Goal: Communication & Community: Share content

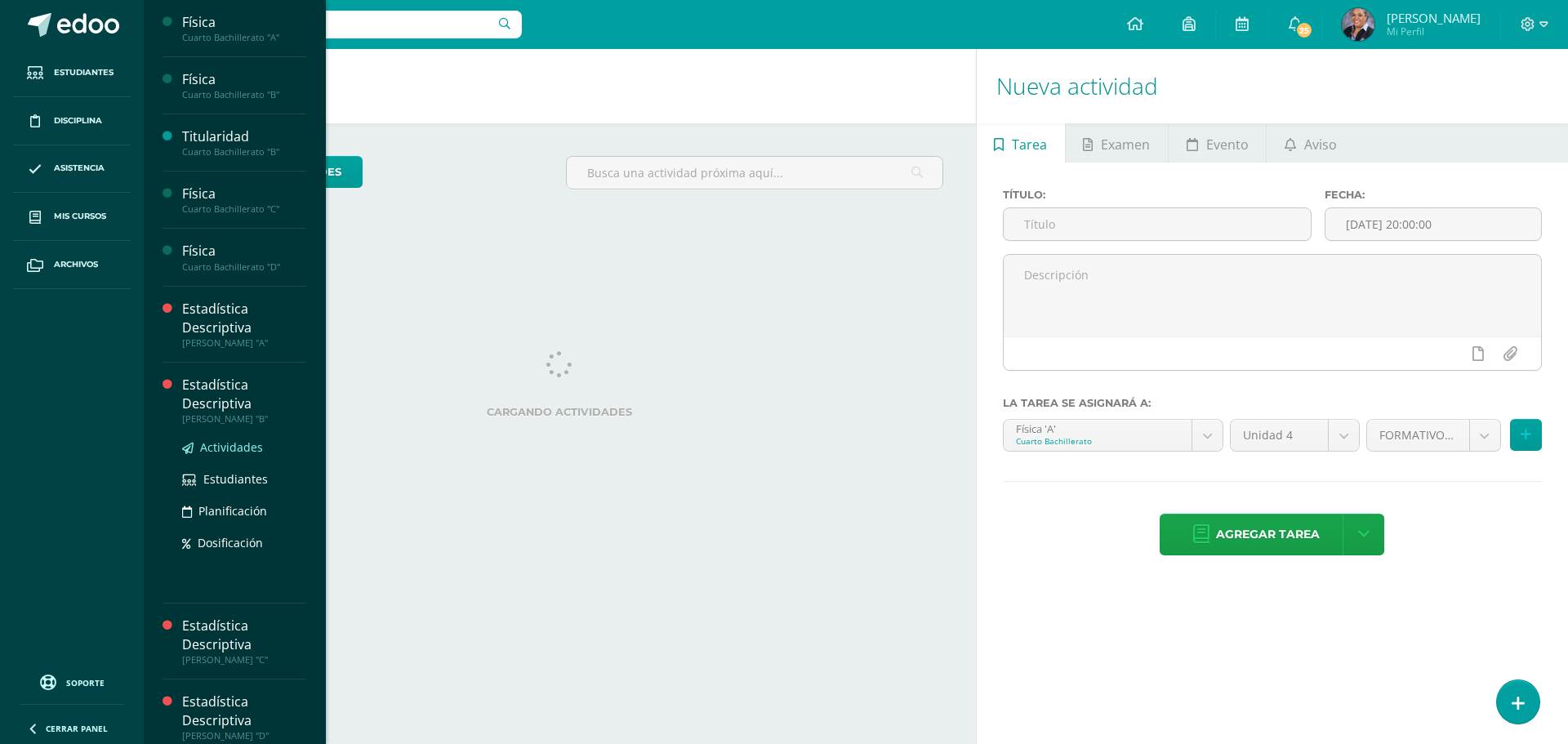
click at [229, 446] on span "Actividades" at bounding box center [232, 448] width 63 height 16
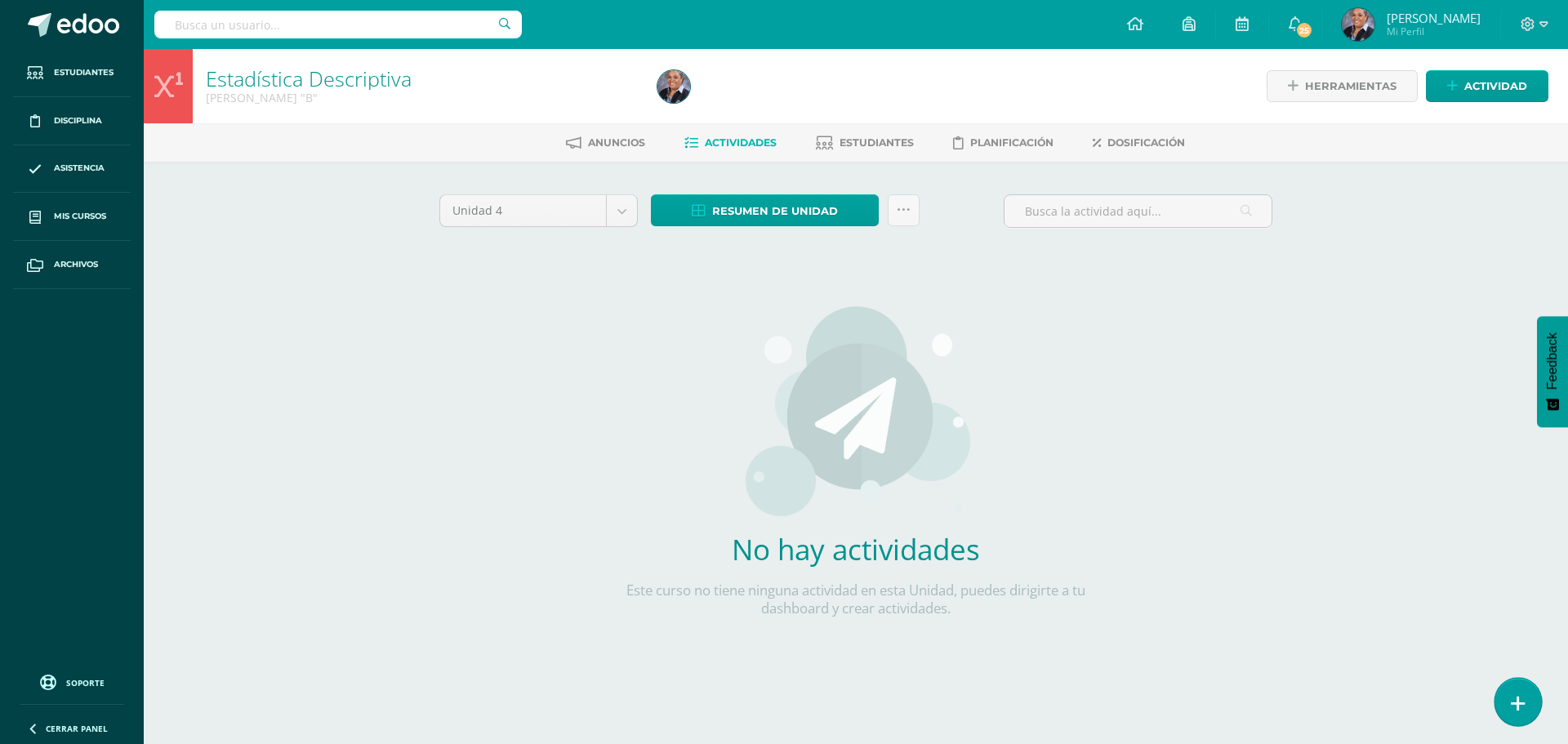
click at [1521, 702] on icon at bounding box center [1518, 704] width 15 height 18
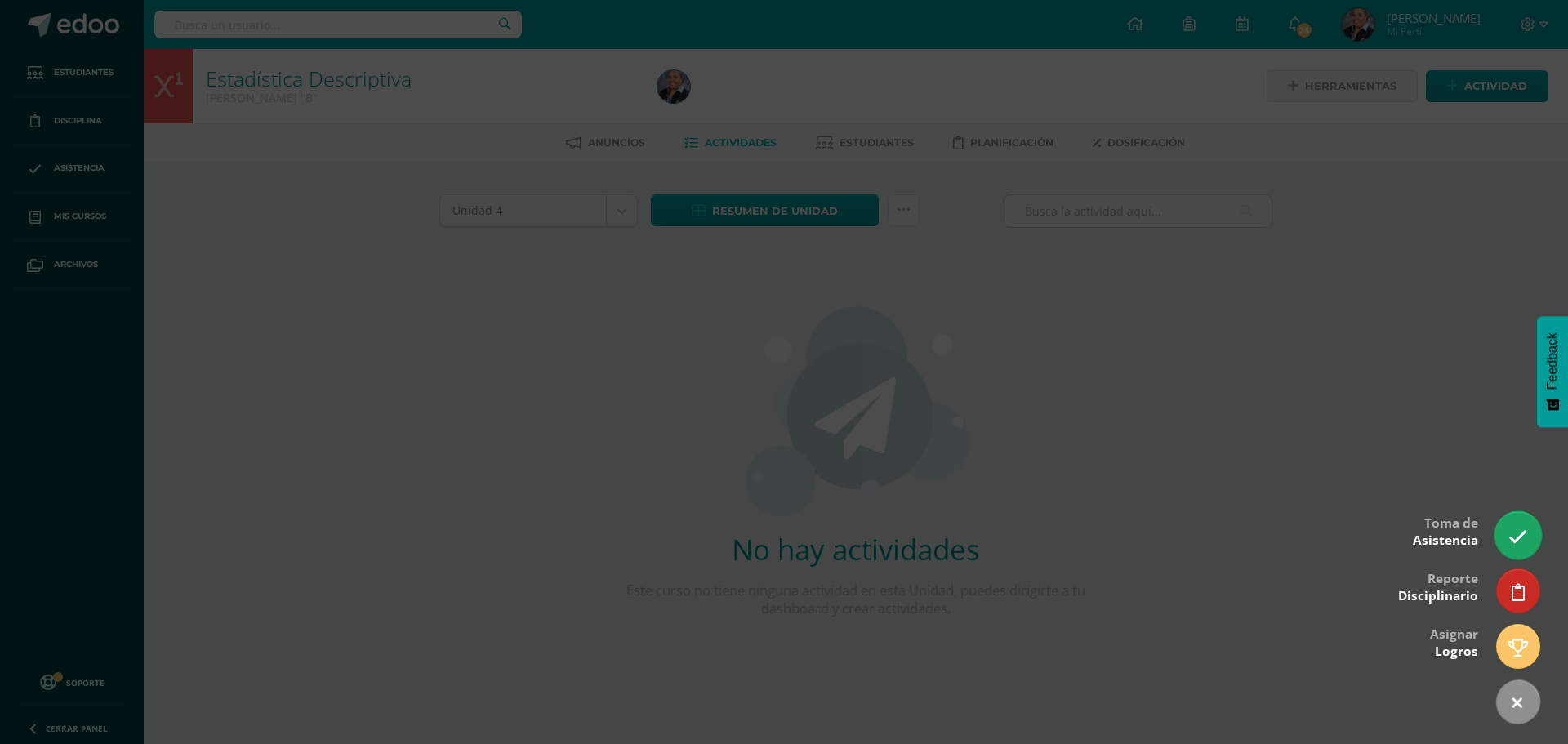
click at [1514, 533] on icon at bounding box center [1517, 536] width 18 height 18
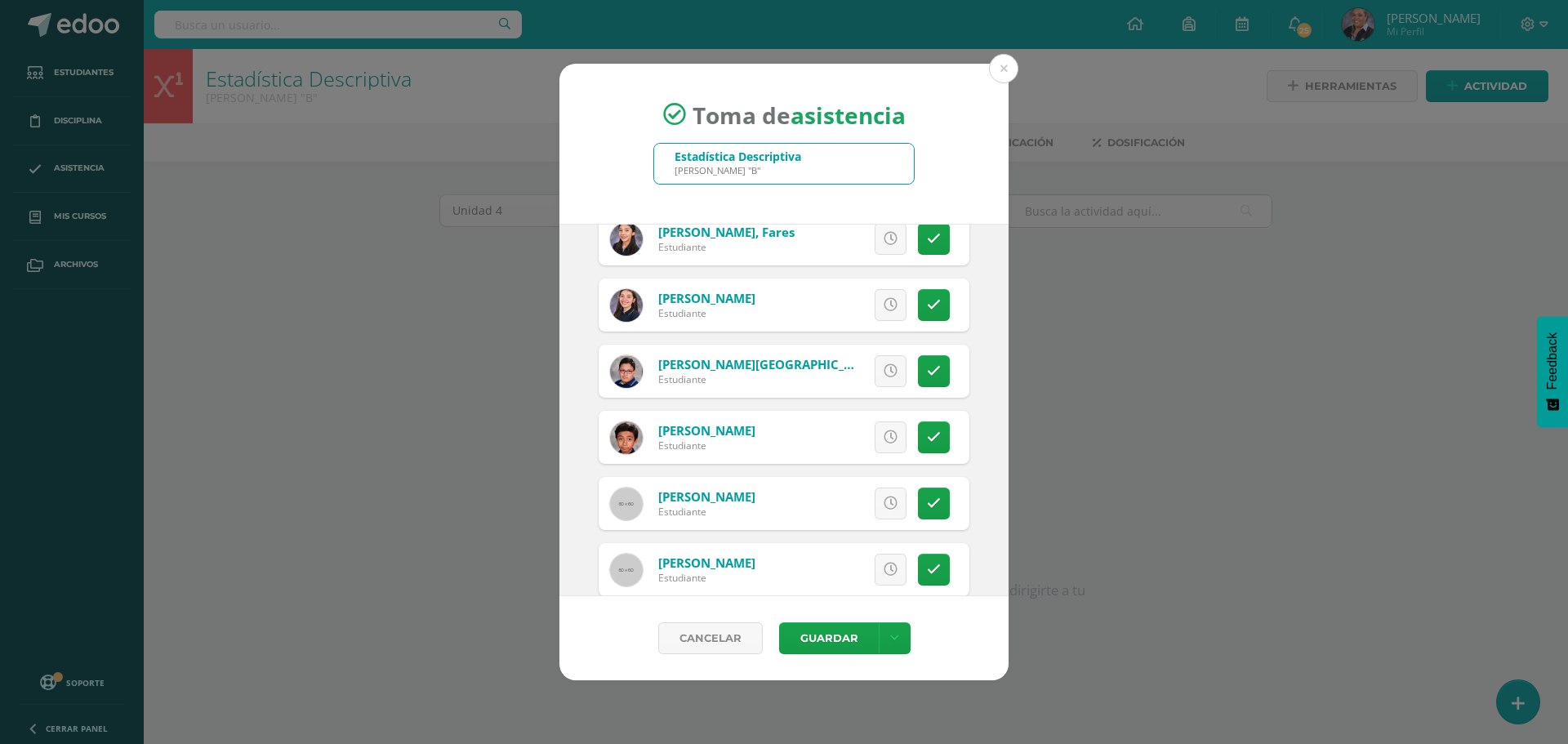
scroll to position [1225, 0]
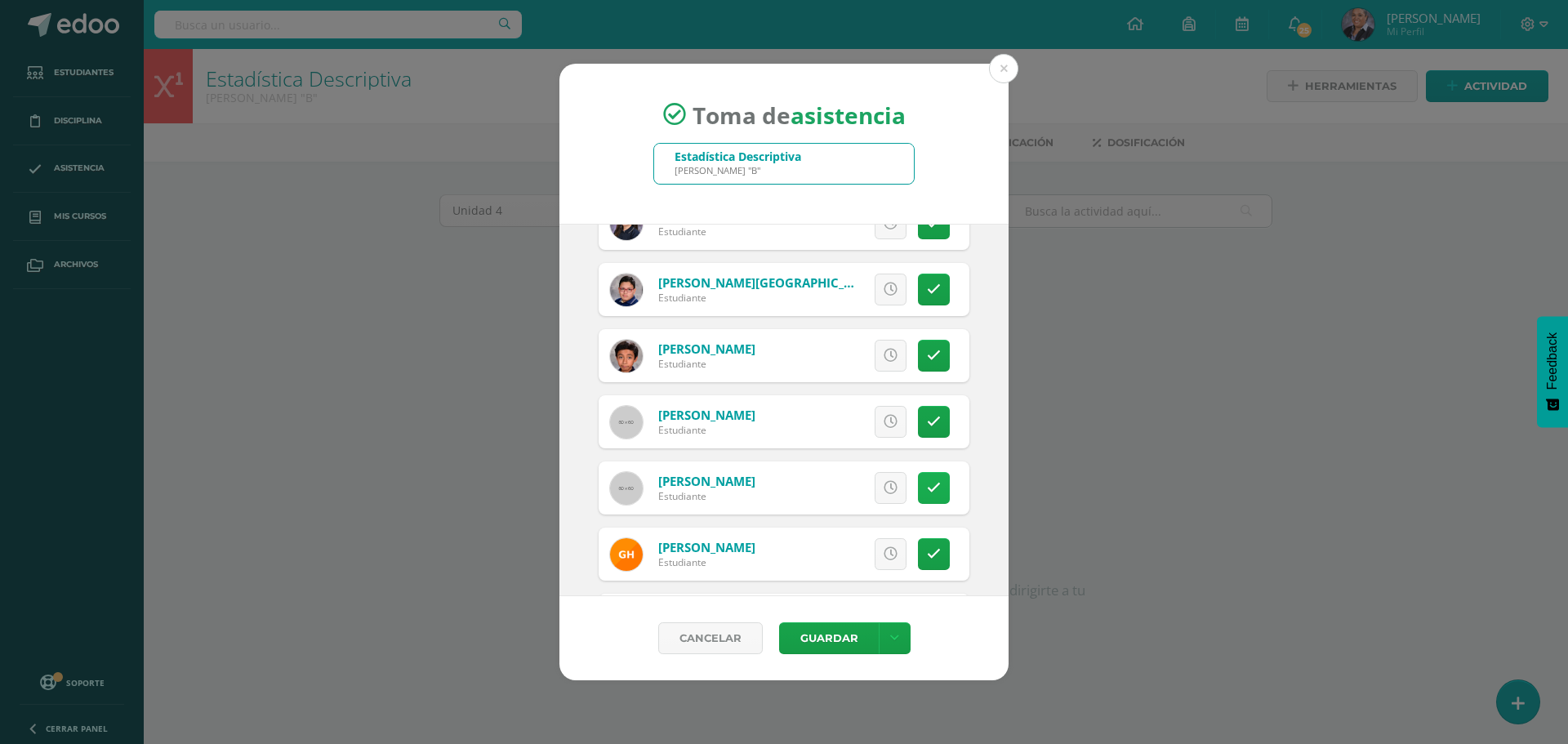
click at [919, 496] on link at bounding box center [933, 488] width 32 height 32
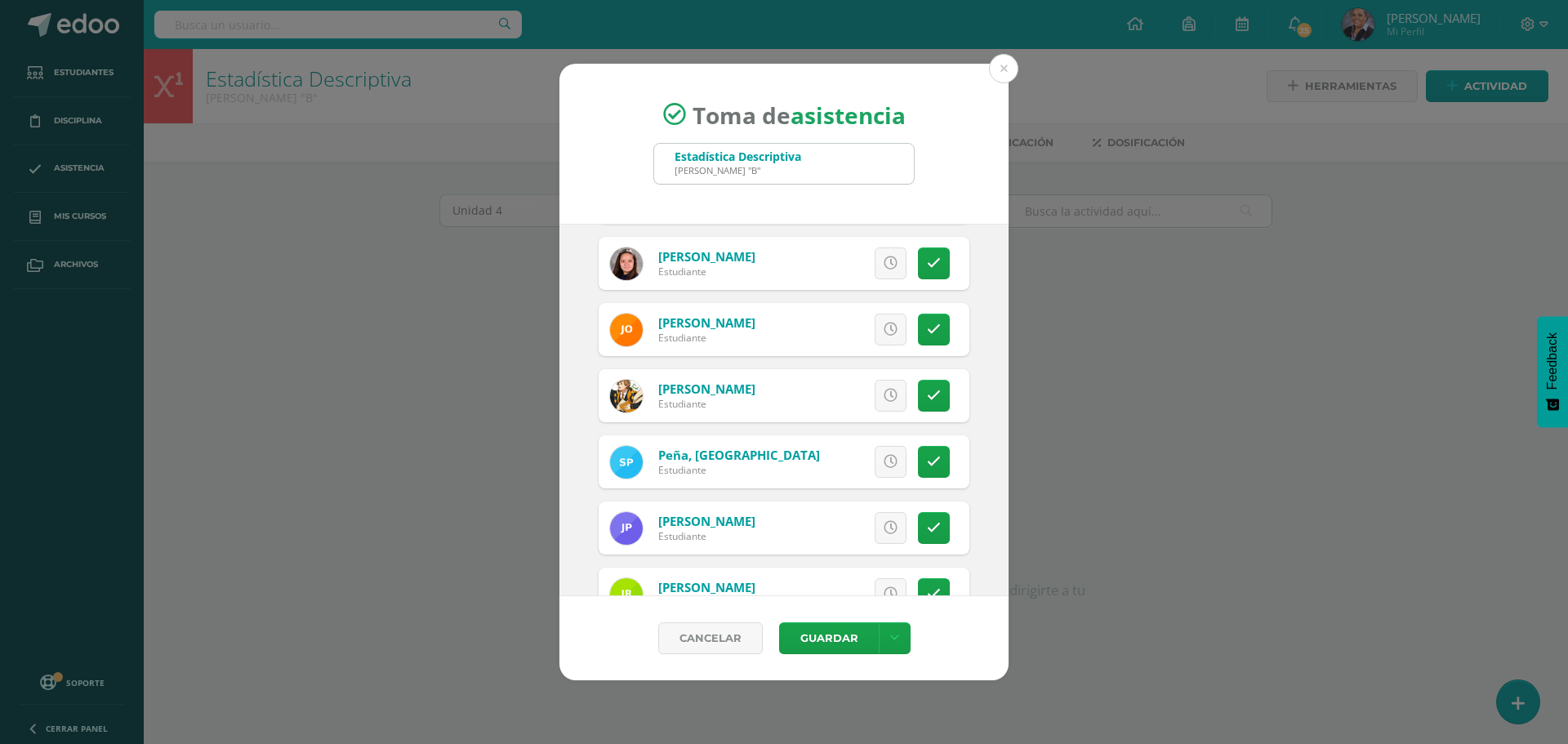
scroll to position [2206, 0]
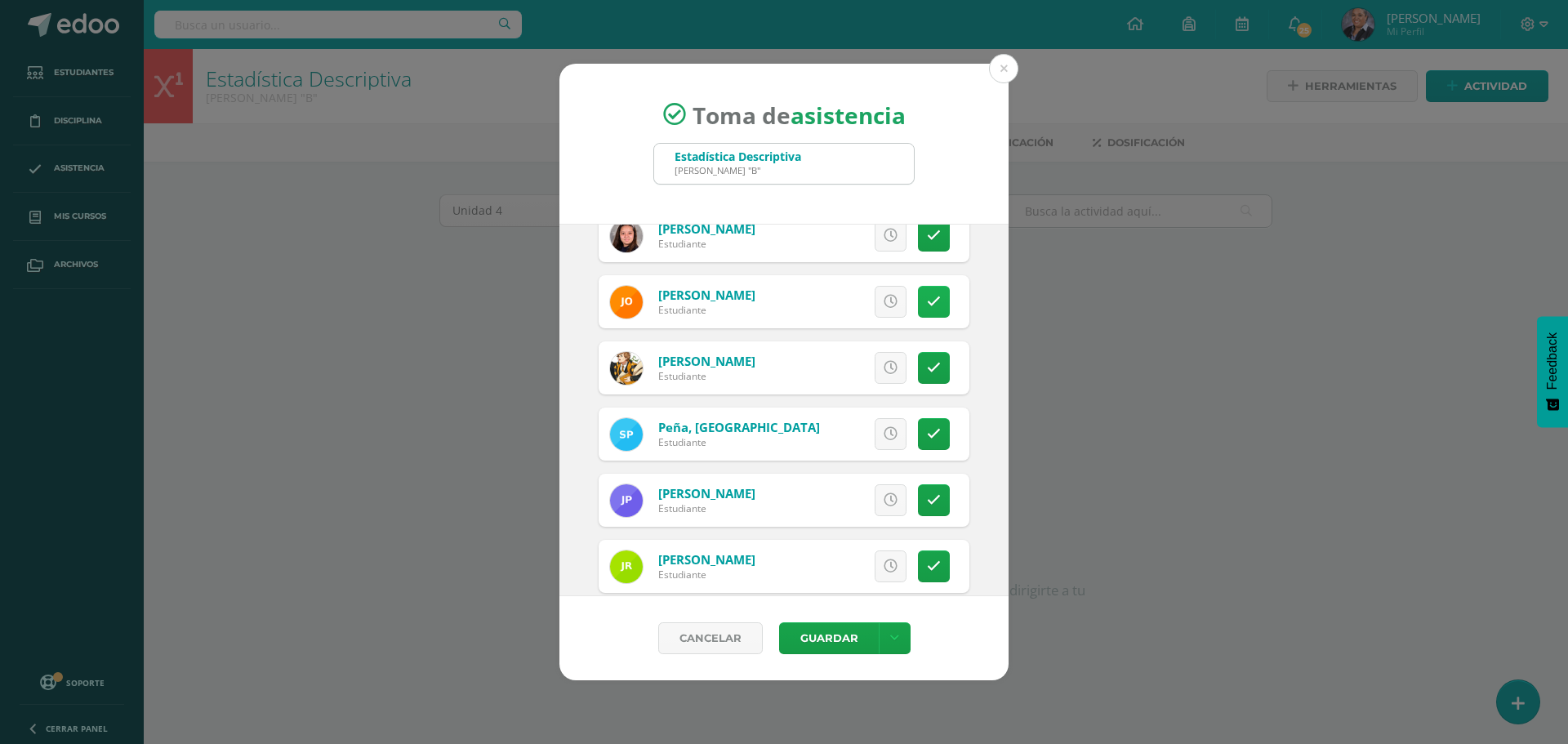
click at [926, 304] on icon at bounding box center [933, 302] width 14 height 14
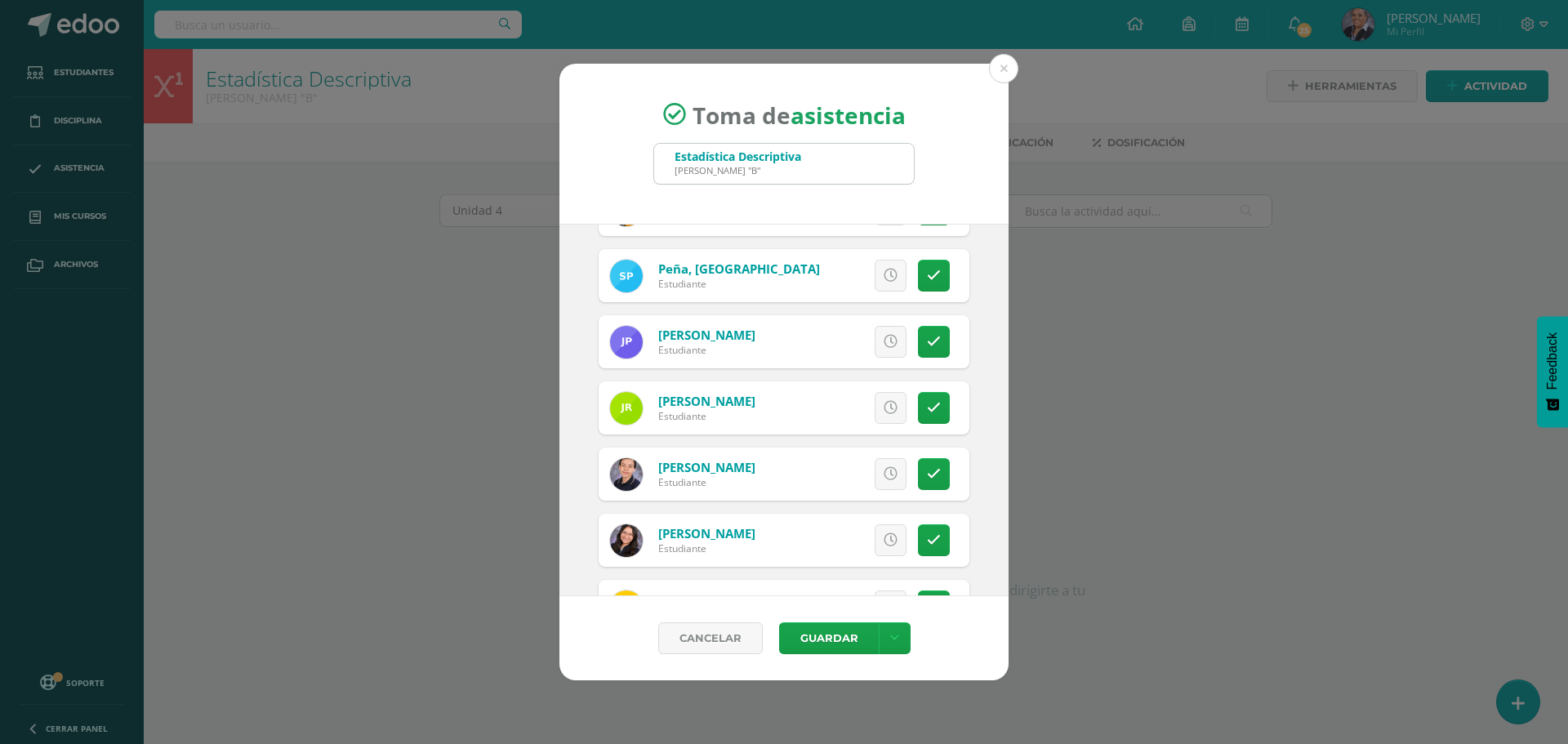
scroll to position [2369, 0]
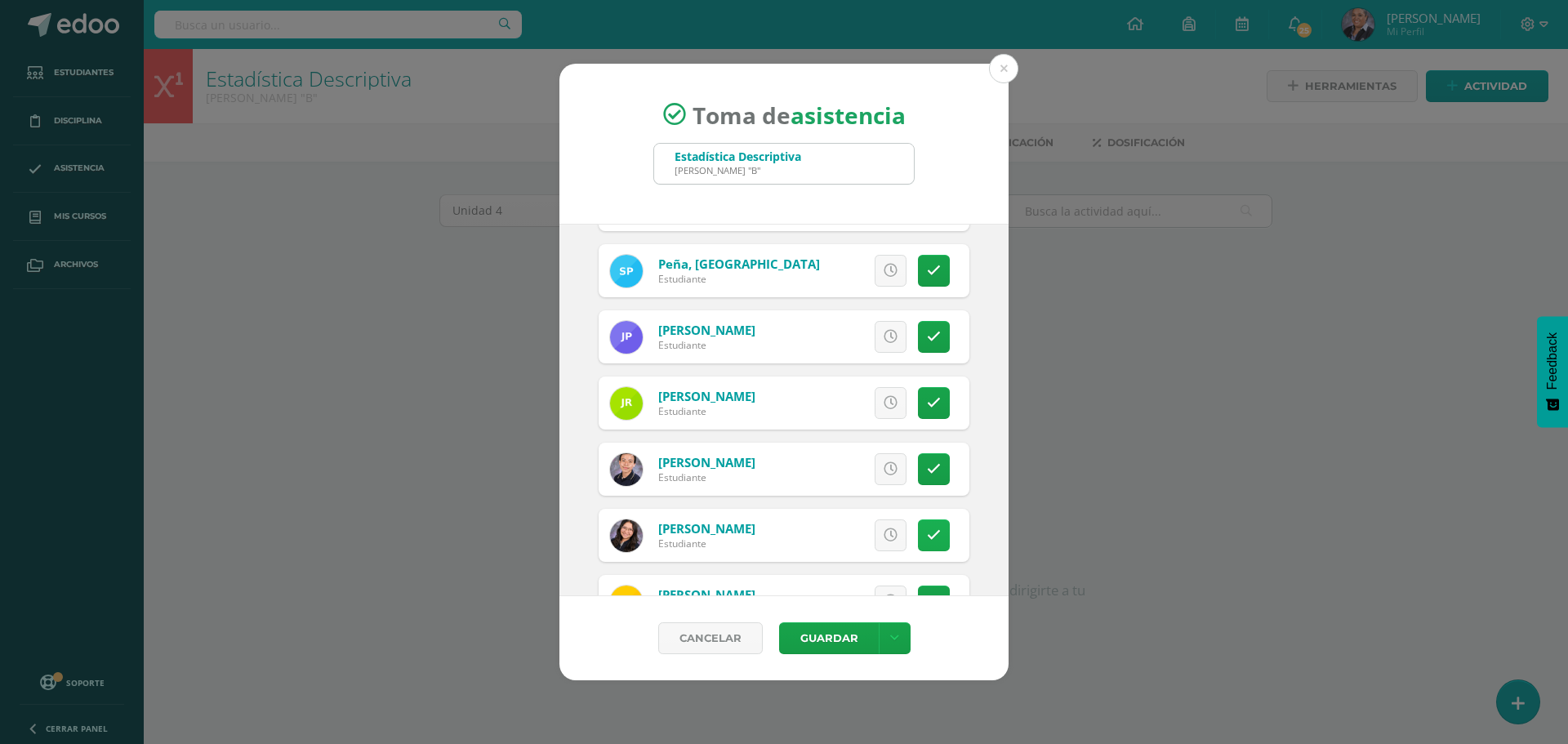
click at [931, 541] on link at bounding box center [933, 536] width 32 height 32
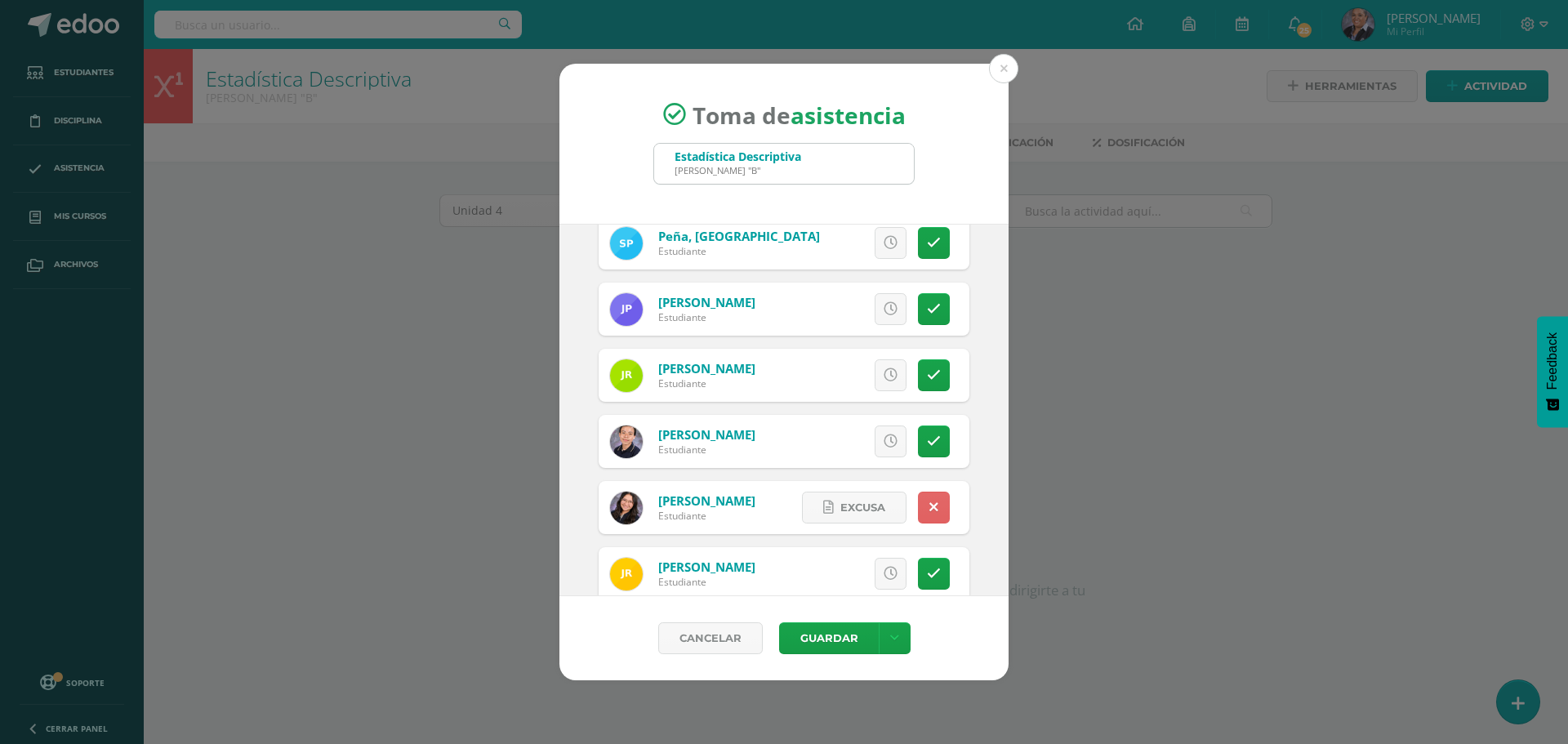
scroll to position [2366, 0]
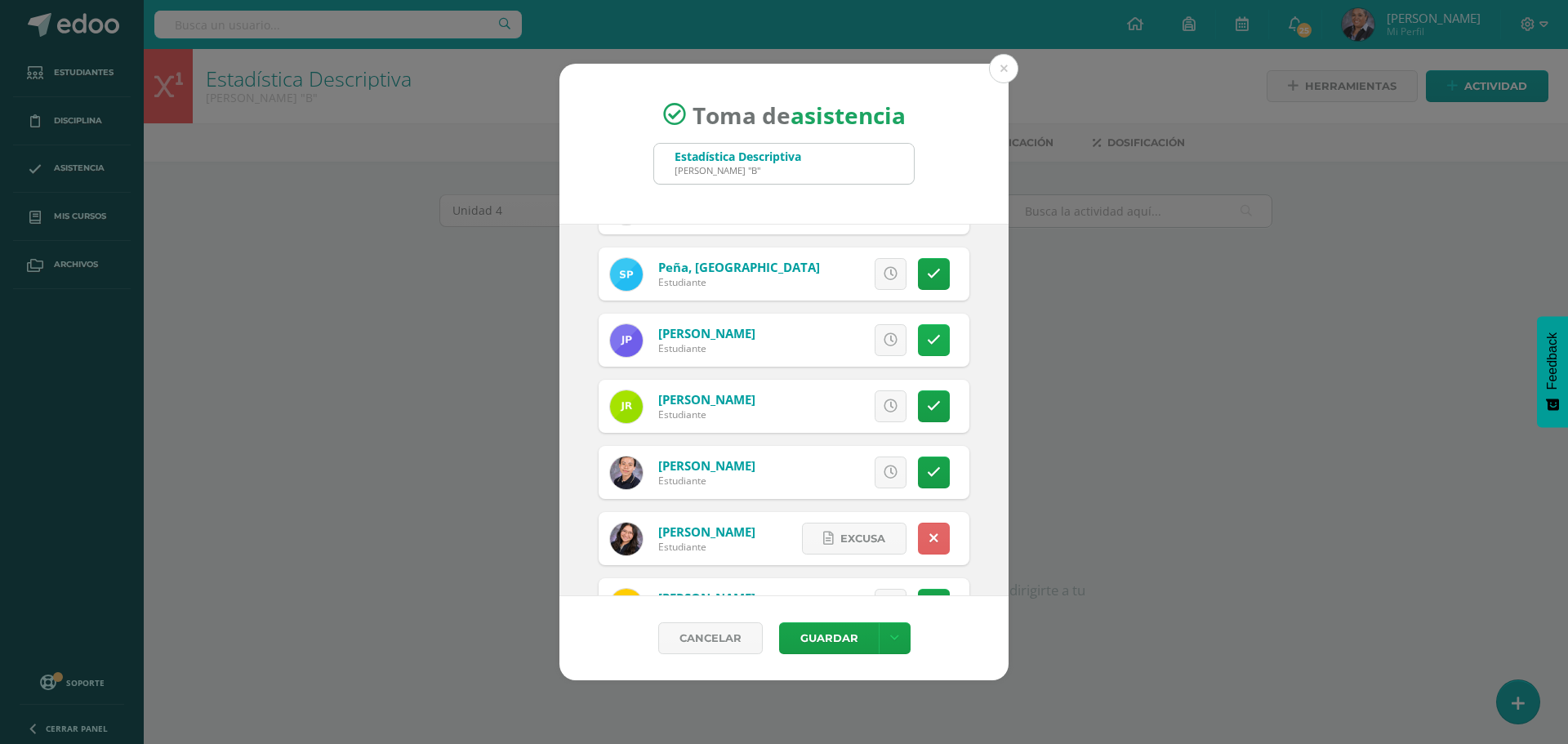
click at [933, 343] on link at bounding box center [933, 340] width 32 height 32
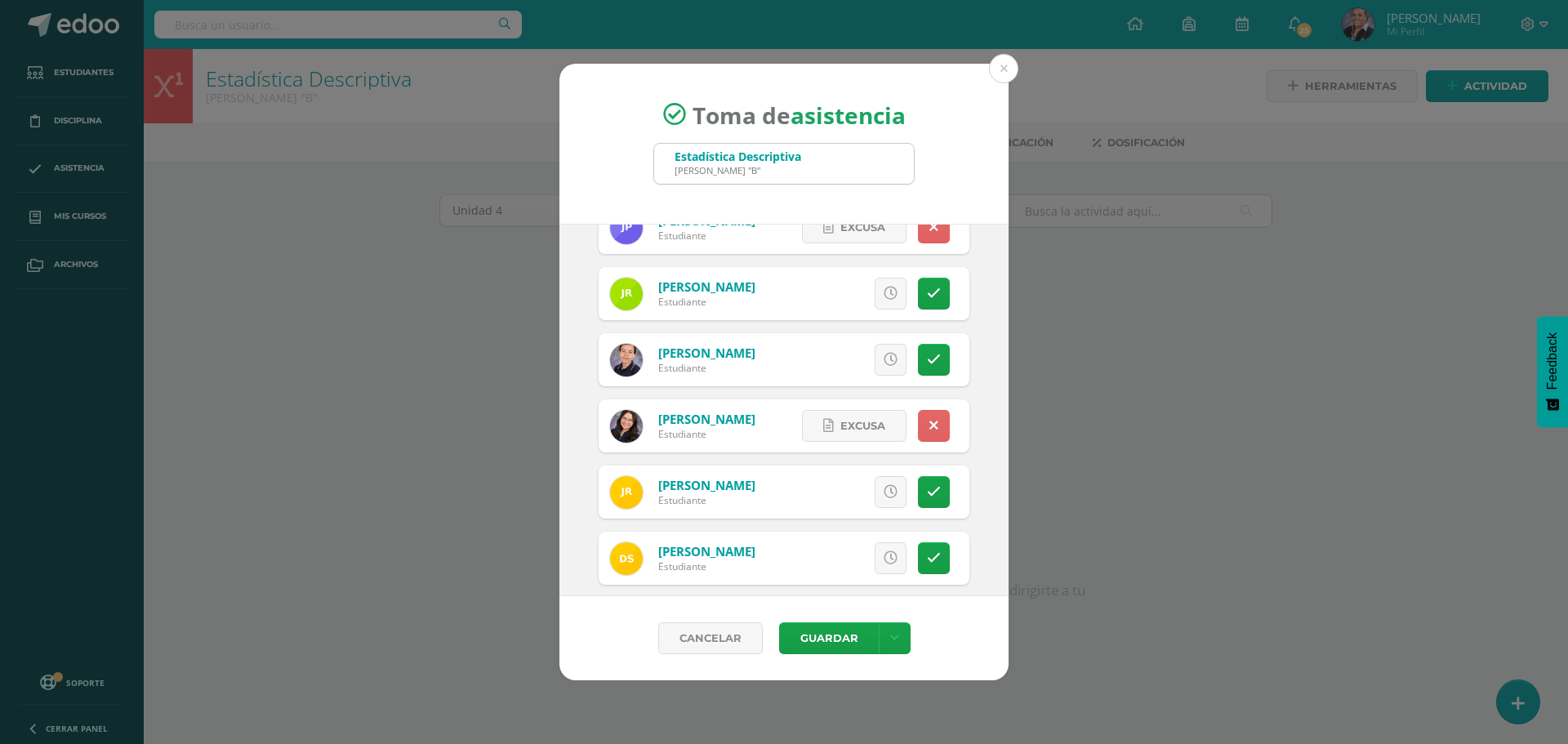
scroll to position [2693, 0]
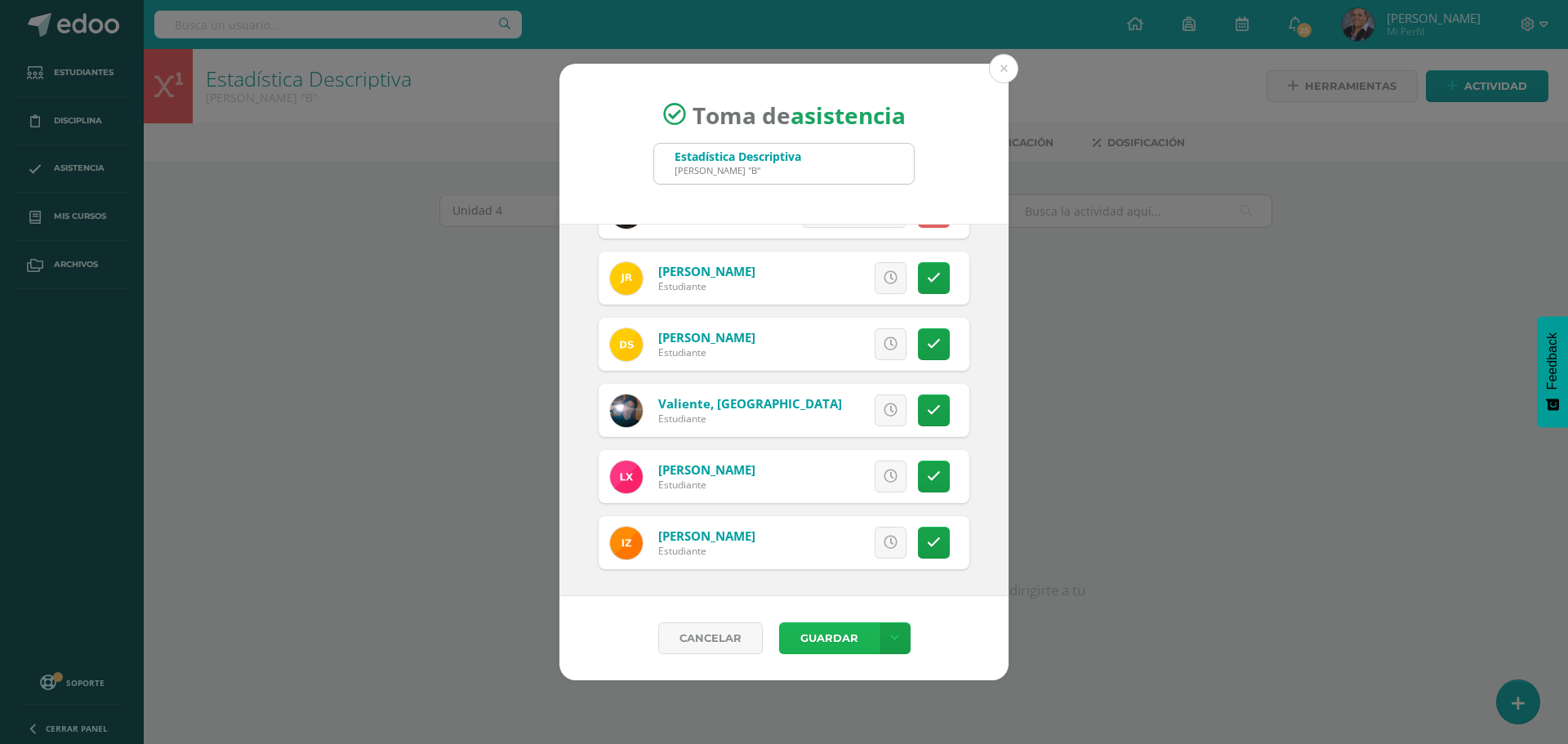
click at [818, 632] on button "Guardar" at bounding box center [828, 638] width 99 height 32
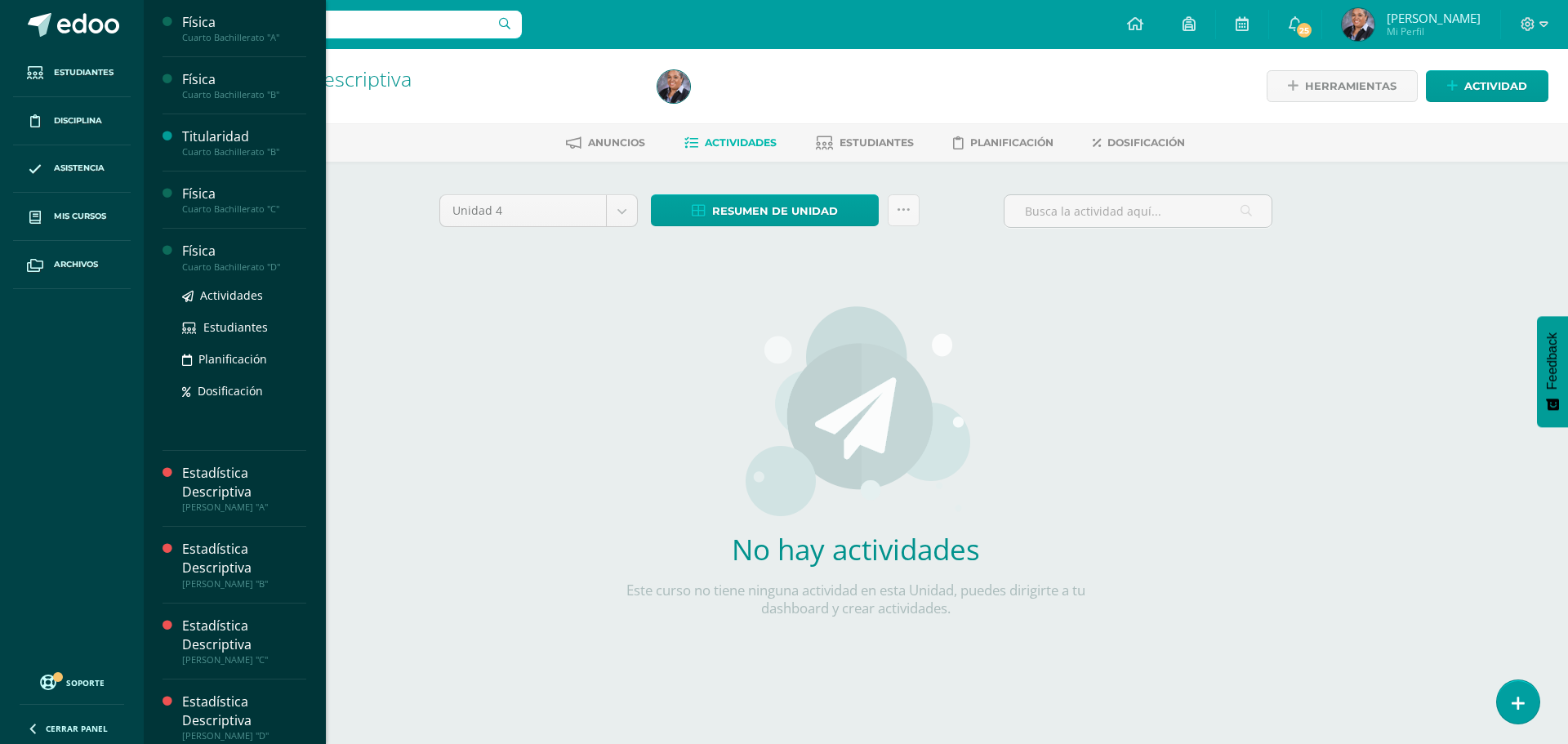
click at [213, 305] on ul "Actividades Estudiantes Planificación Dosificación" at bounding box center [243, 343] width 124 height 114
click at [210, 295] on span "Actividades" at bounding box center [232, 295] width 63 height 16
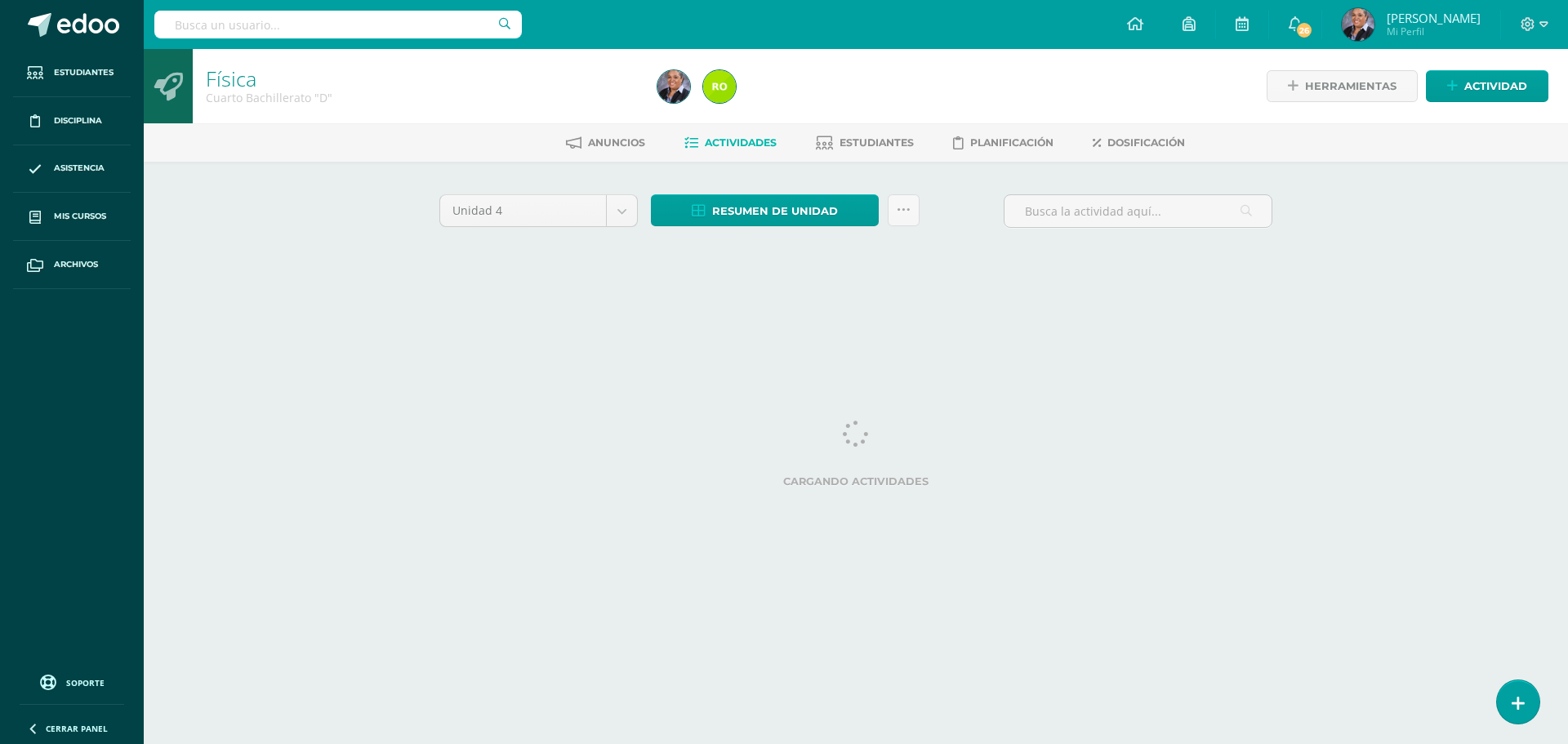
click at [1519, 709] on icon at bounding box center [1517, 704] width 13 height 18
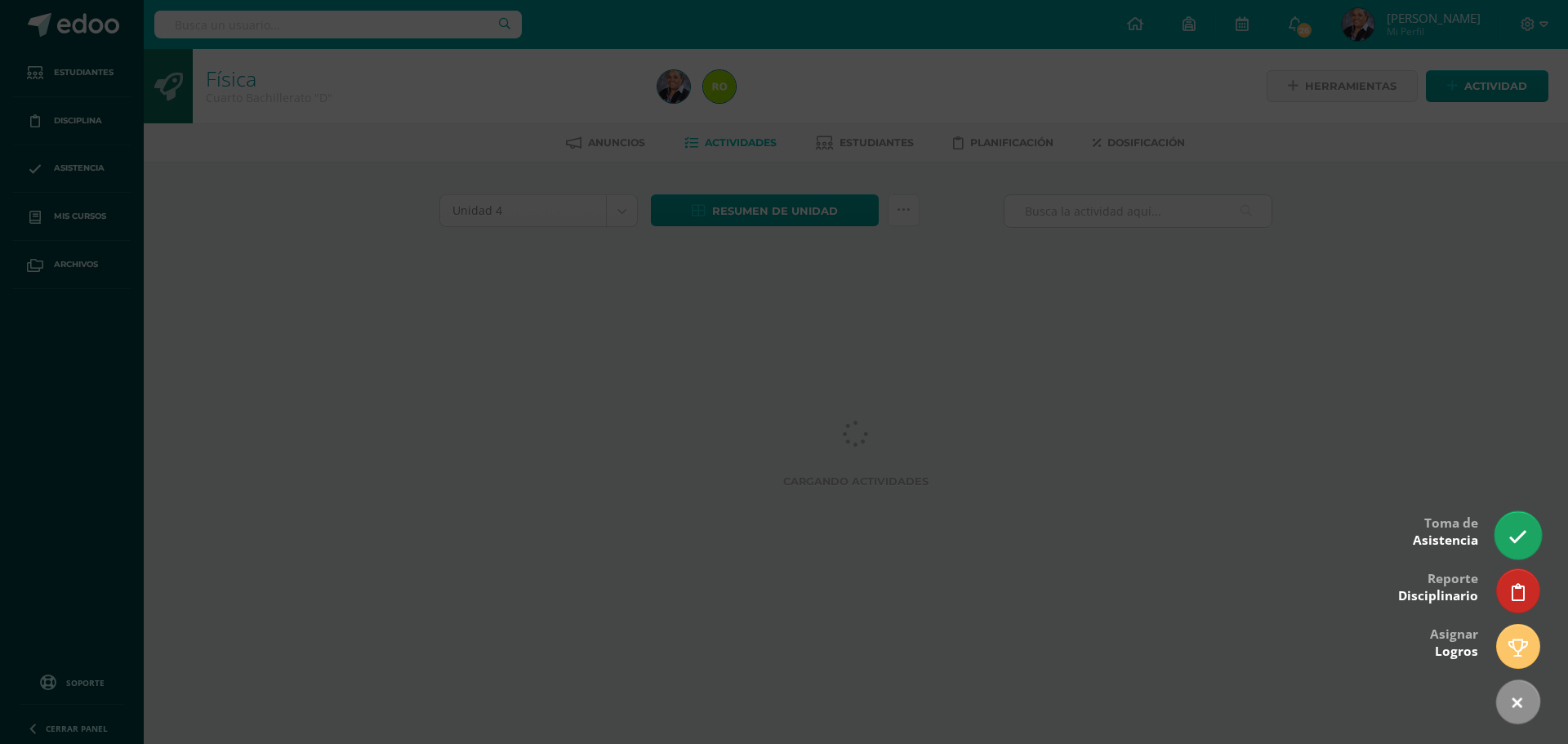
click at [1515, 529] on icon at bounding box center [1517, 536] width 18 height 18
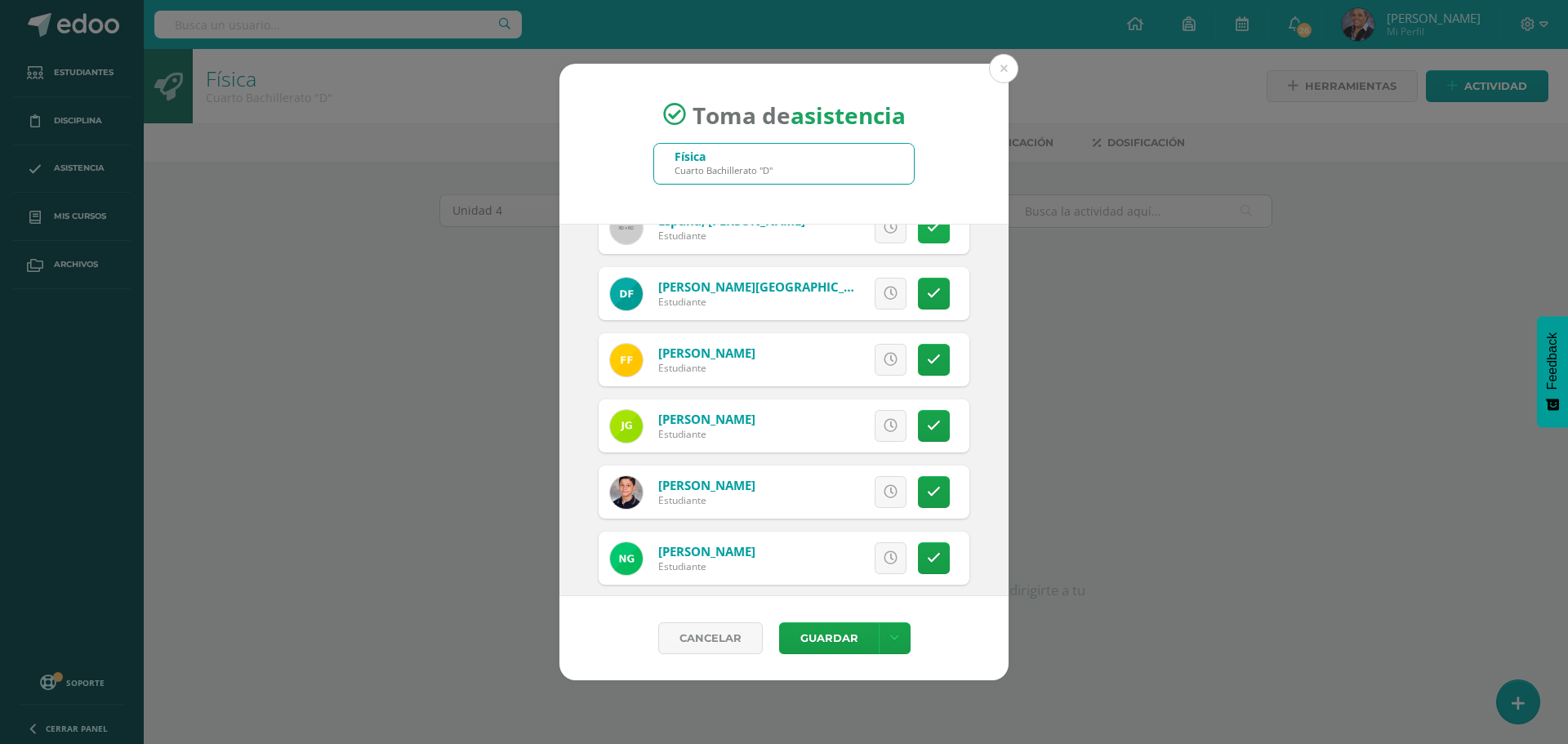
scroll to position [653, 0]
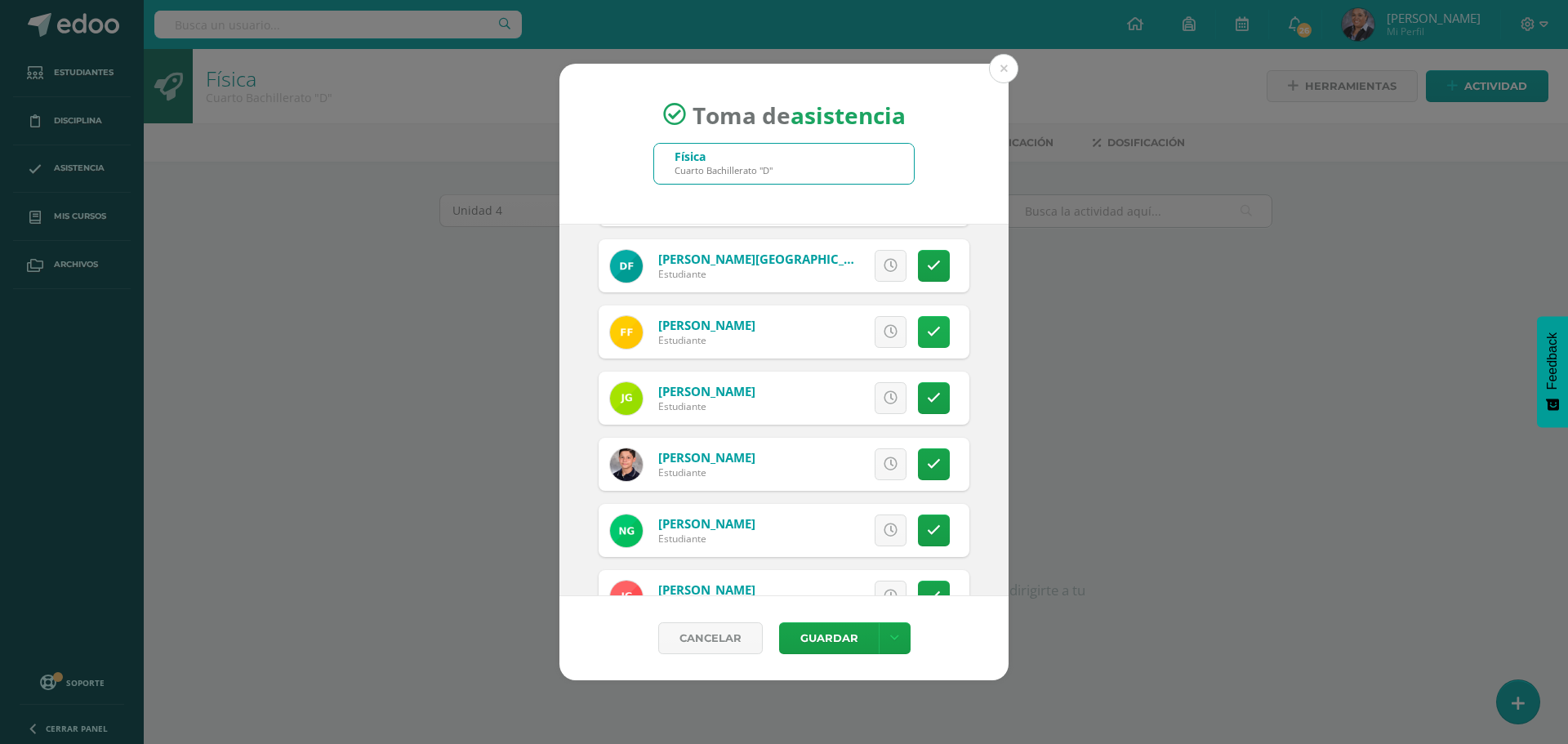
click at [924, 347] on link at bounding box center [933, 332] width 32 height 32
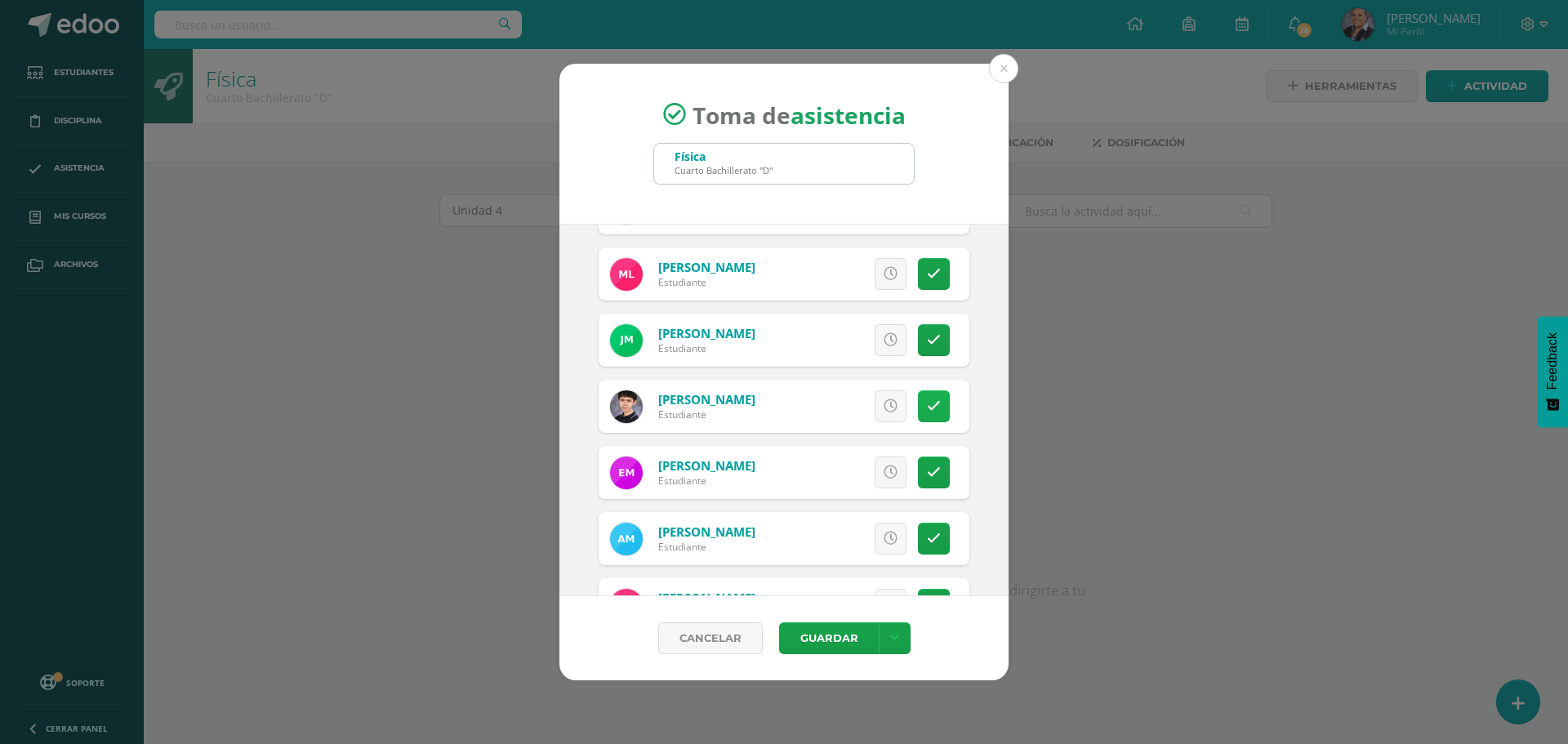
scroll to position [1389, 0]
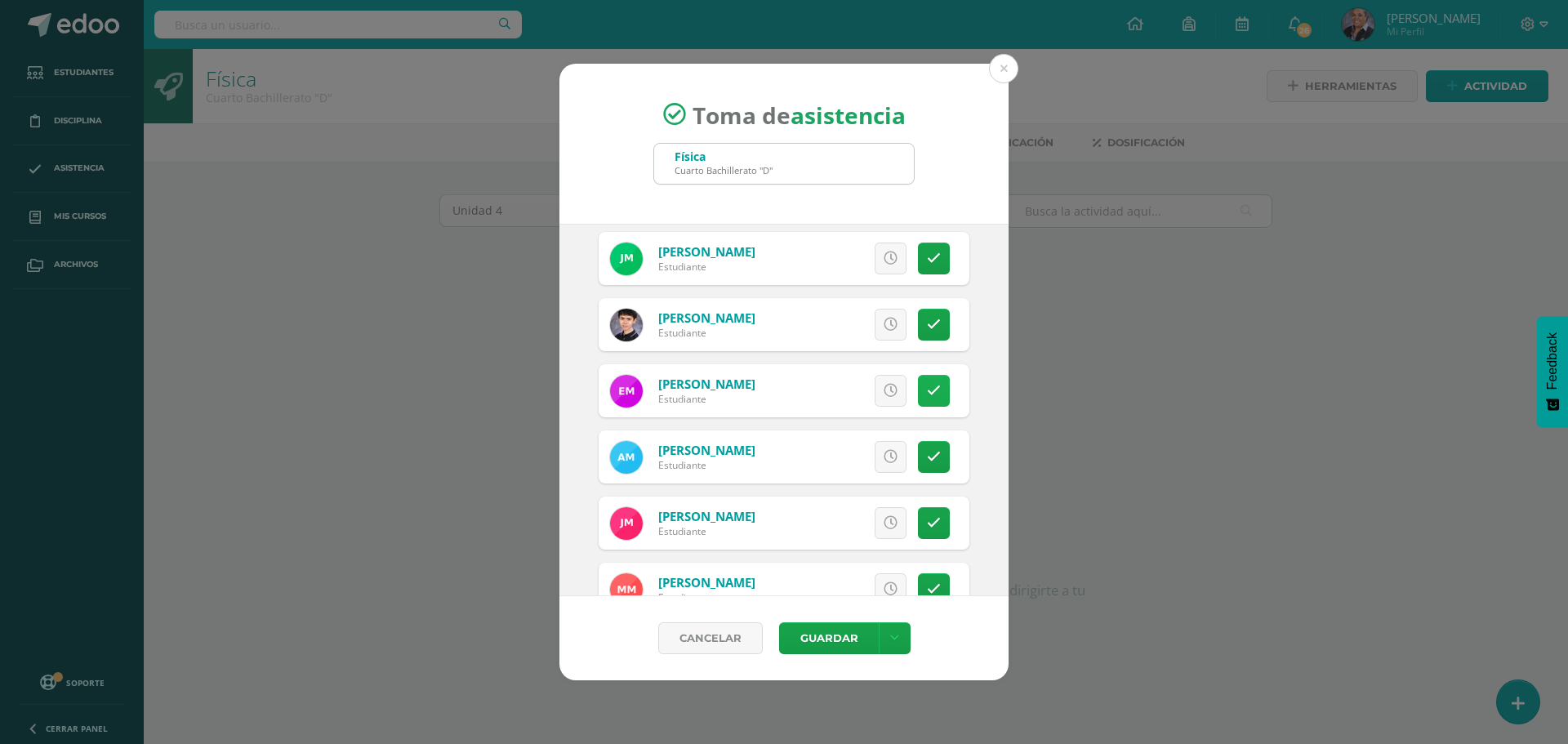
click at [926, 393] on icon at bounding box center [933, 391] width 14 height 14
click at [928, 388] on link at bounding box center [933, 390] width 32 height 32
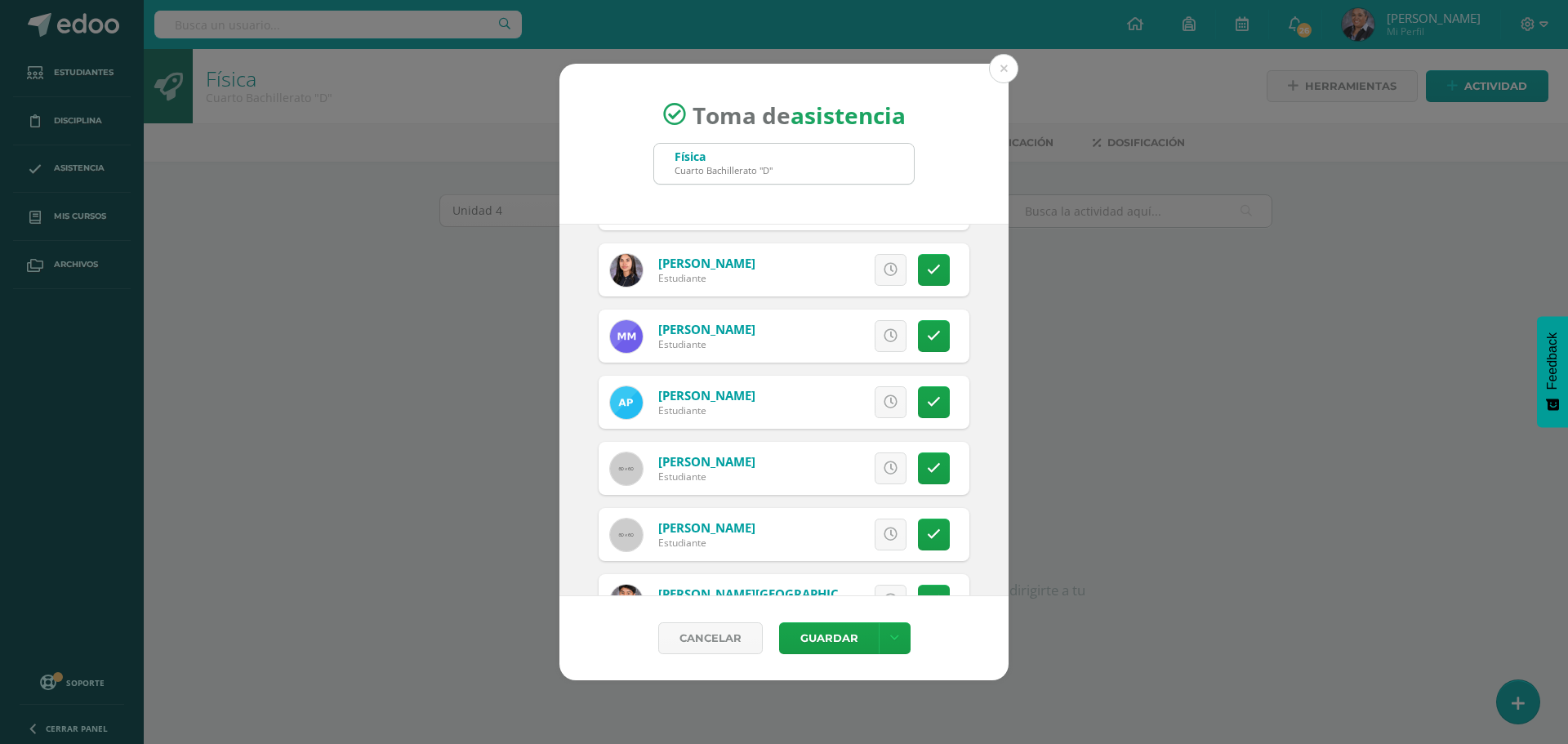
scroll to position [1798, 0]
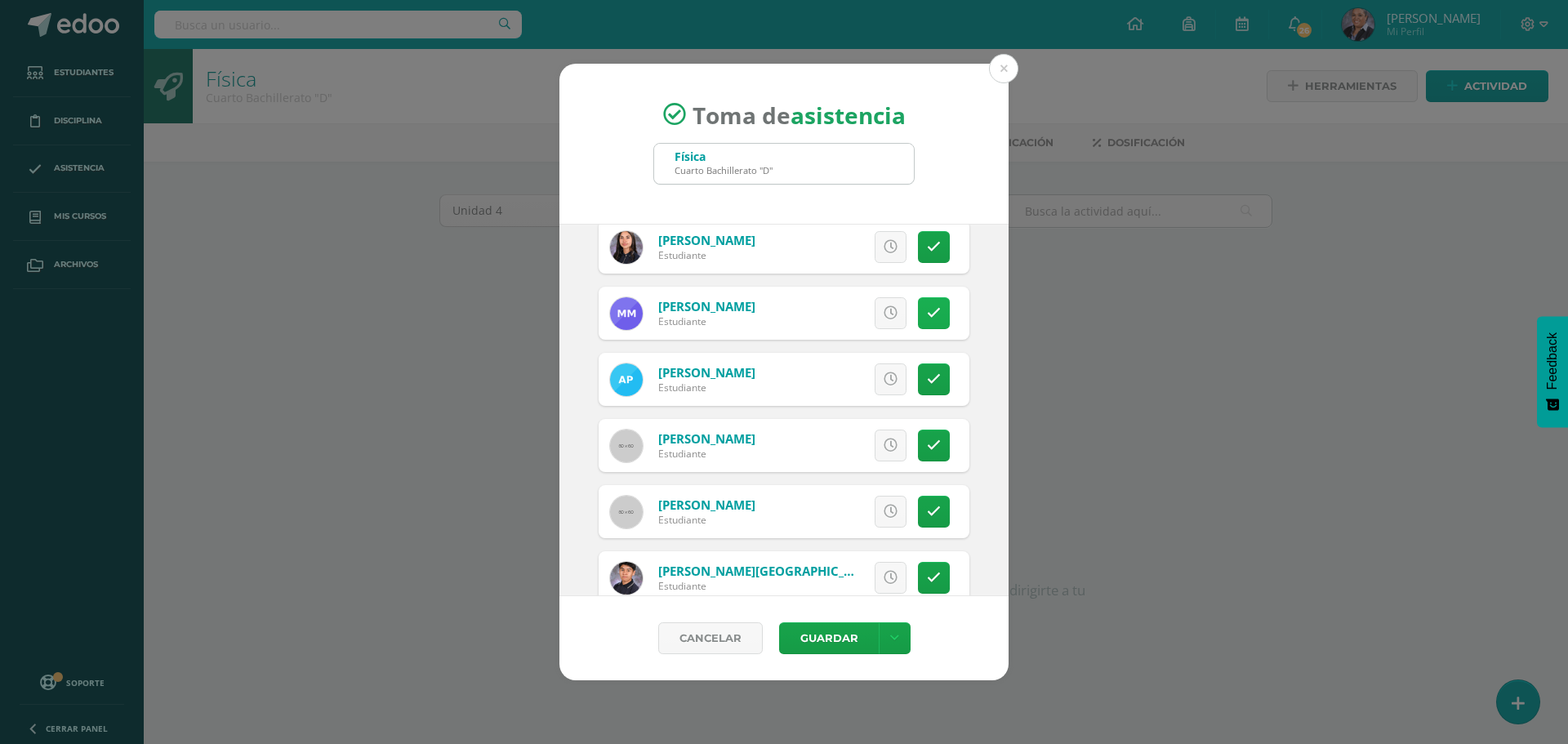
click at [926, 317] on icon at bounding box center [933, 313] width 14 height 14
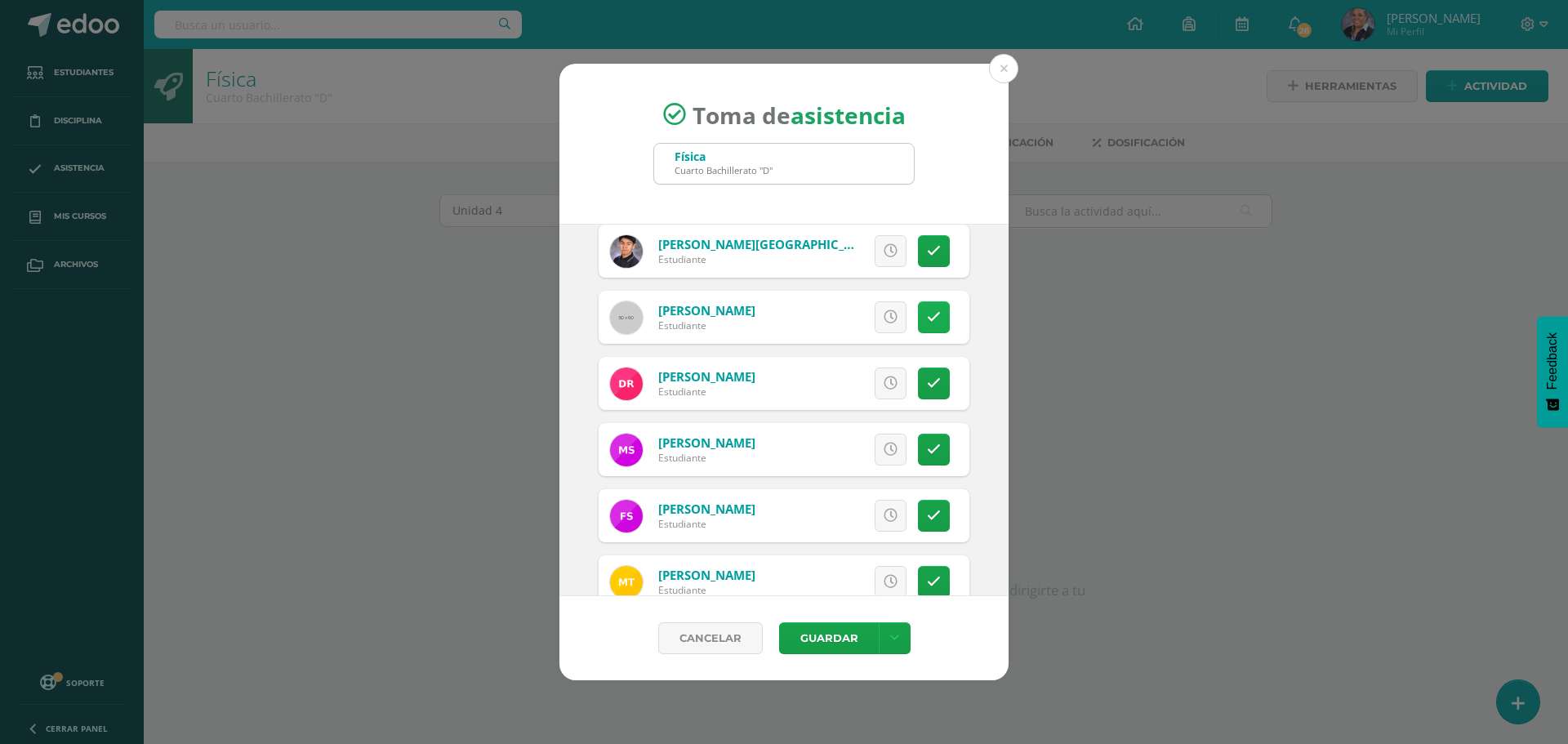
scroll to position [2206, 0]
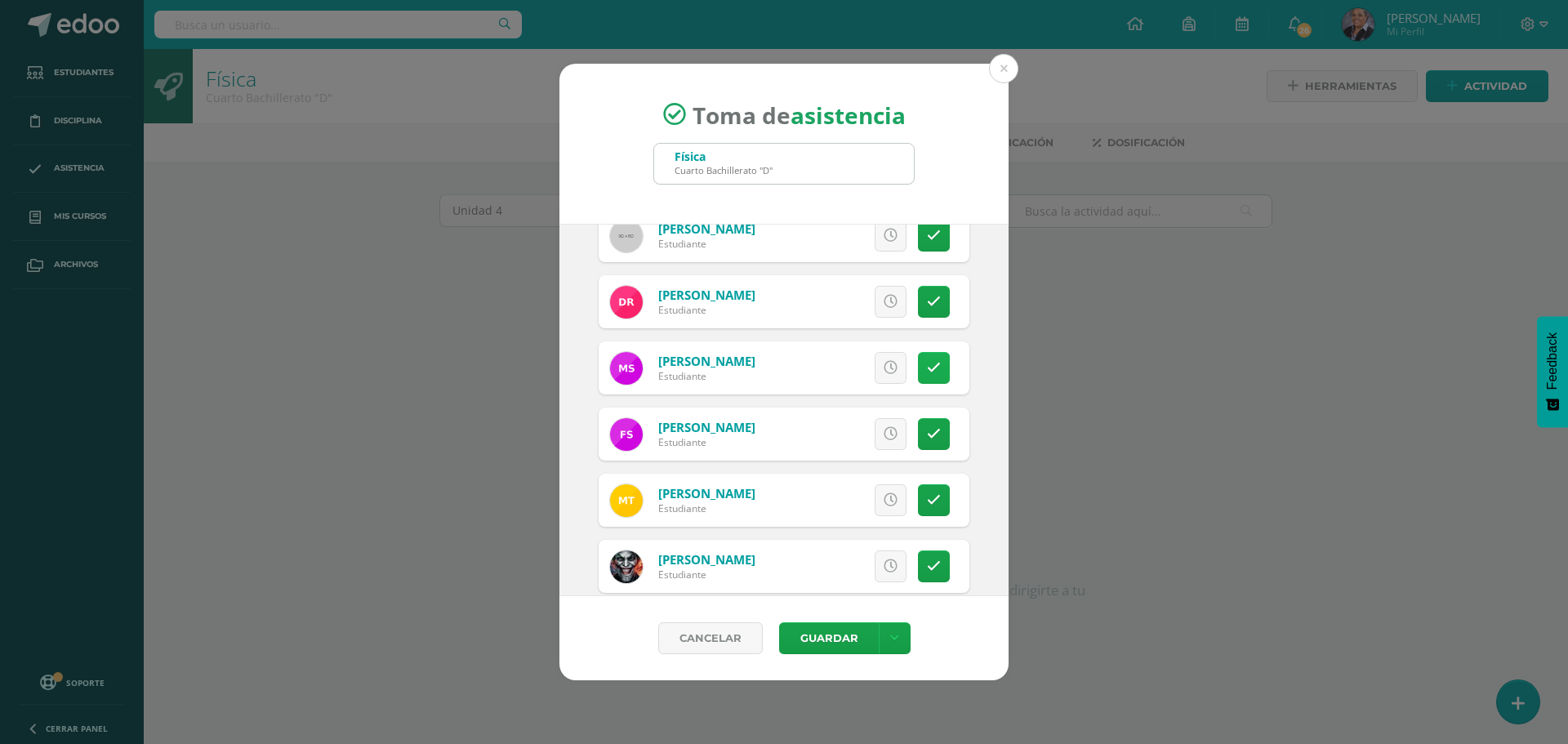
click at [933, 374] on link at bounding box center [933, 368] width 32 height 32
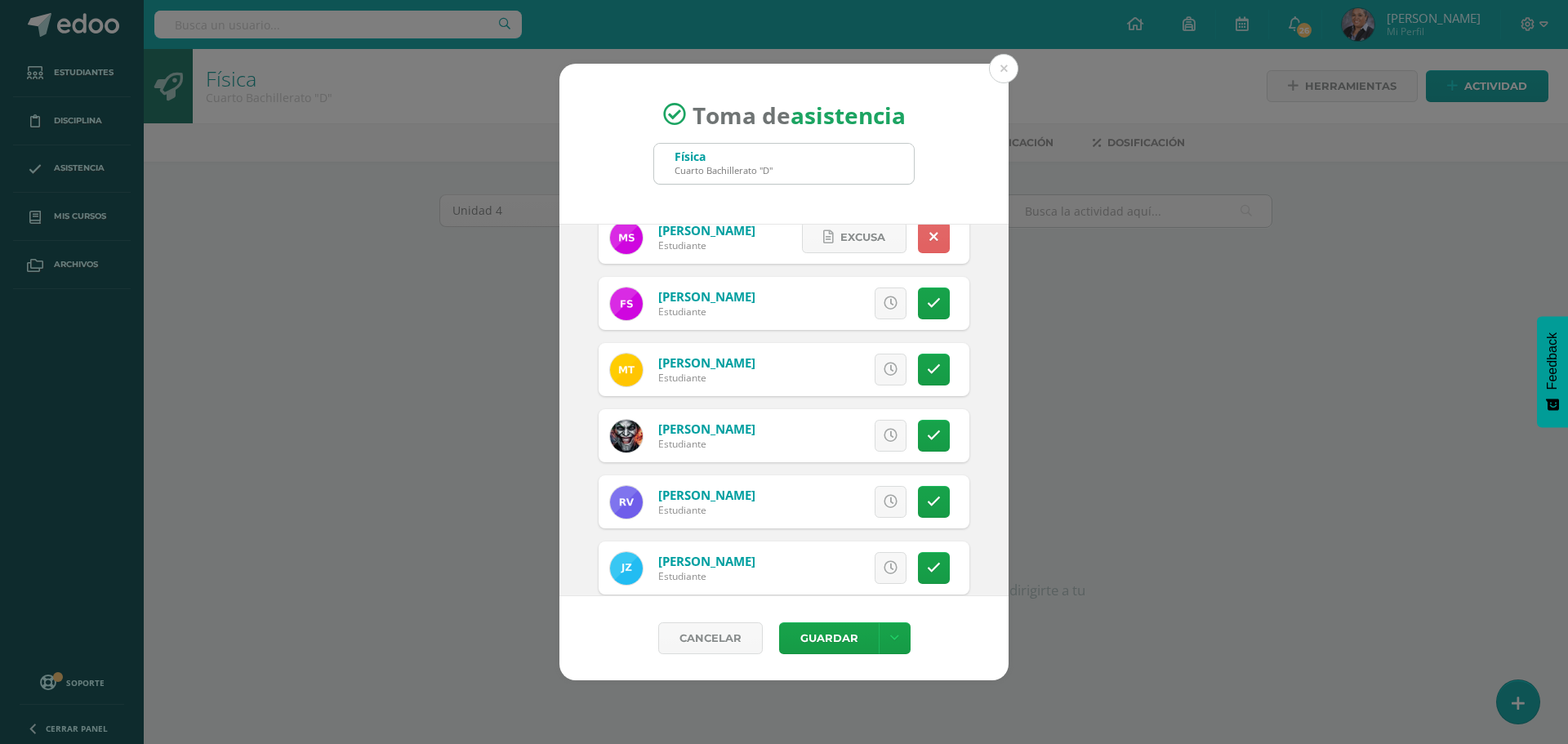
scroll to position [2362, 0]
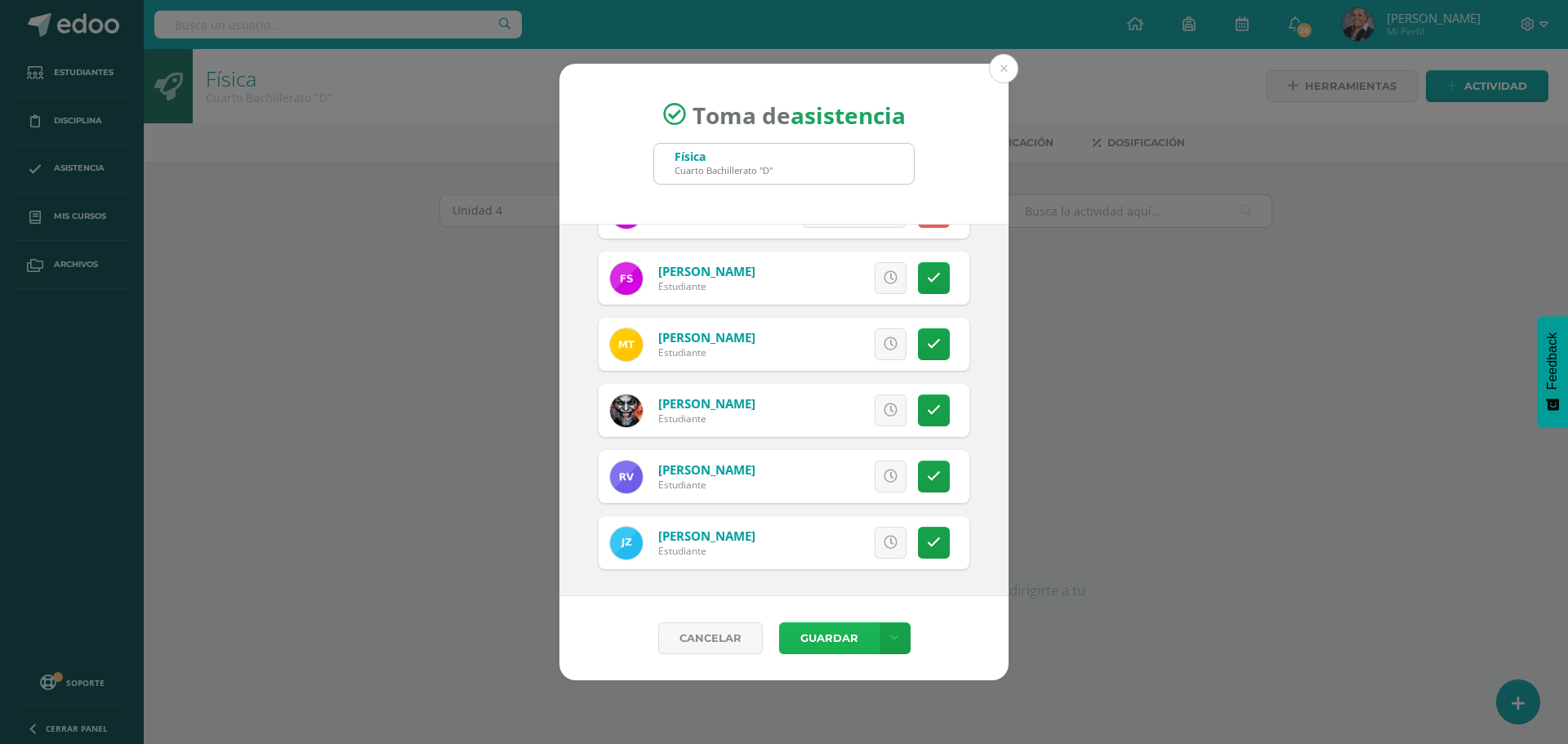
click at [867, 646] on button "Guardar" at bounding box center [828, 638] width 99 height 32
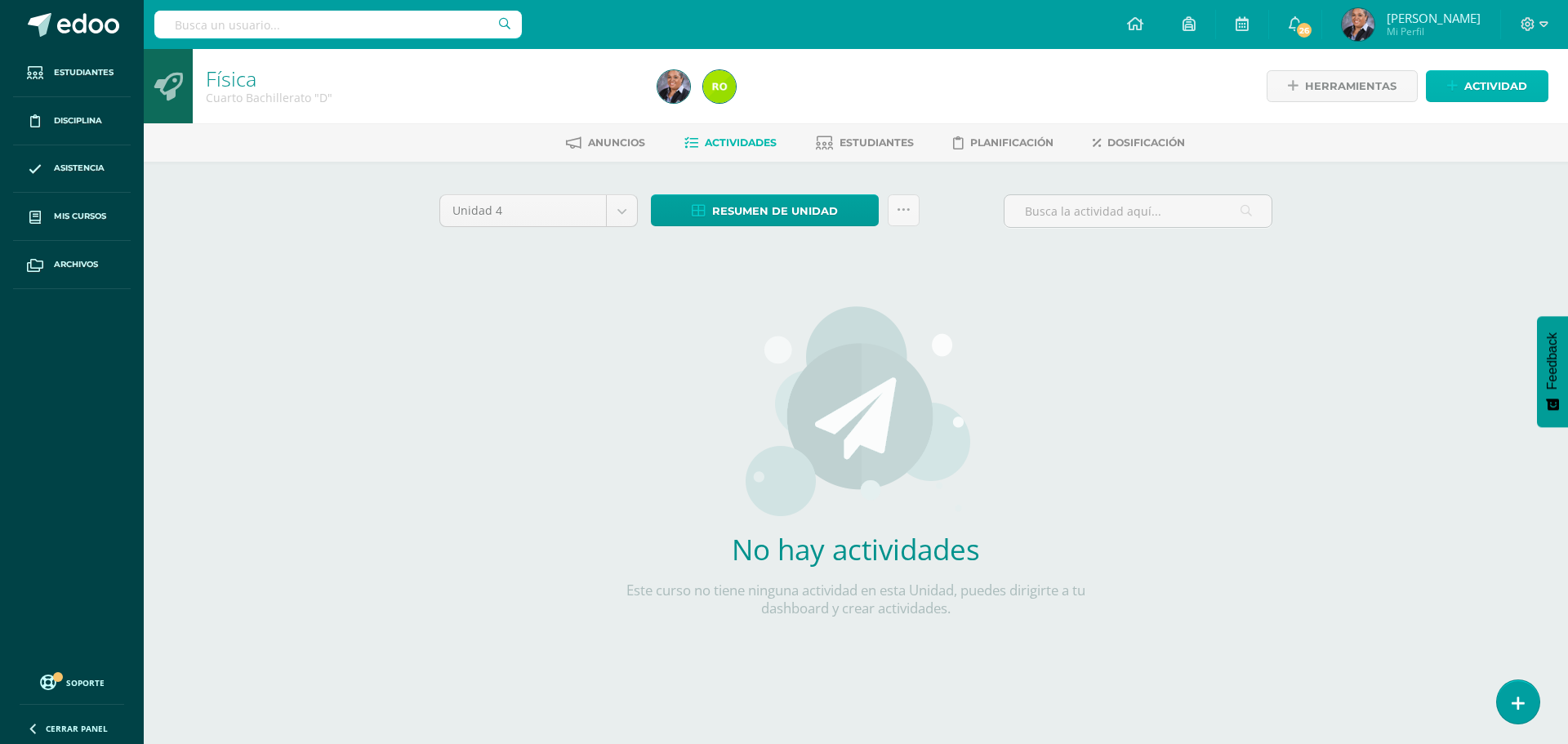
click at [1499, 90] on span "Actividad" at bounding box center [1496, 86] width 63 height 30
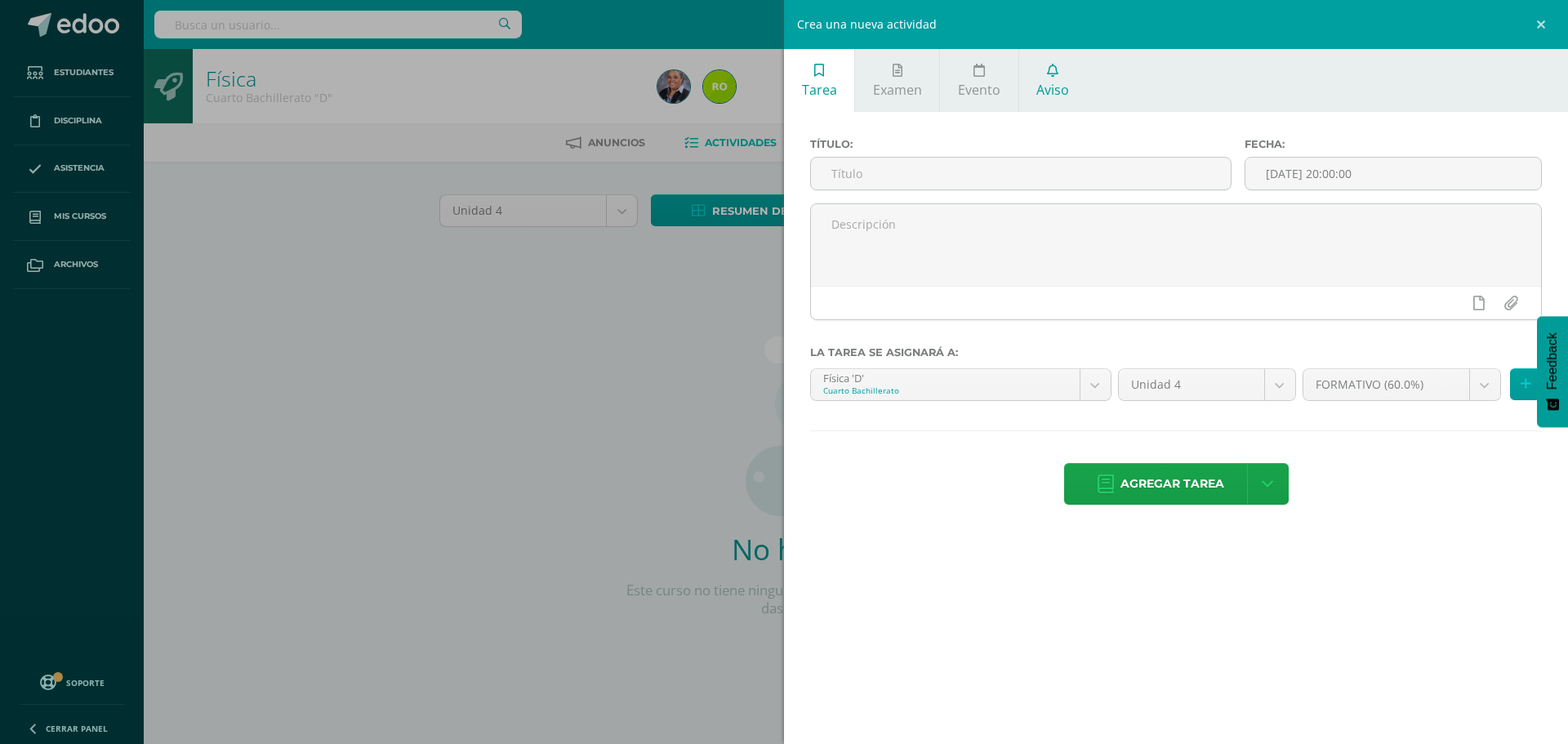
click at [1047, 68] on icon at bounding box center [1052, 69] width 11 height 13
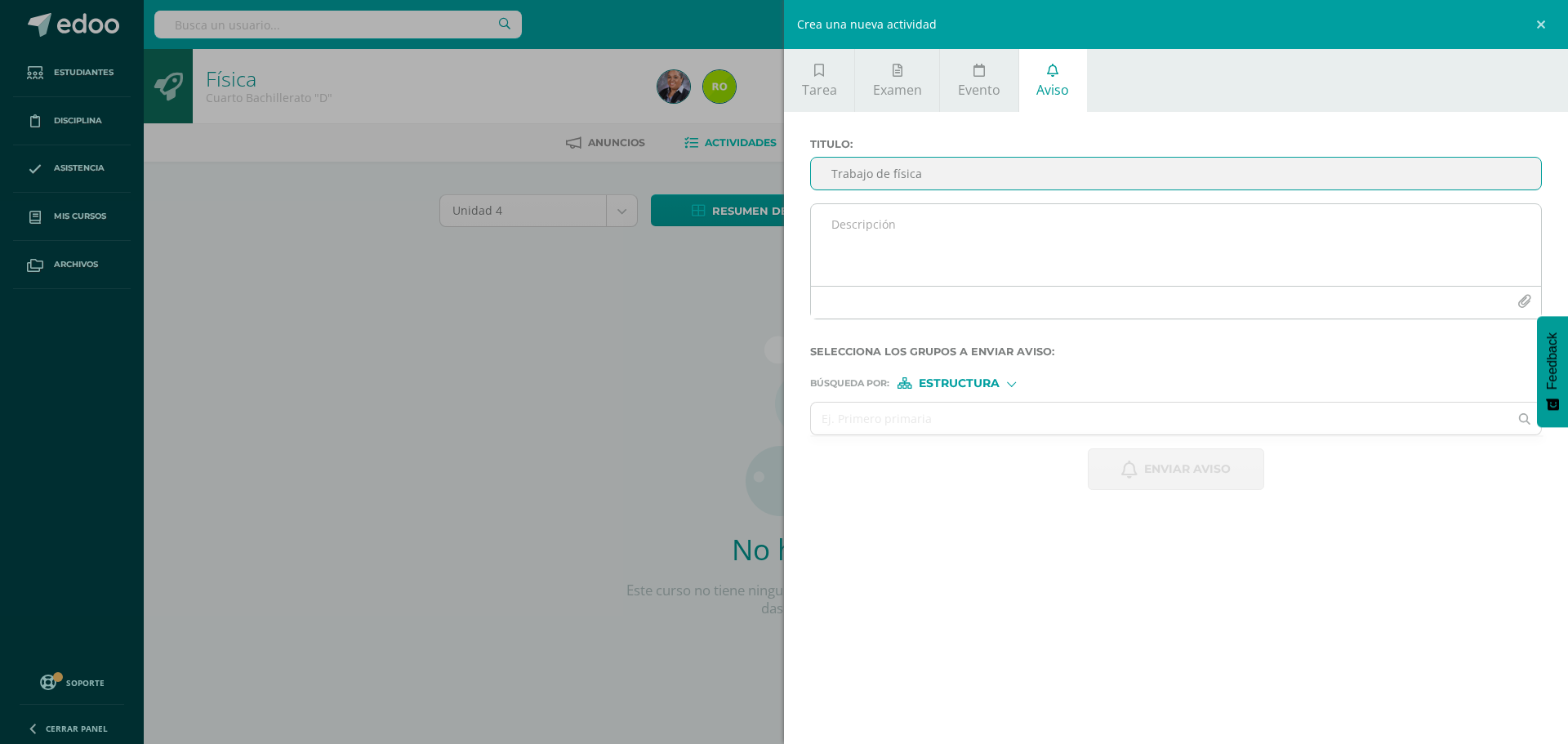
type input "Trabajo de física"
click at [865, 251] on textarea at bounding box center [1175, 244] width 730 height 82
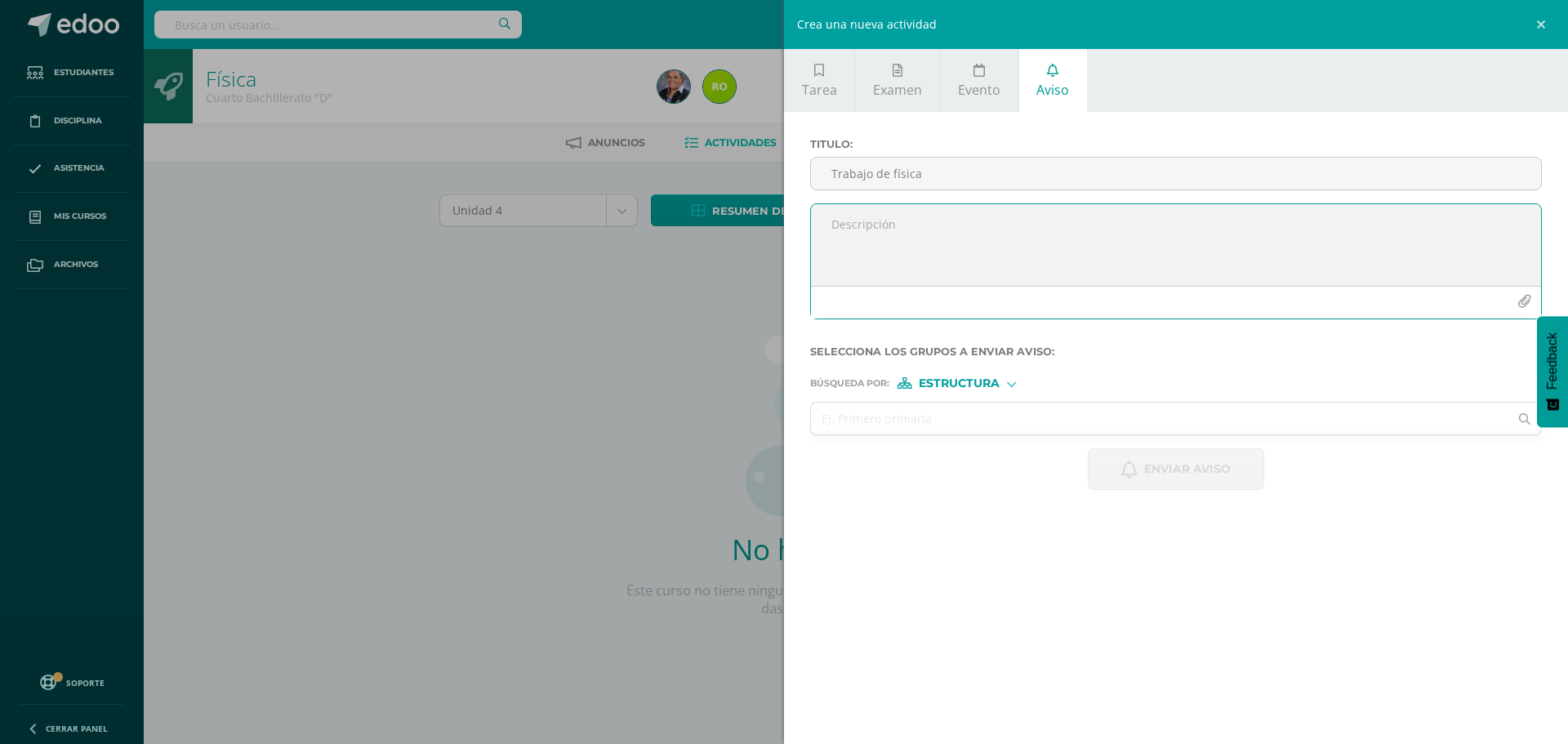
paste textarea "Buen día estimados padres de familia es un gusto saludarlos, desando se encuent…"
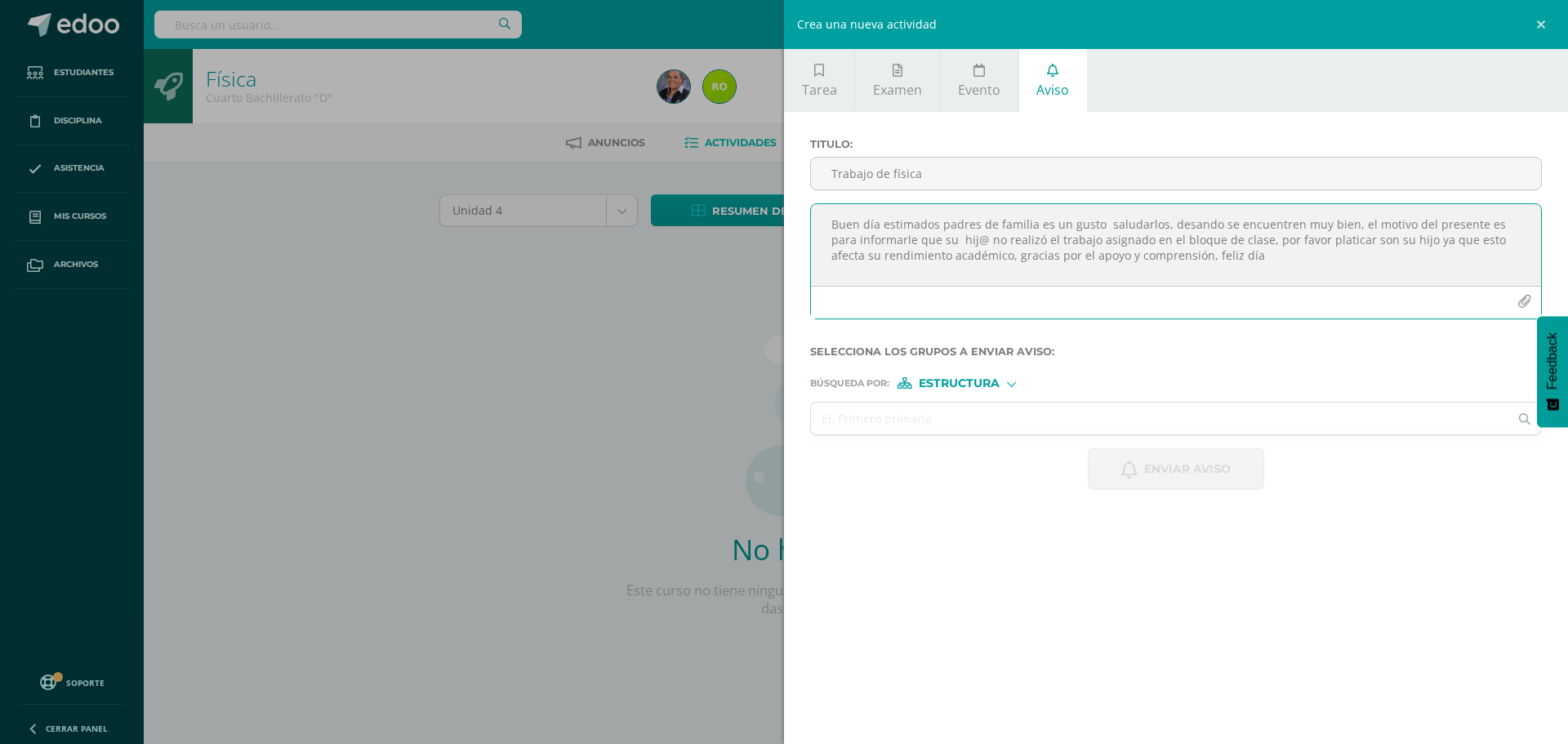
type textarea "Buen día estimados padres de familia es un gusto saludarlos, desando se encuent…"
click at [981, 382] on span "Estructura" at bounding box center [959, 383] width 81 height 9
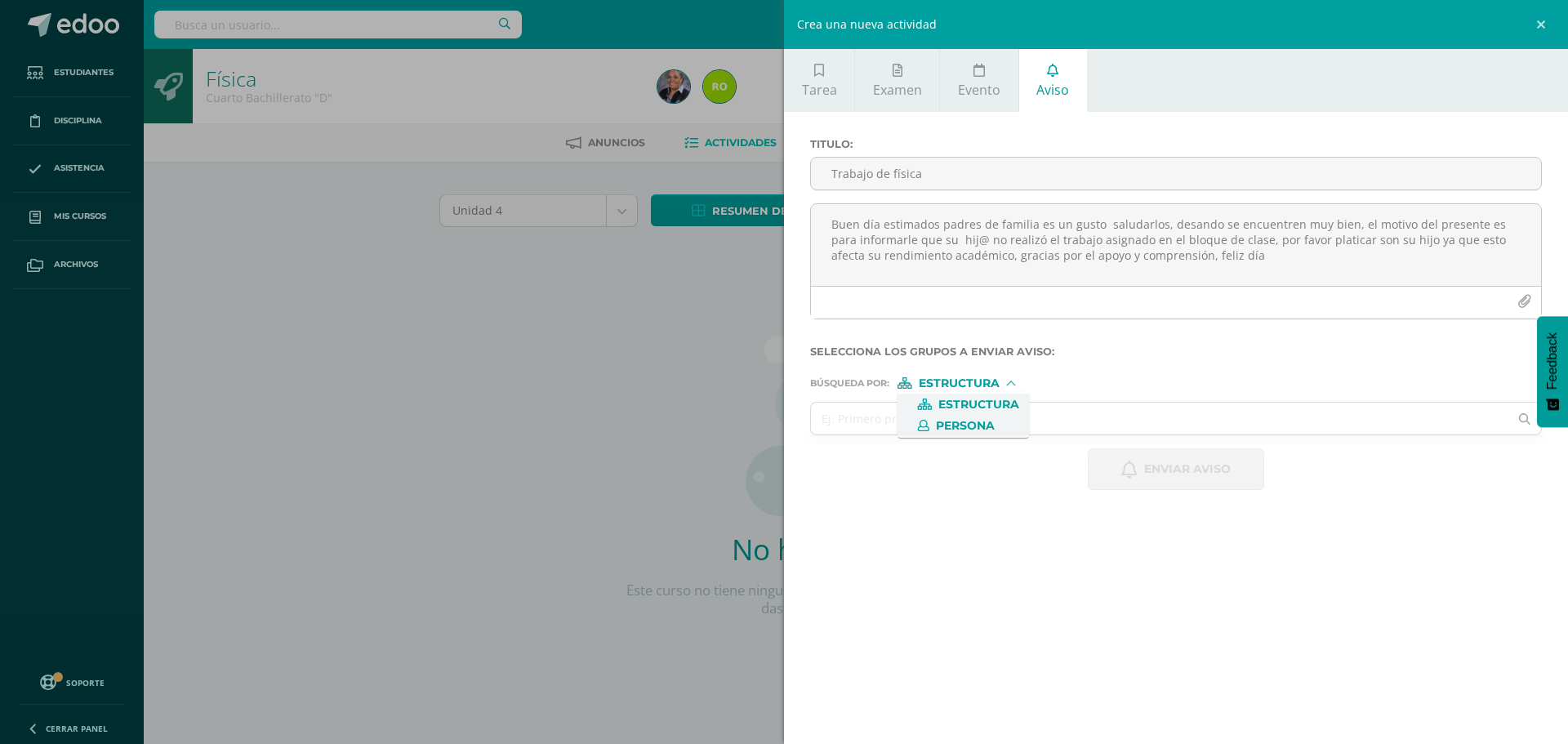
click at [985, 427] on span "Persona" at bounding box center [965, 426] width 59 height 9
click at [933, 431] on input "text" at bounding box center [1158, 419] width 697 height 32
click at [960, 397] on form "Titulo : Trabajo de física Buen día estimados padres de familia es un gusto sal…" at bounding box center [1176, 314] width 731 height 352
click at [960, 398] on form "Titulo : Trabajo de física Buen día estimados padres de familia es un gusto sal…" at bounding box center [1176, 314] width 731 height 352
click at [948, 418] on input "Coronado" at bounding box center [1158, 419] width 697 height 32
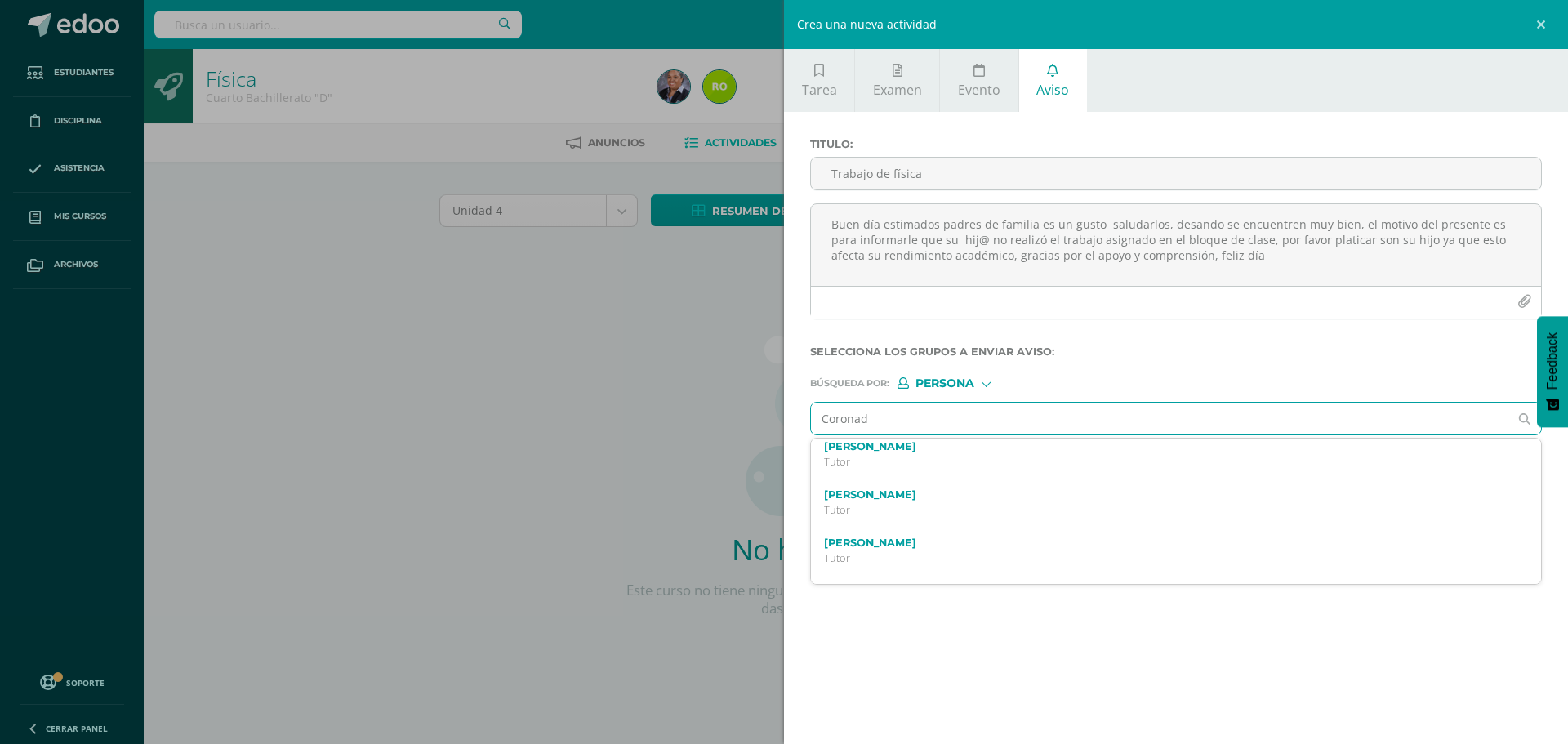
scroll to position [431, 0]
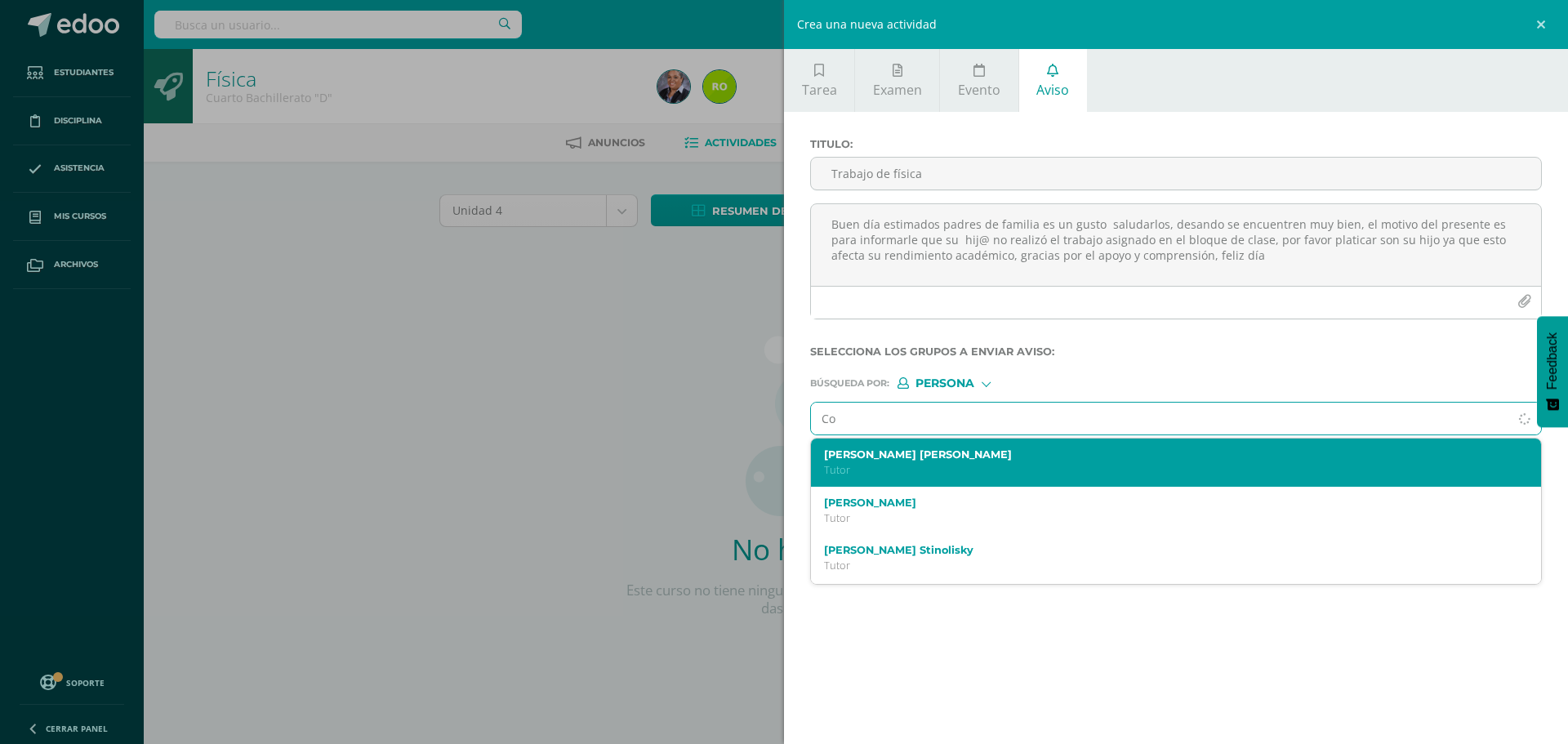
type input "C"
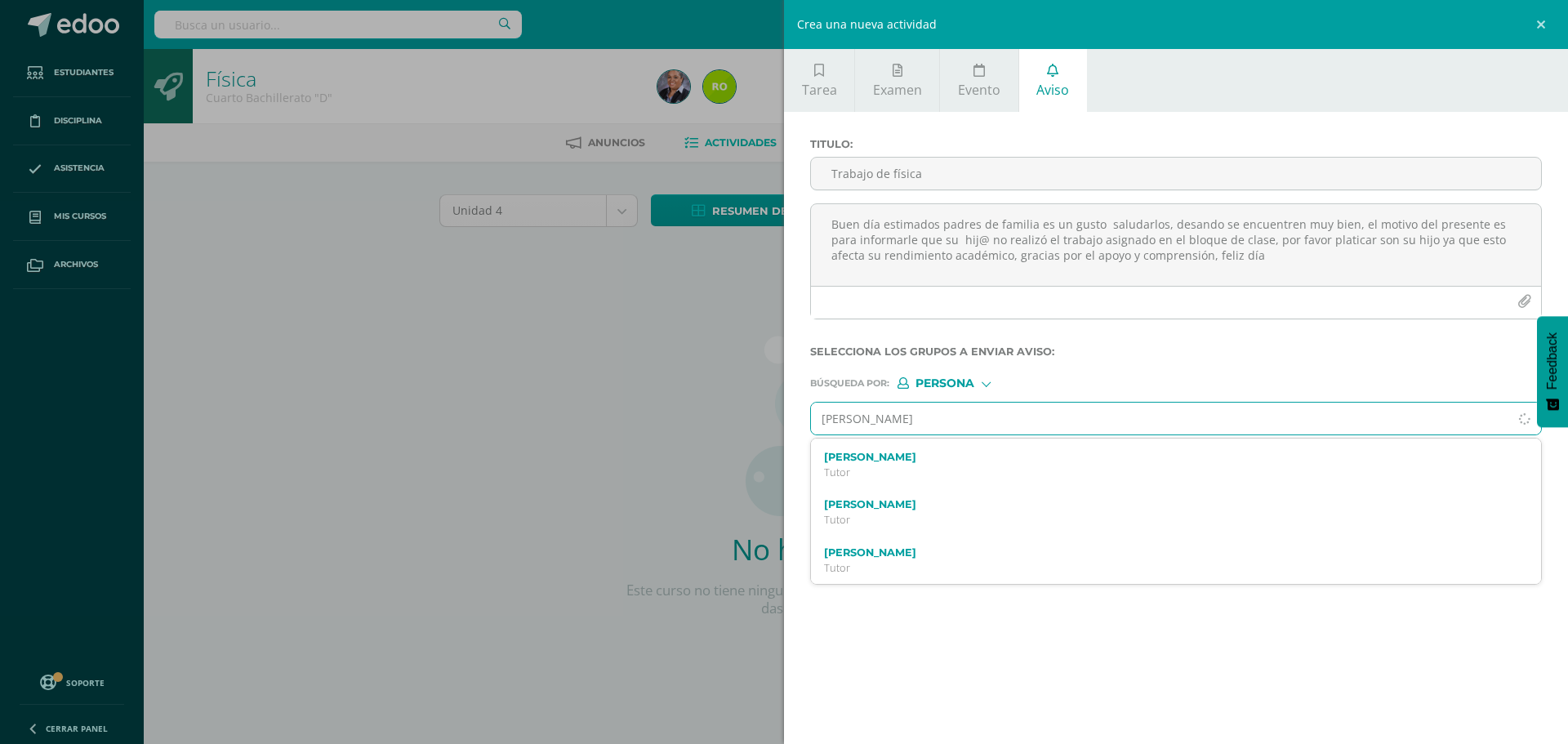
scroll to position [0, 0]
type input "Pablo Coronado"
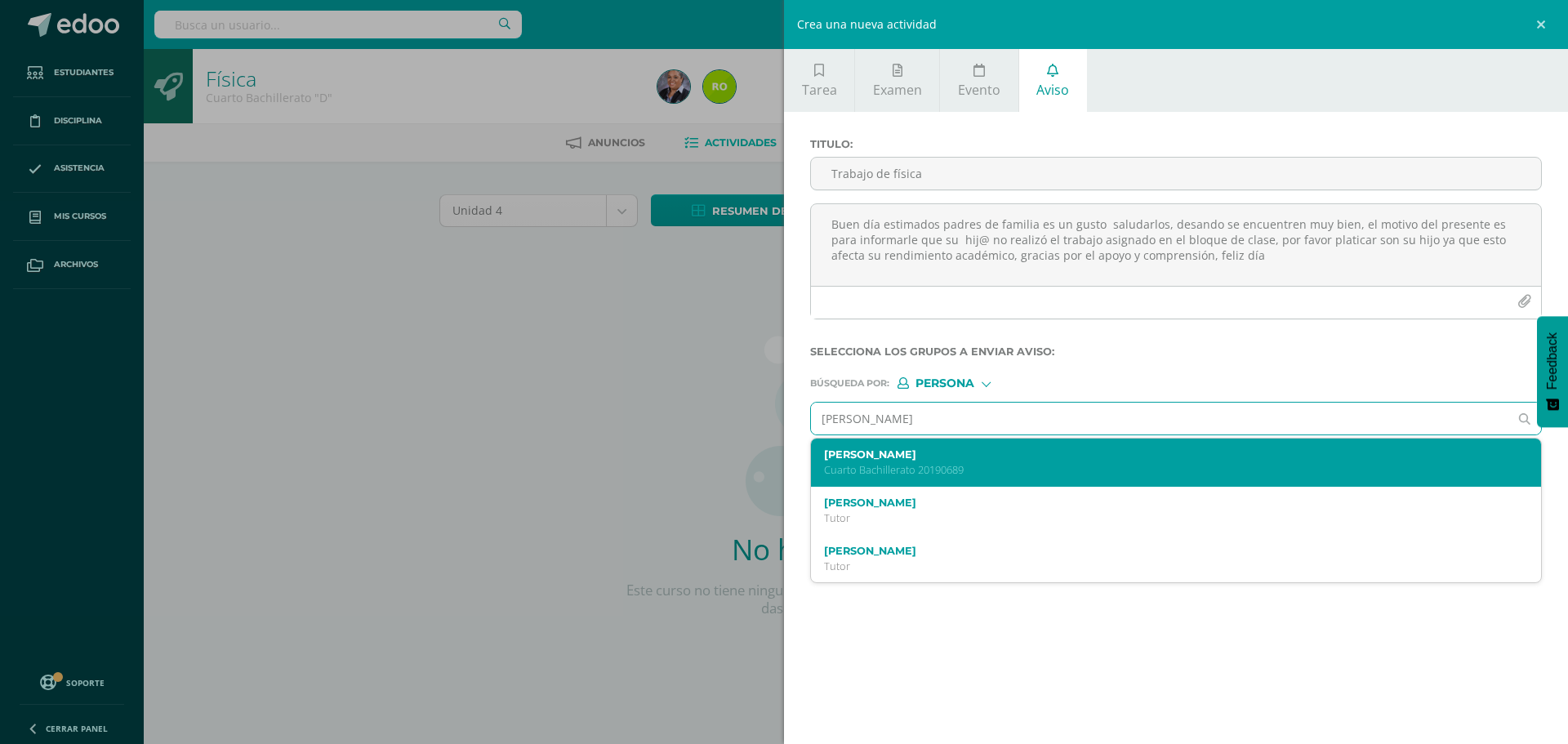
click at [949, 462] on div "Pablo Estuardo Coronado Ramirez Cuarto Bachillerato 20190689" at bounding box center [1159, 463] width 672 height 29
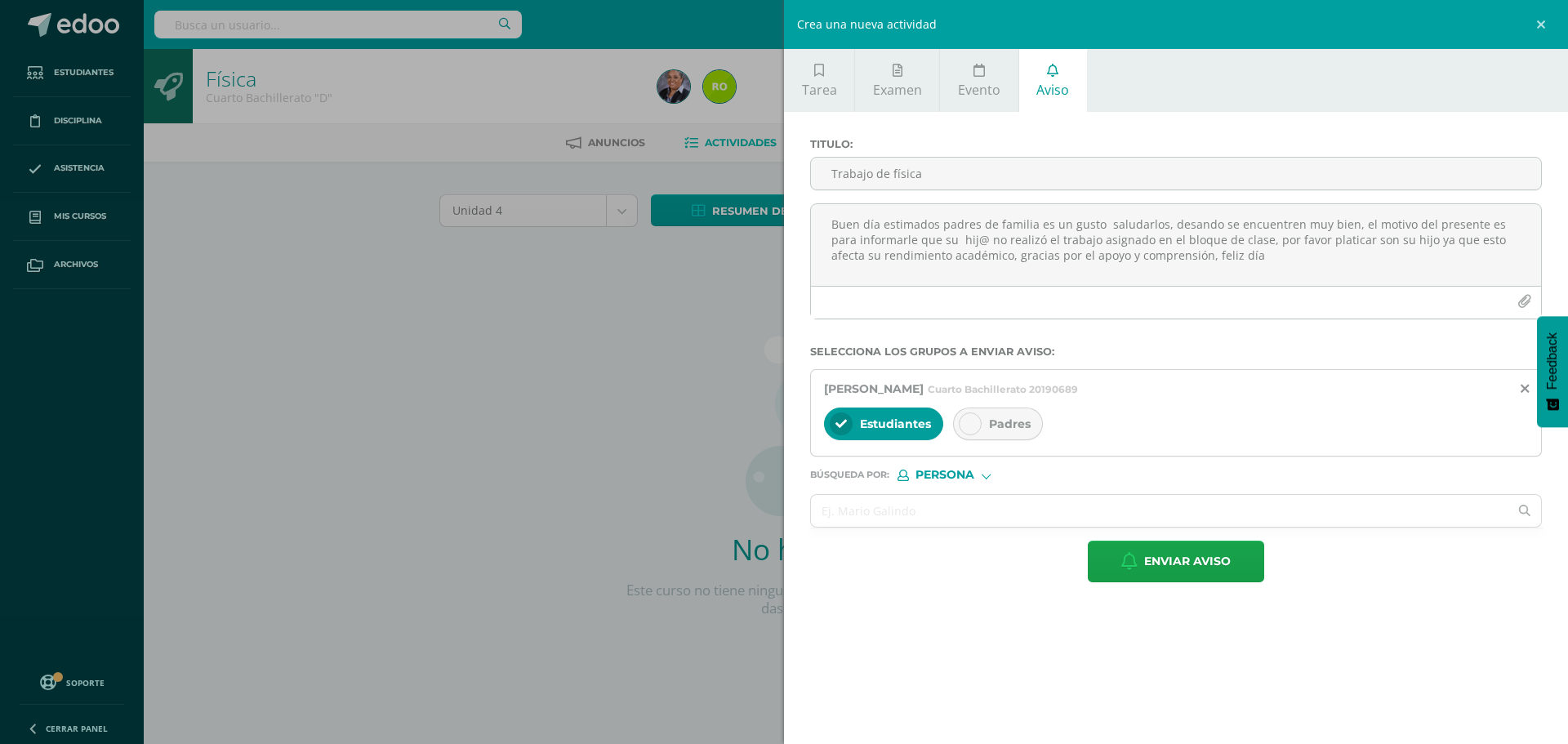
click at [980, 421] on div at bounding box center [970, 424] width 23 height 23
click at [856, 504] on input "text" at bounding box center [1158, 511] width 697 height 32
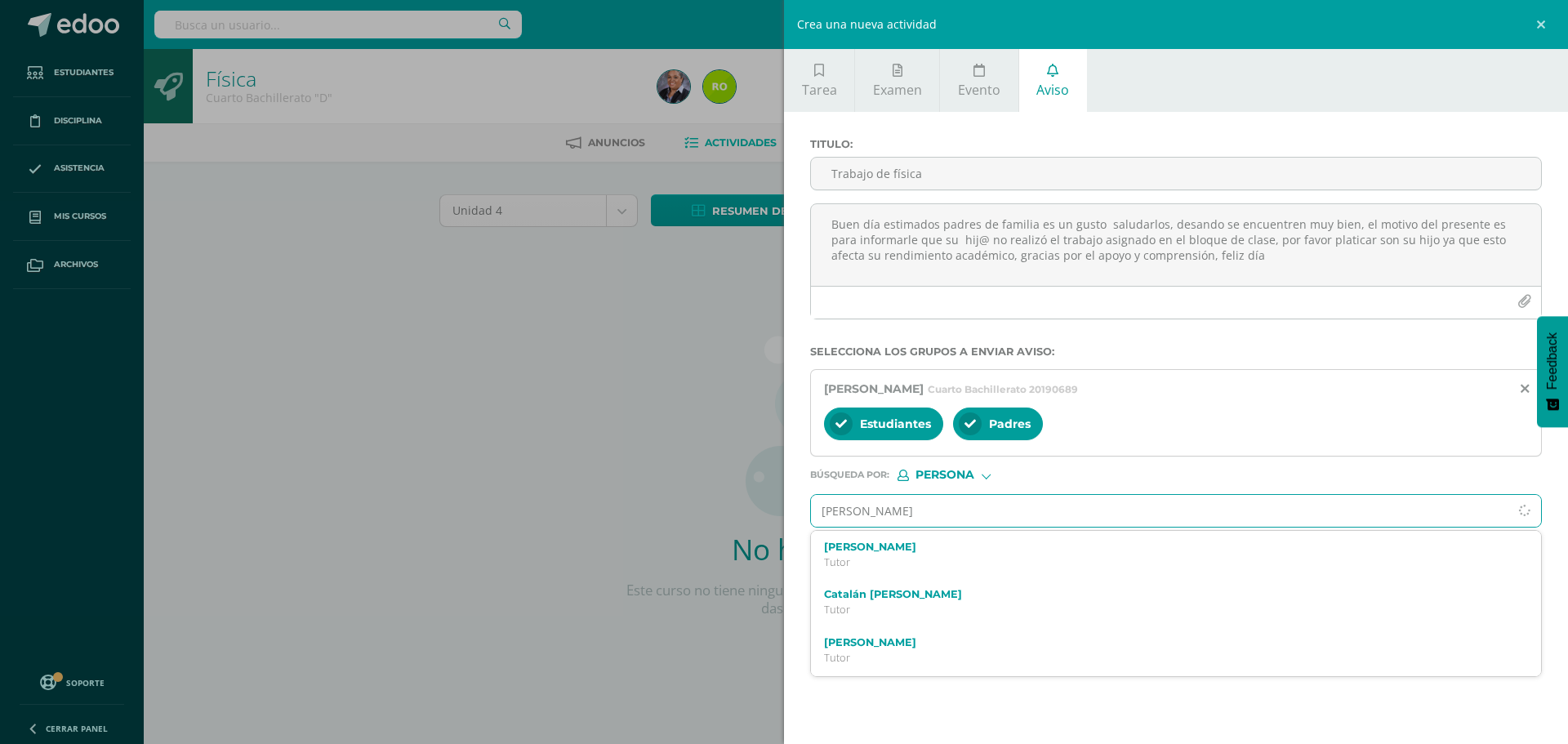
type input "Natalia Angel"
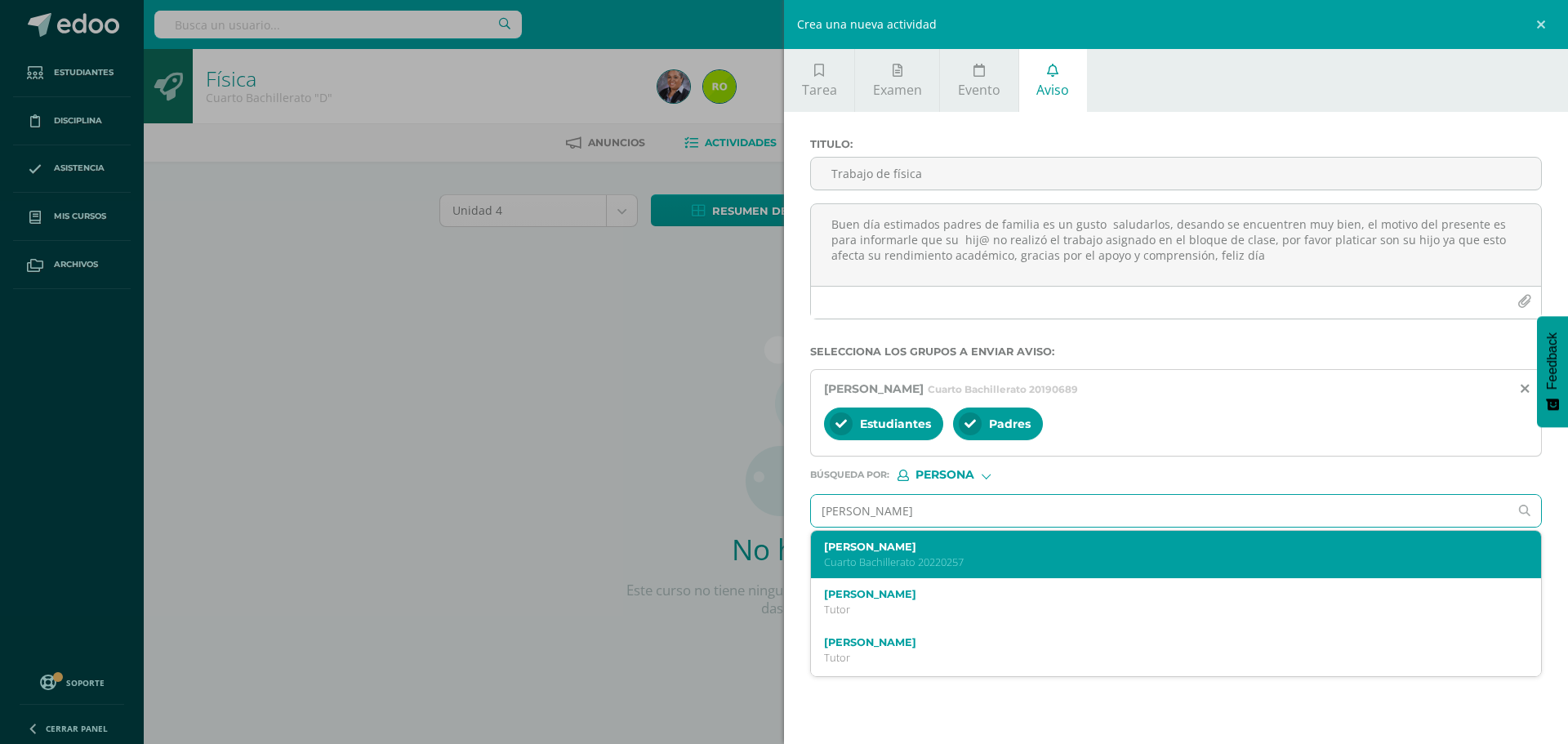
click at [898, 565] on p "Cuarto Bachillerato 20220257" at bounding box center [1159, 563] width 672 height 14
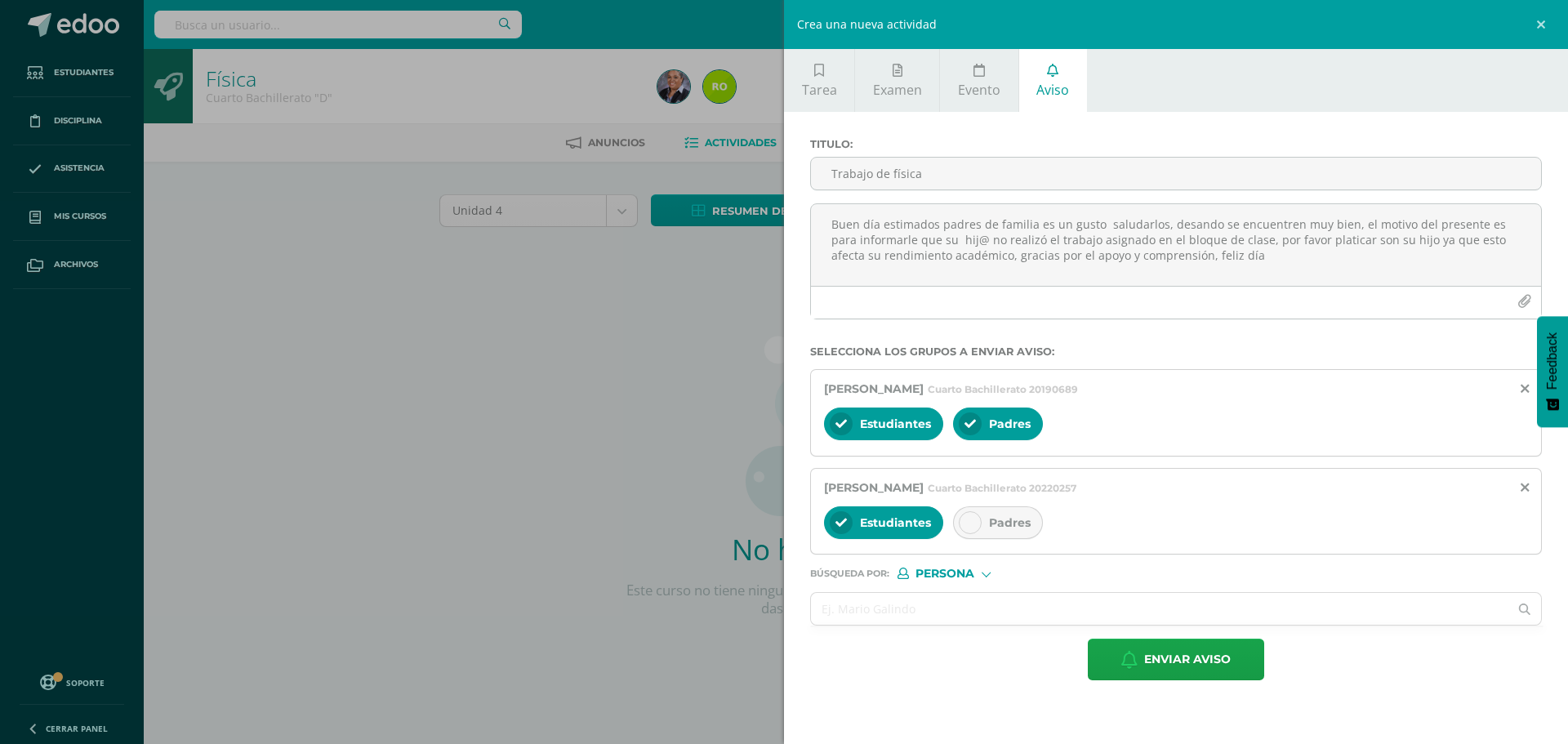
click at [971, 527] on icon at bounding box center [969, 522] width 11 height 11
click at [867, 610] on input "text" at bounding box center [1158, 609] width 697 height 32
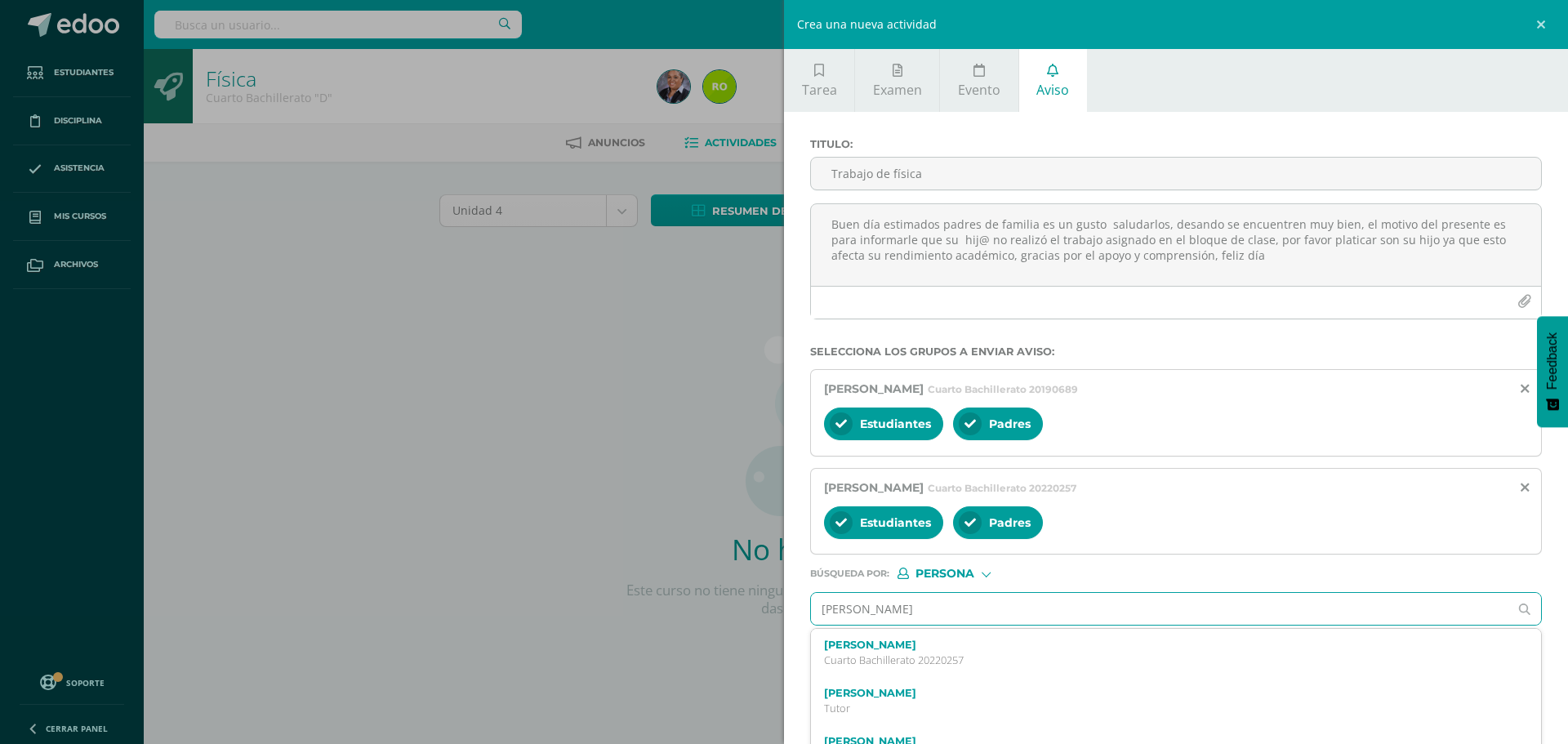
type input "Daniela Morales"
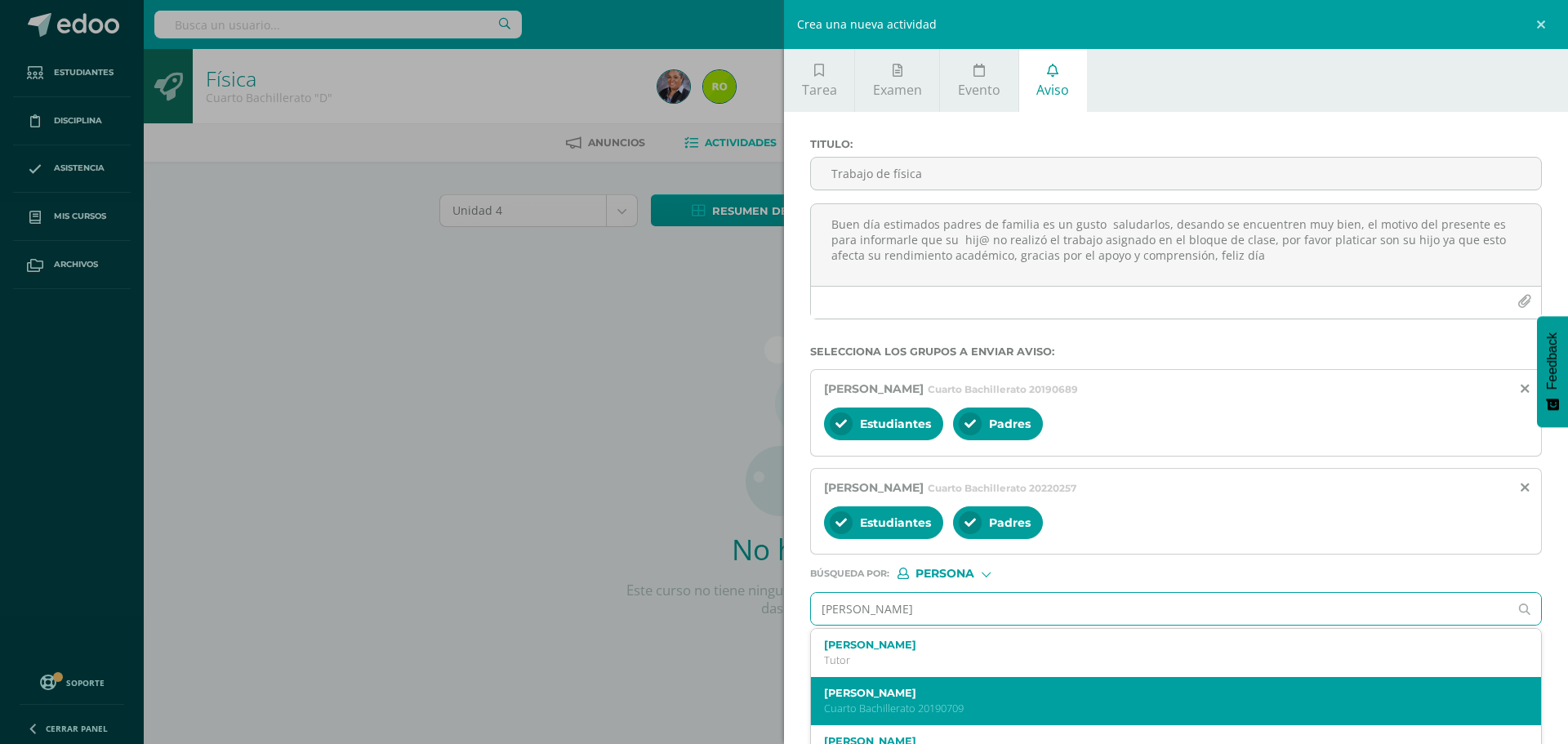
click at [921, 696] on label "María Daniela Morales Ramos" at bounding box center [1159, 693] width 672 height 12
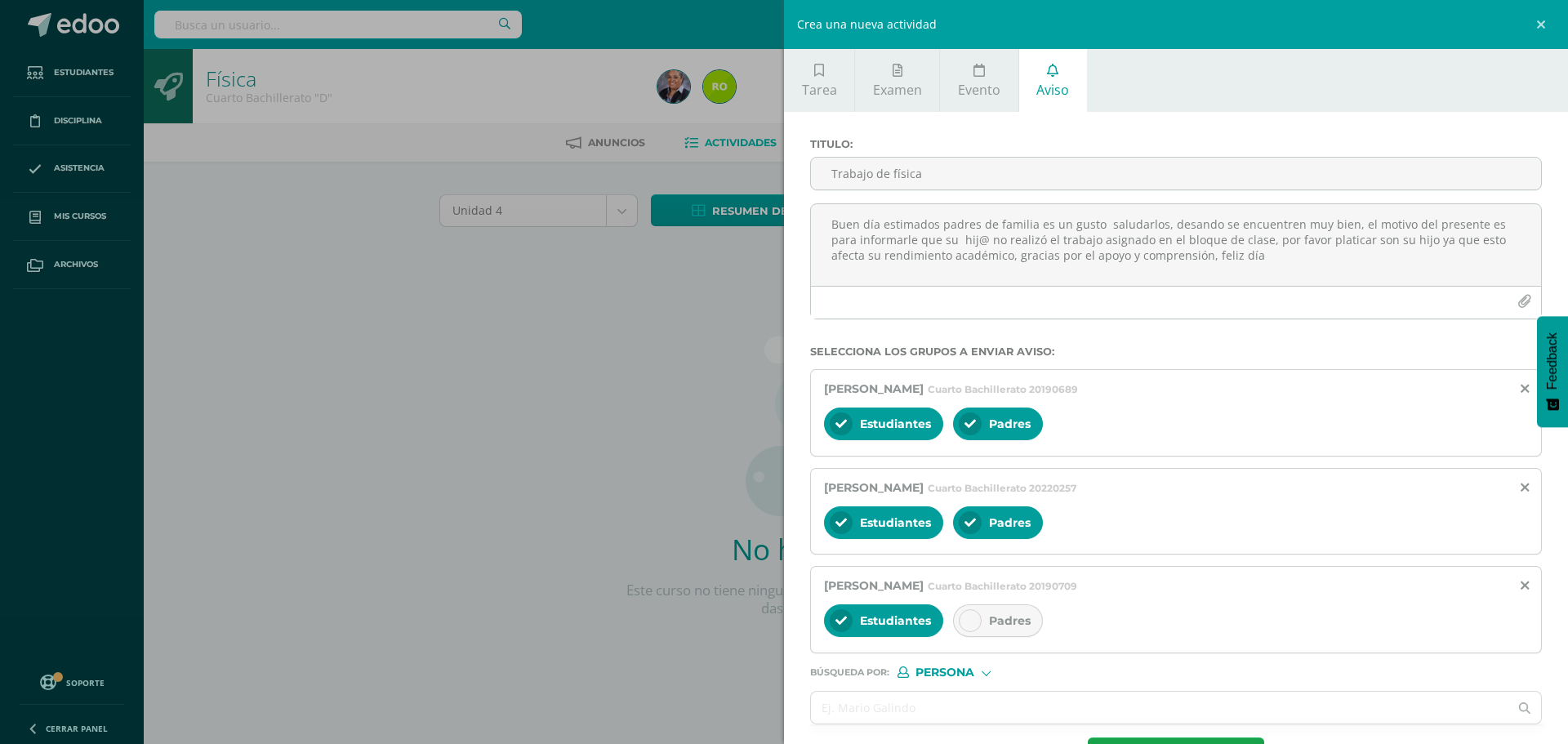
click at [975, 615] on div at bounding box center [970, 621] width 23 height 23
click at [898, 703] on input "text" at bounding box center [1158, 708] width 697 height 32
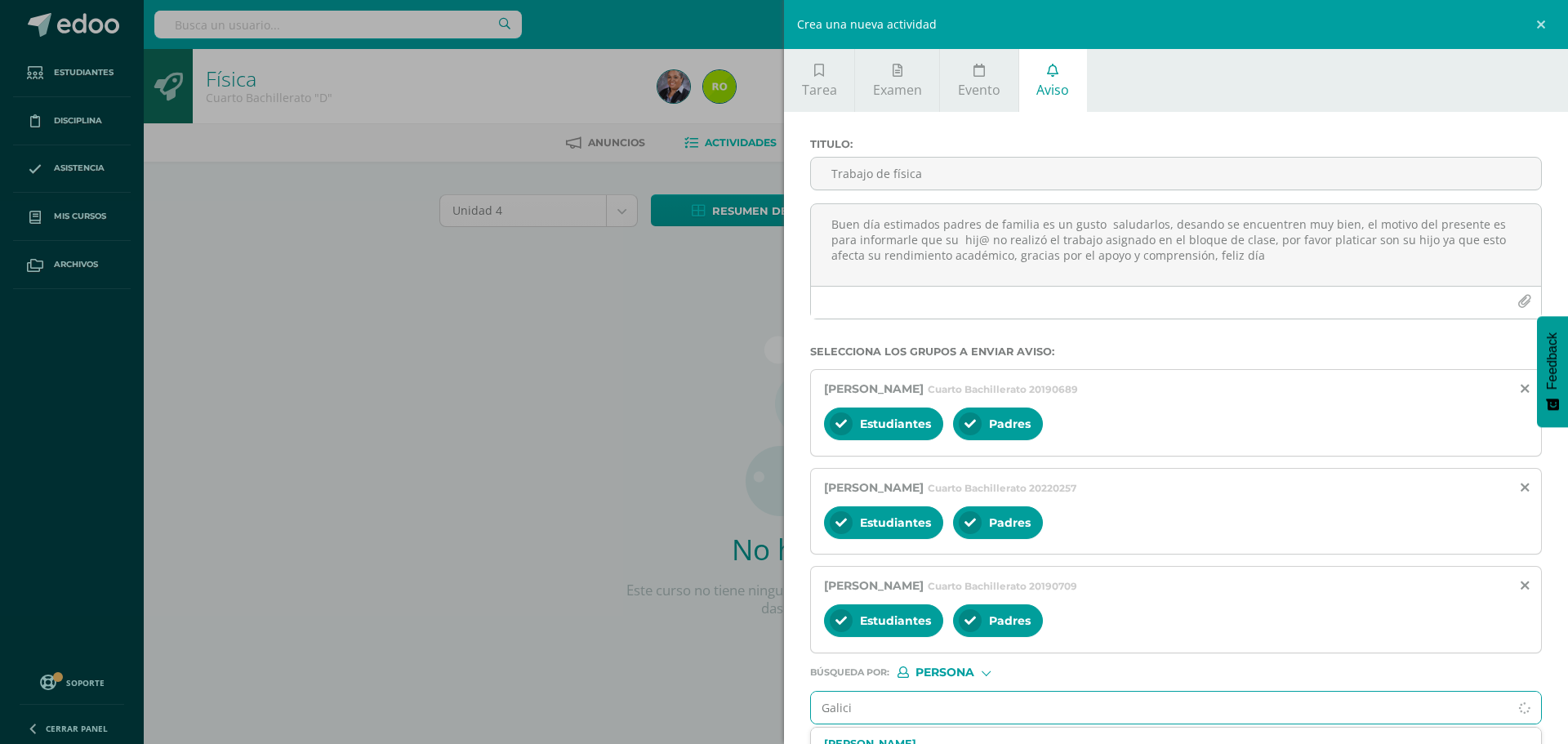
type input "Galicia"
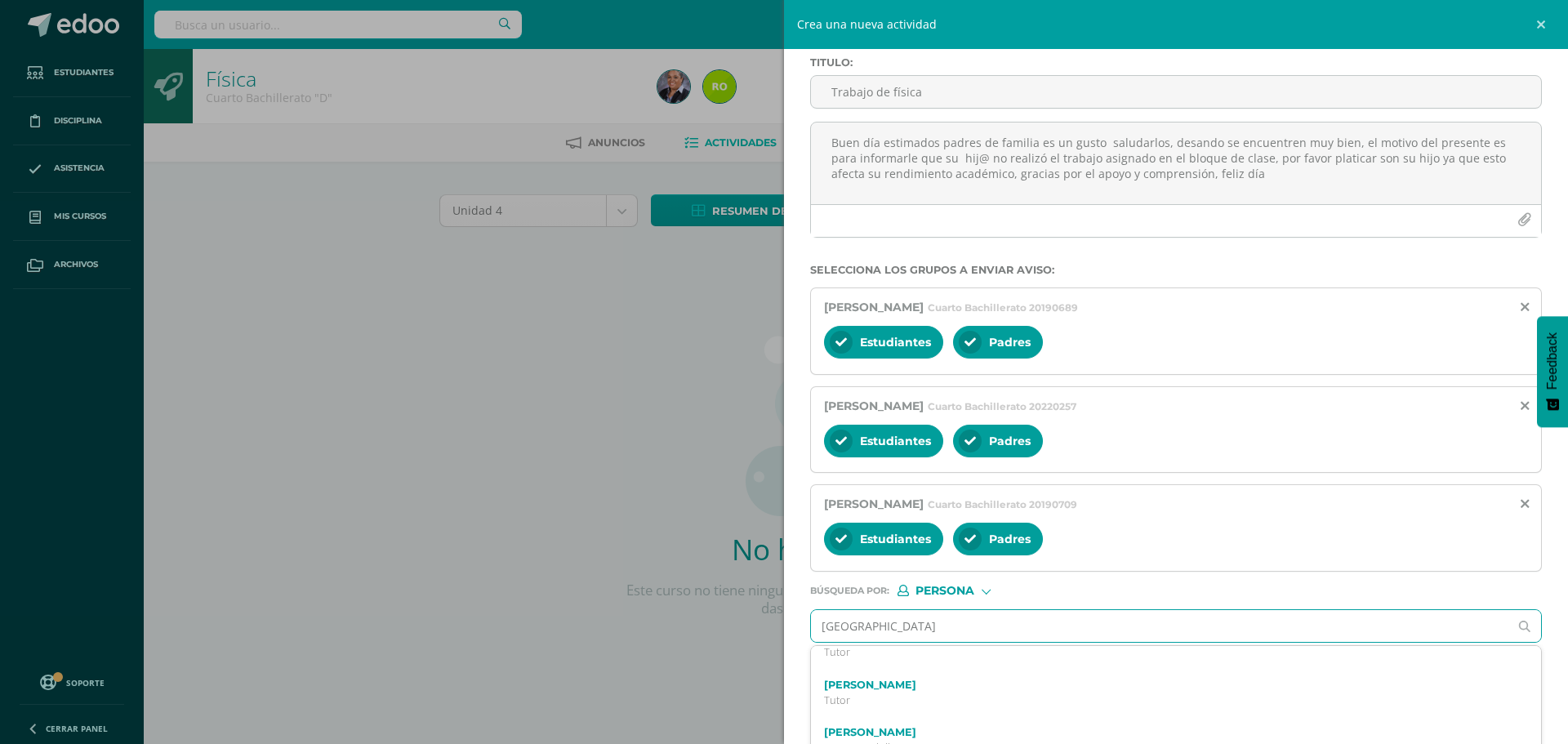
scroll to position [490, 0]
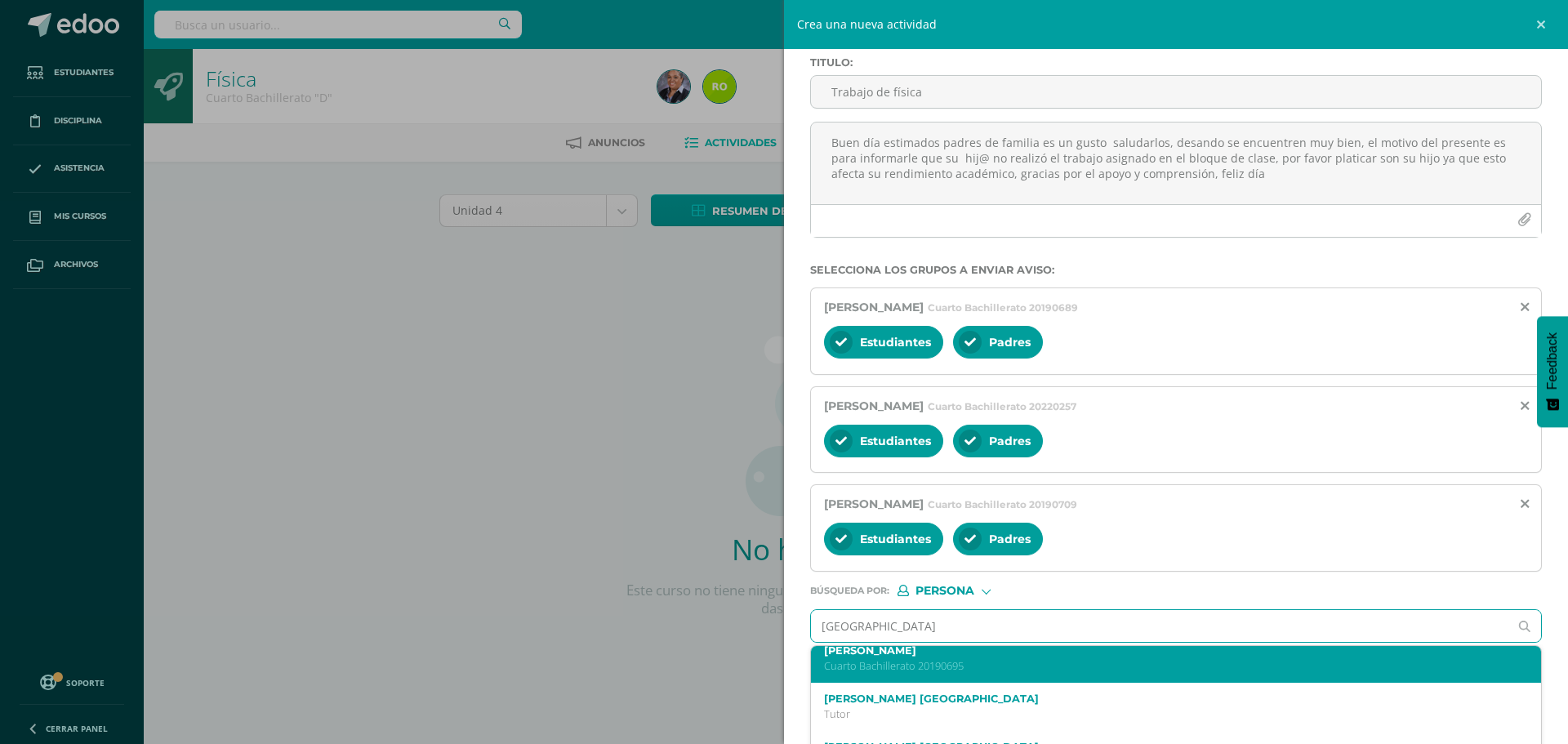
click at [926, 675] on div "Josué Emiliano Galicia Casasola Cuarto Bachillerato 20190695" at bounding box center [1175, 659] width 730 height 48
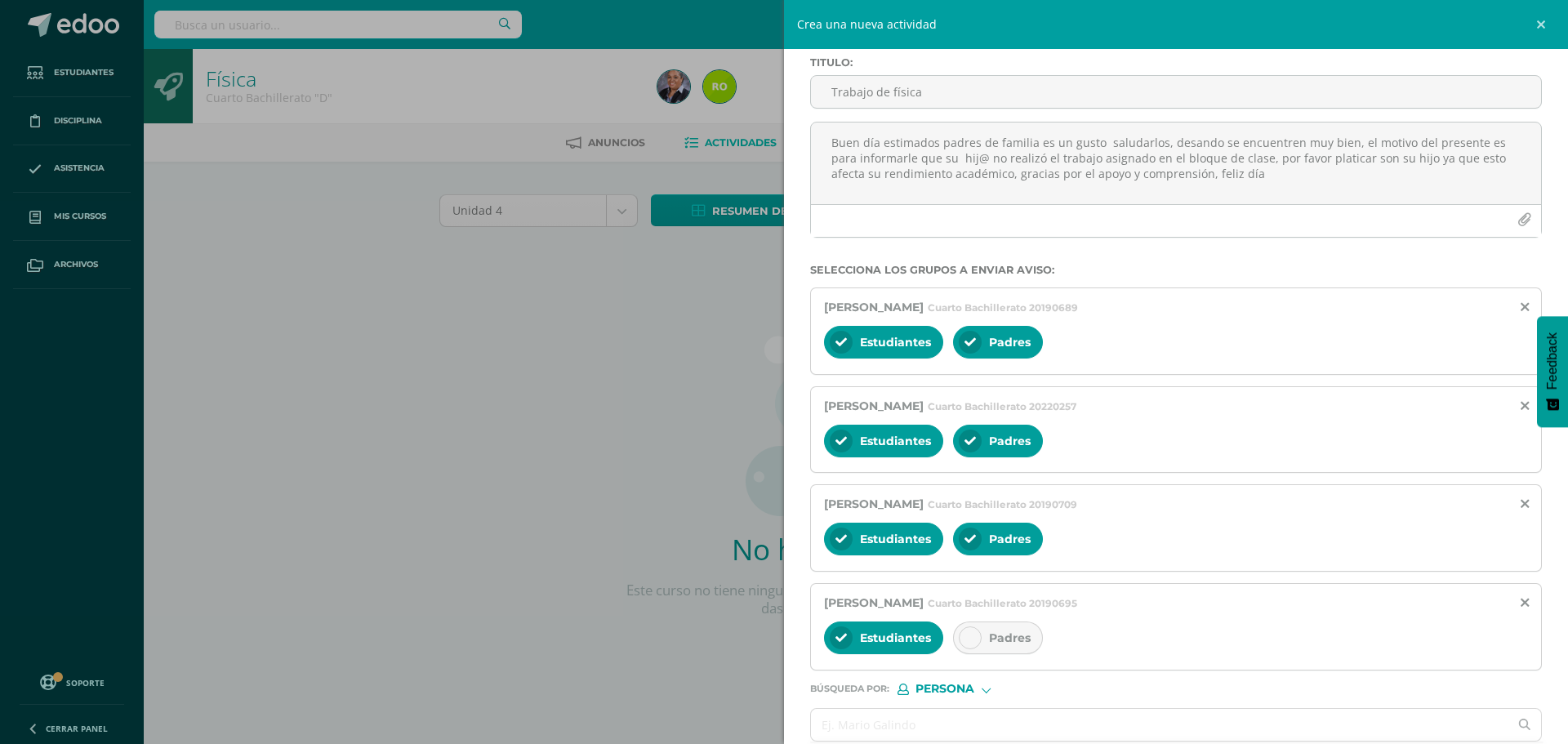
scroll to position [0, 0]
click at [979, 641] on div at bounding box center [970, 638] width 23 height 23
click at [881, 732] on input "text" at bounding box center [1158, 725] width 697 height 32
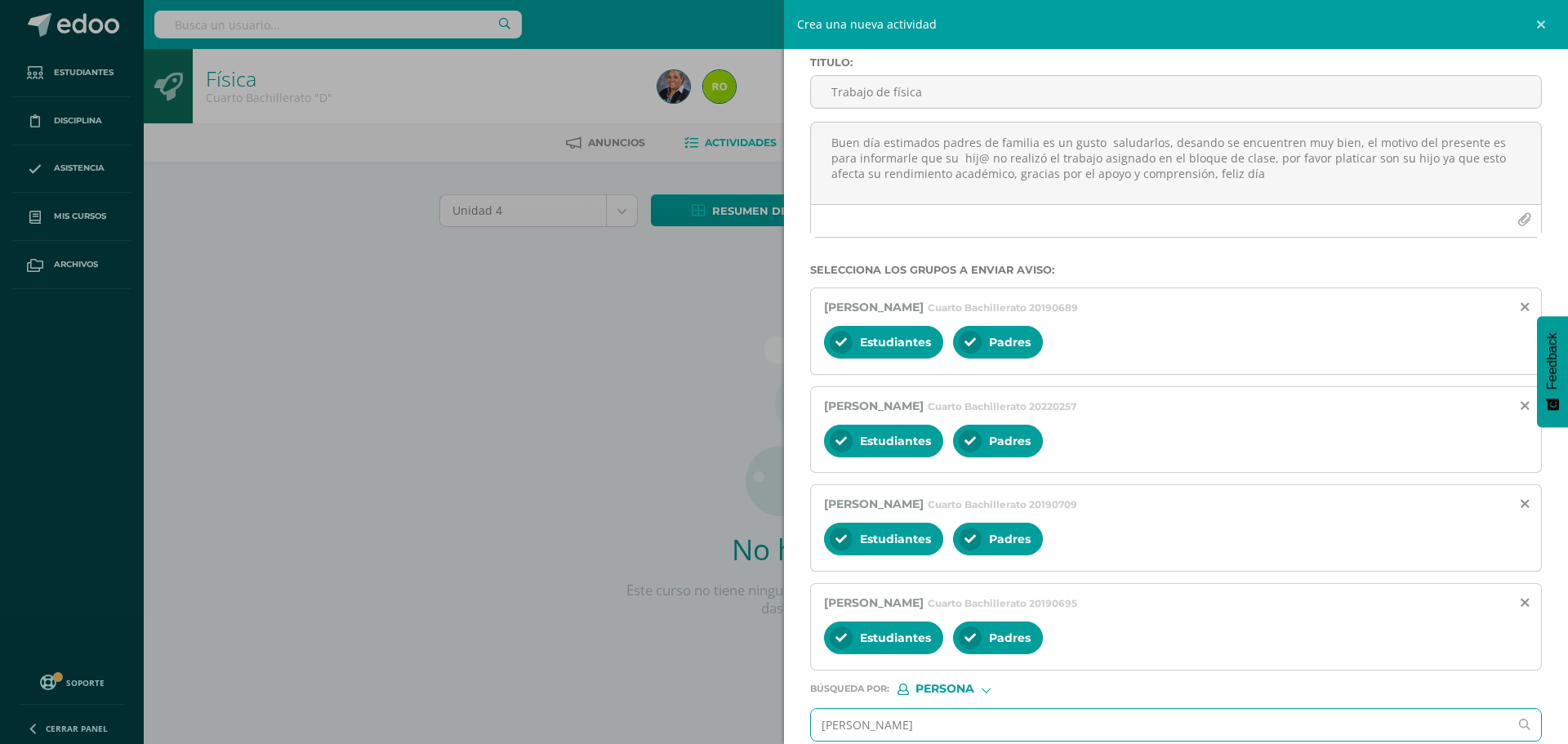
type input "Hector Divas"
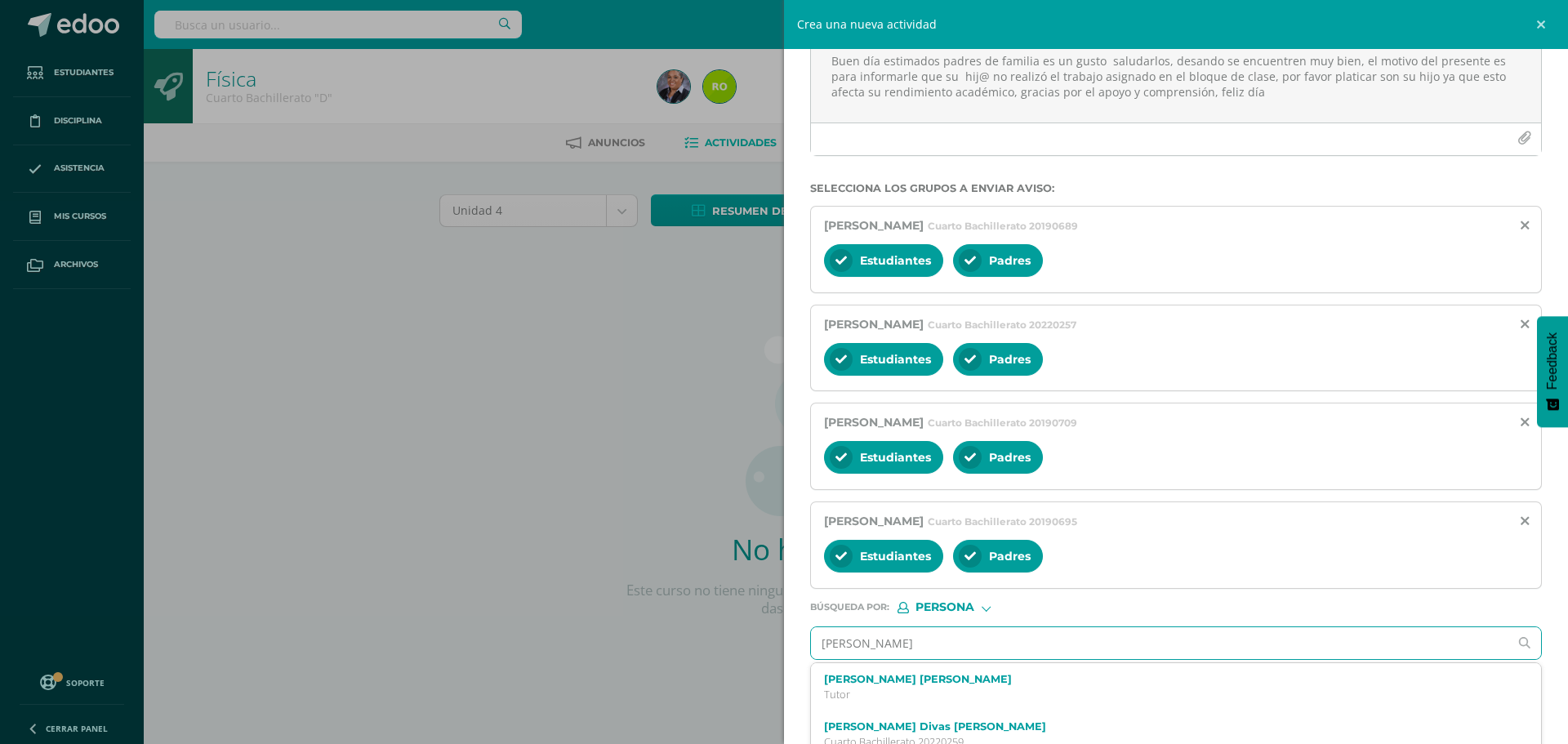
scroll to position [229, 0]
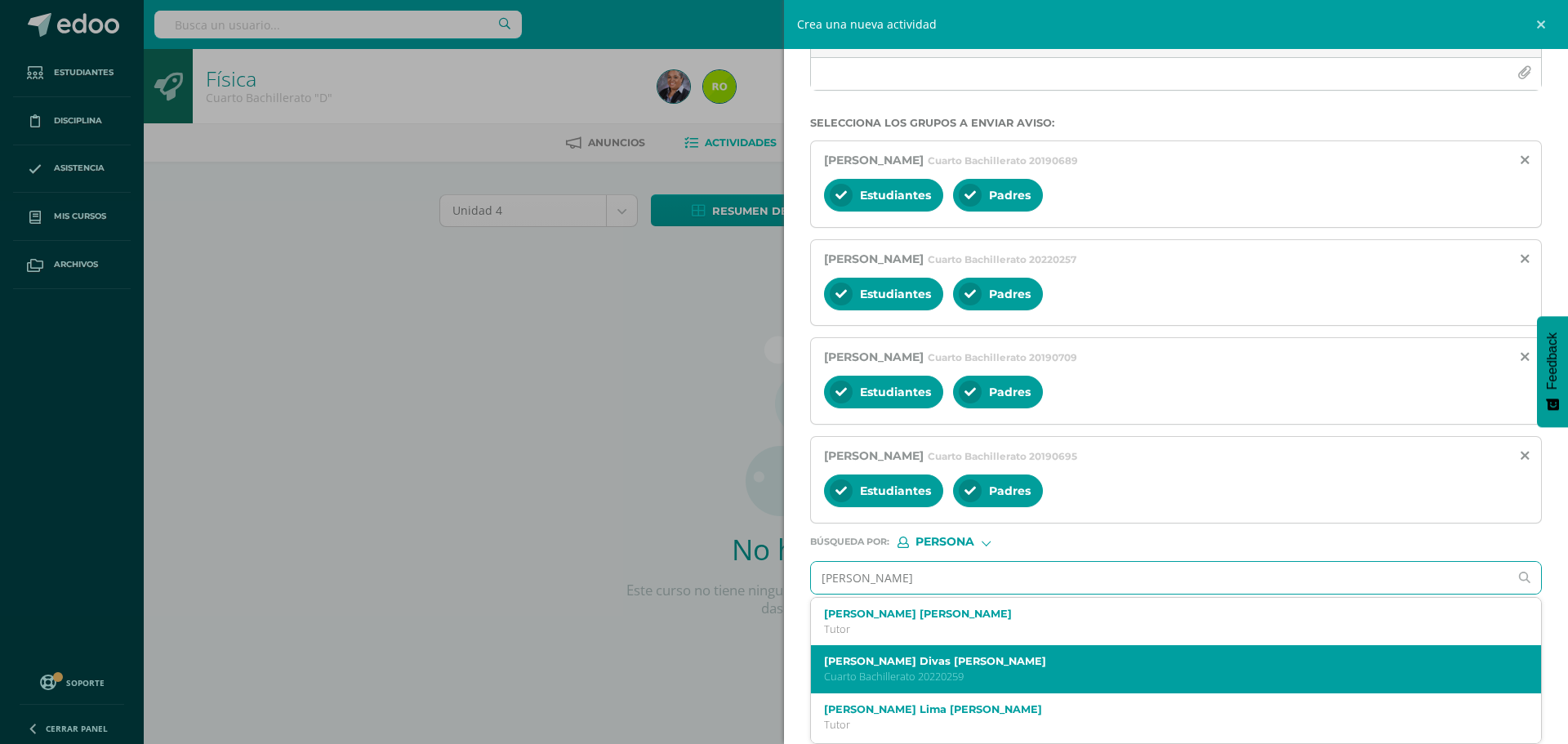
click at [944, 653] on div "Hector José Divas Marín Cuarto Bachillerato 20220259" at bounding box center [1175, 669] width 730 height 48
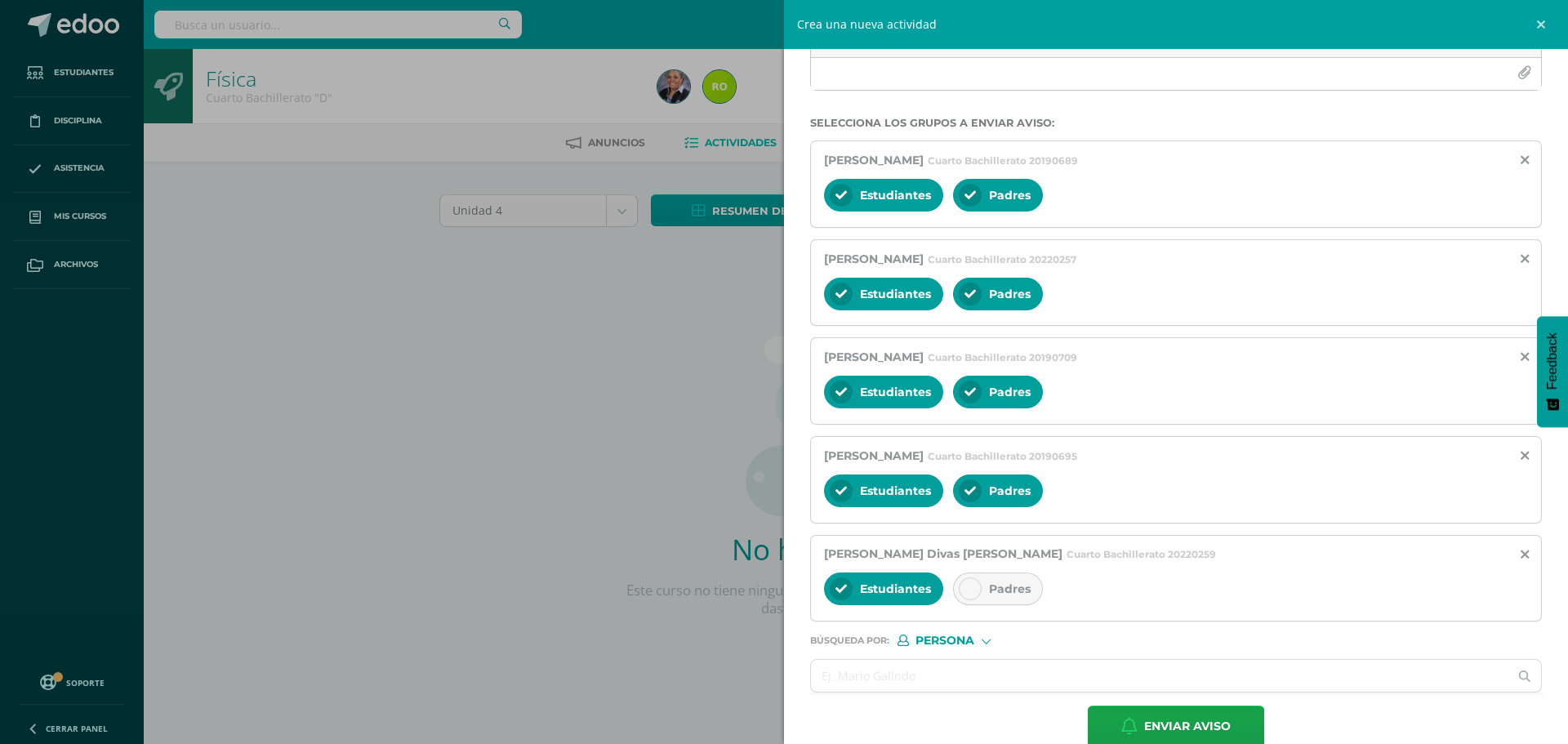
click at [967, 589] on icon at bounding box center [969, 588] width 11 height 11
click at [874, 684] on input "text" at bounding box center [1158, 676] width 697 height 32
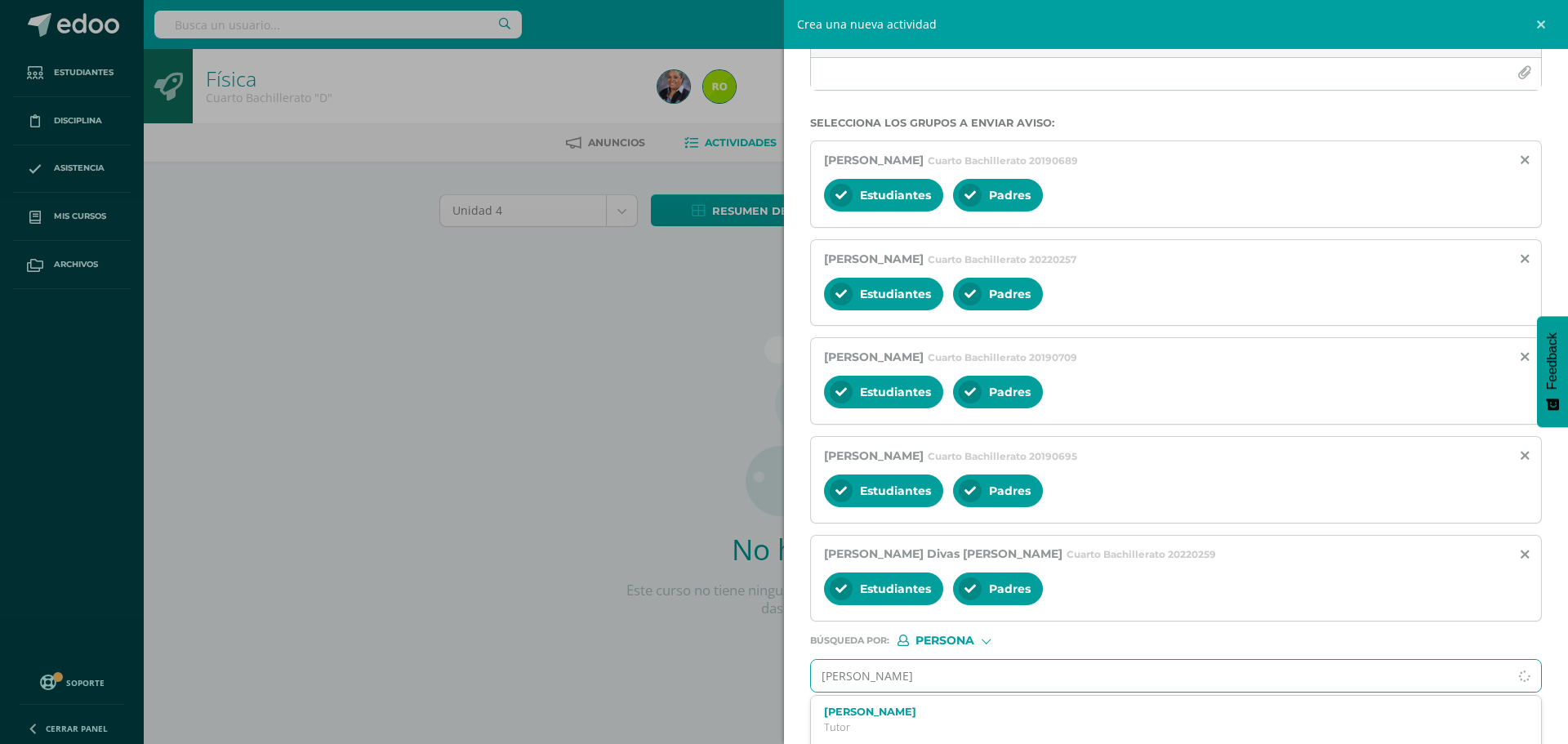
type input "Fernando Santos"
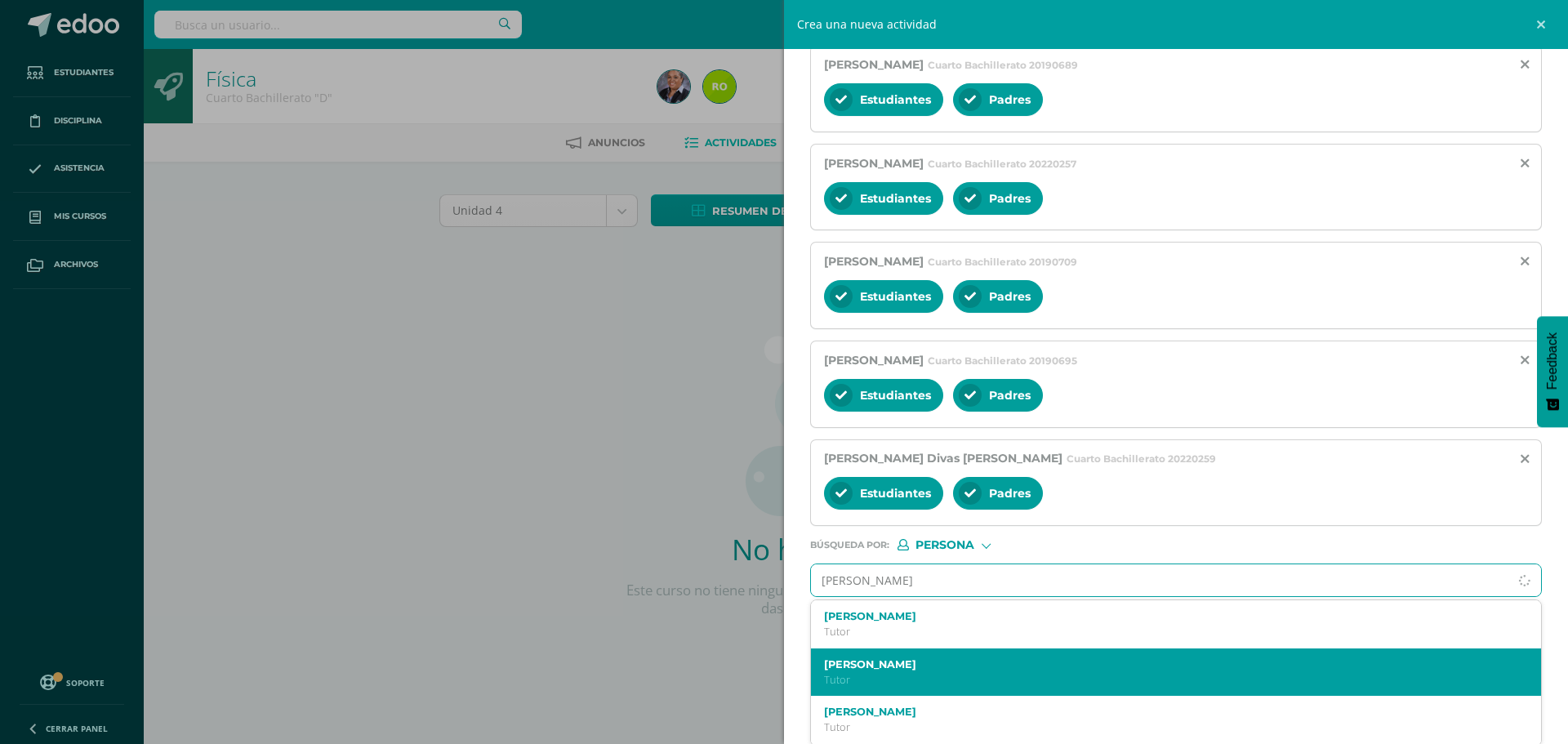
scroll to position [327, 0]
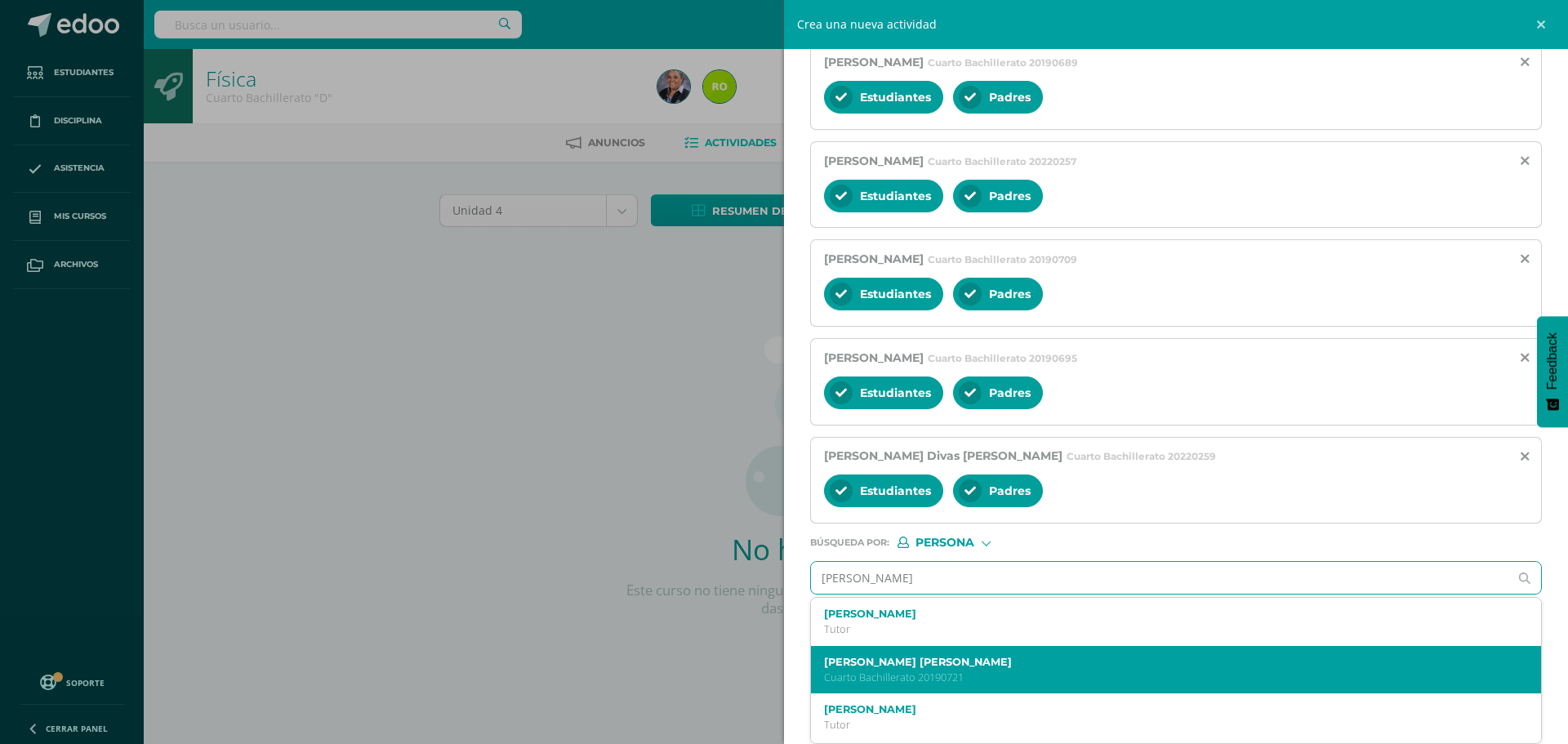
click at [933, 682] on p "Cuarto Bachillerato 20190721" at bounding box center [1159, 678] width 672 height 14
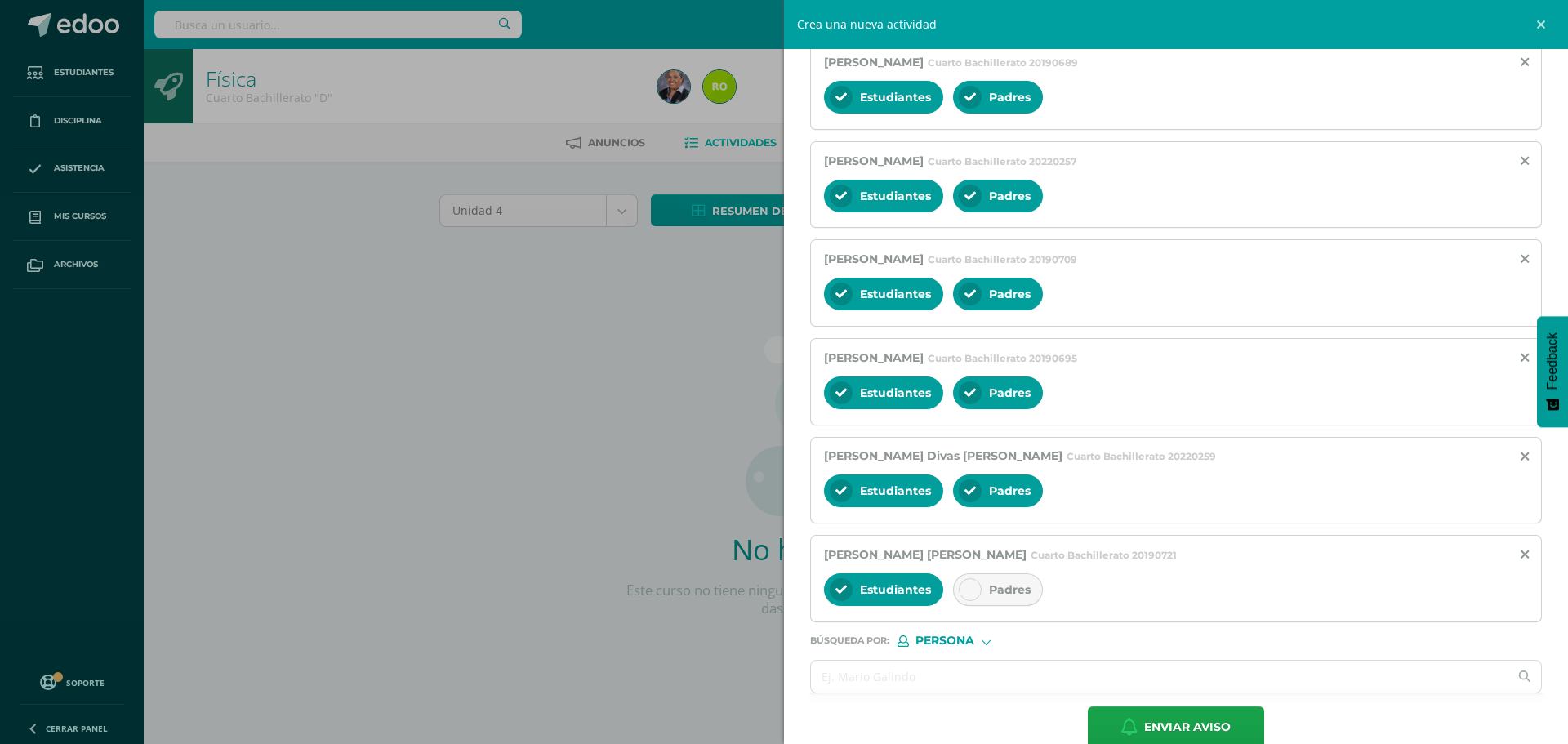
click at [956, 596] on div "Padres" at bounding box center [998, 589] width 90 height 33
click at [885, 687] on input "text" at bounding box center [1158, 677] width 697 height 32
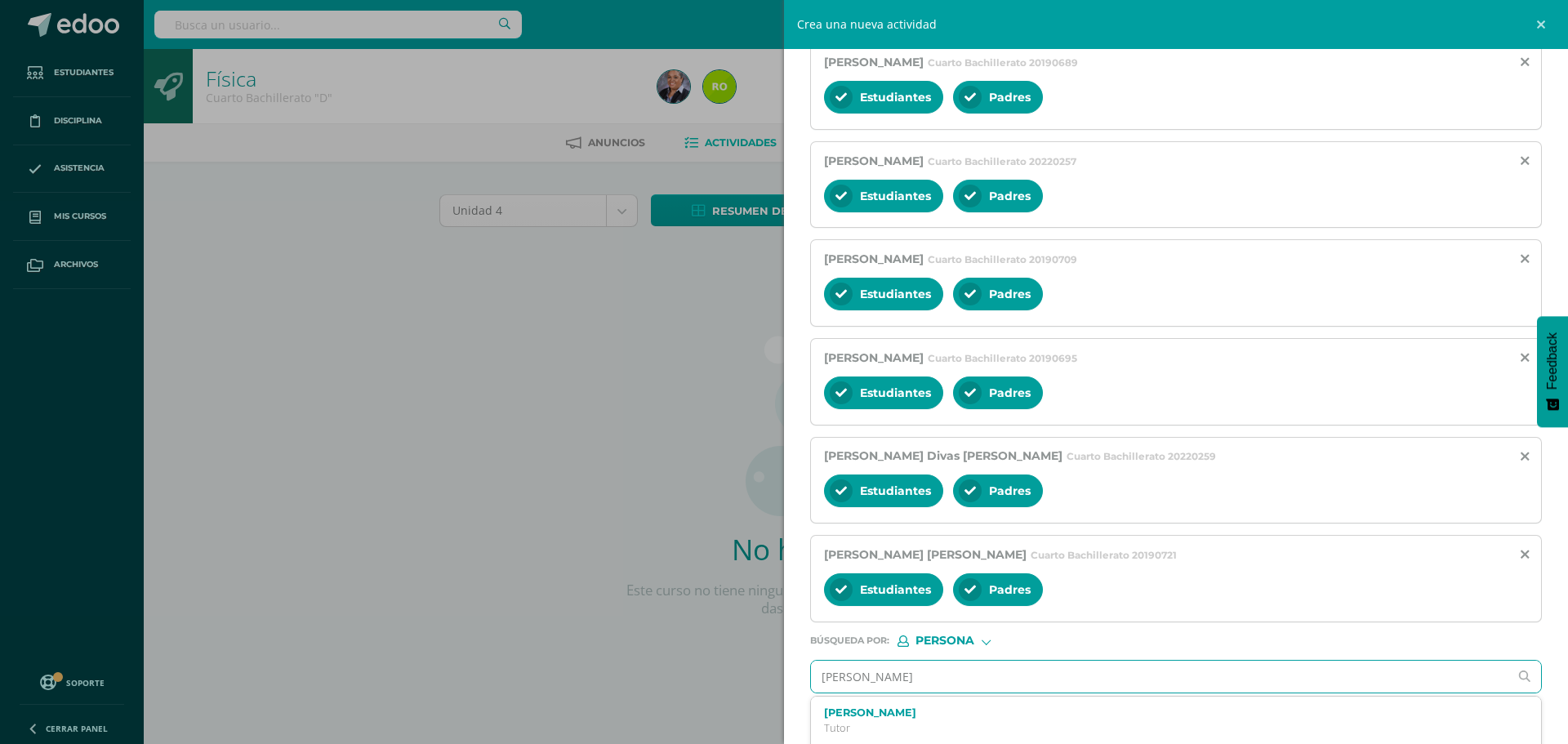
type input "Juan Carlos Martínez"
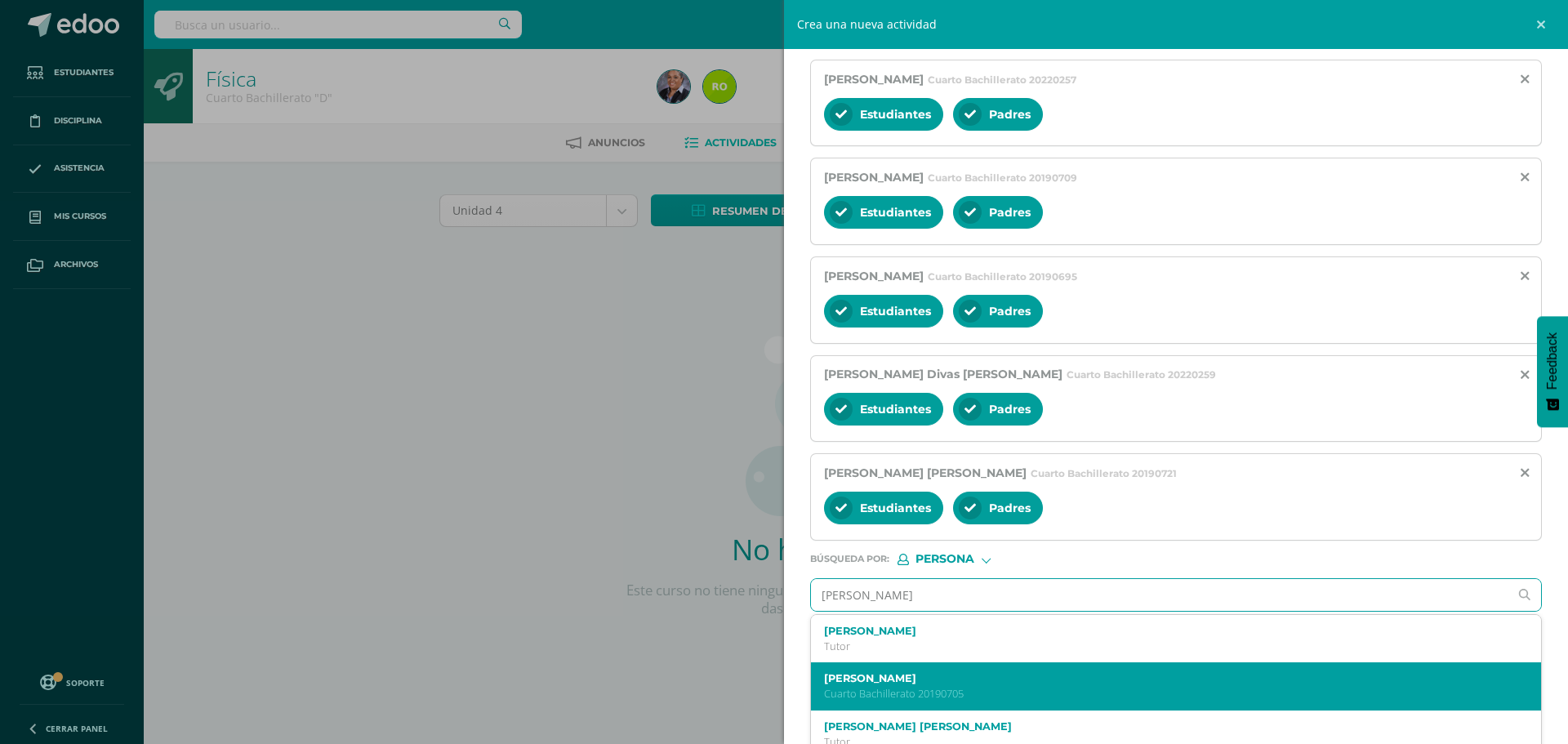
click at [891, 687] on p "Cuarto Bachillerato 20190705" at bounding box center [1159, 694] width 672 height 14
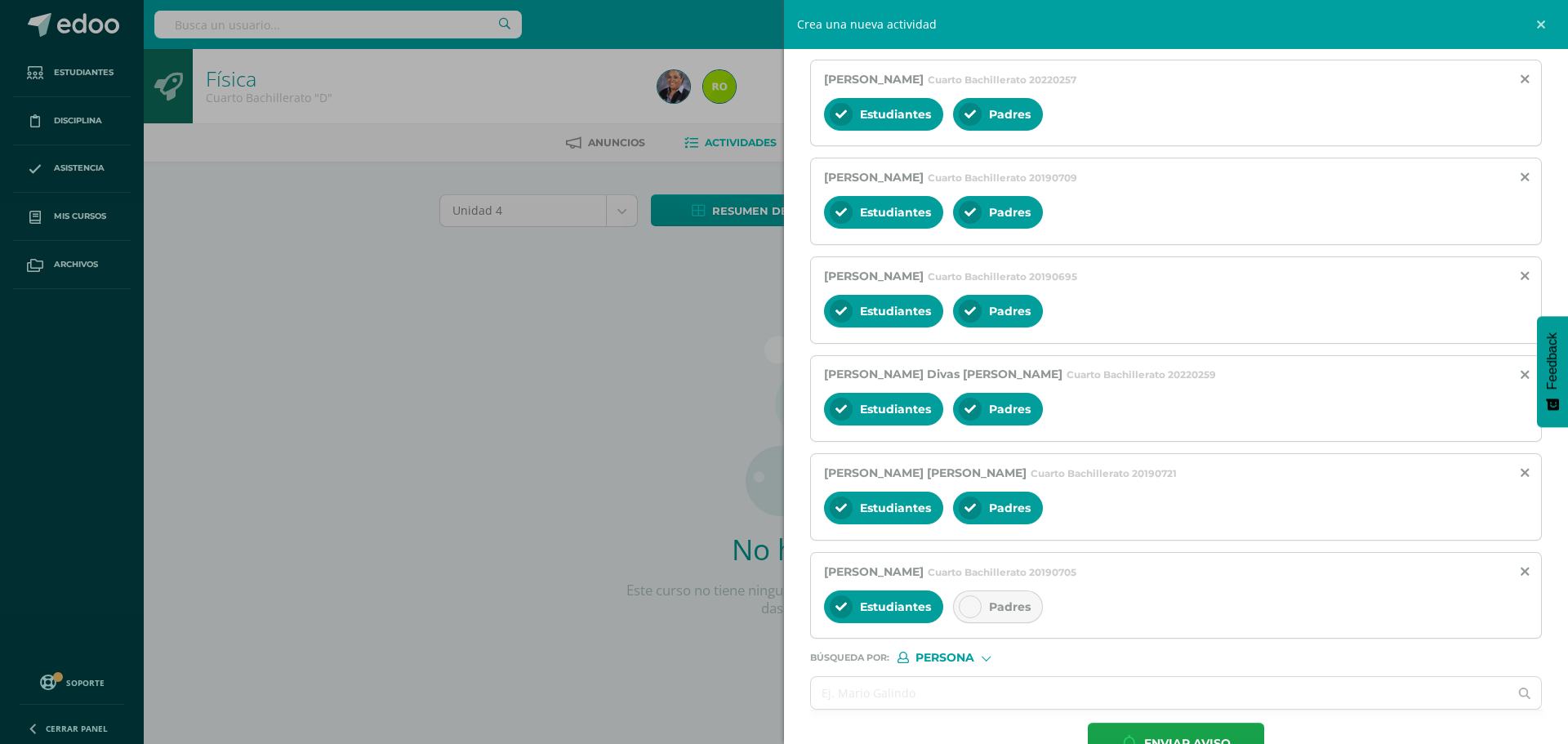
click at [973, 609] on icon at bounding box center [969, 607] width 11 height 11
click at [926, 692] on input "text" at bounding box center [1158, 693] width 697 height 32
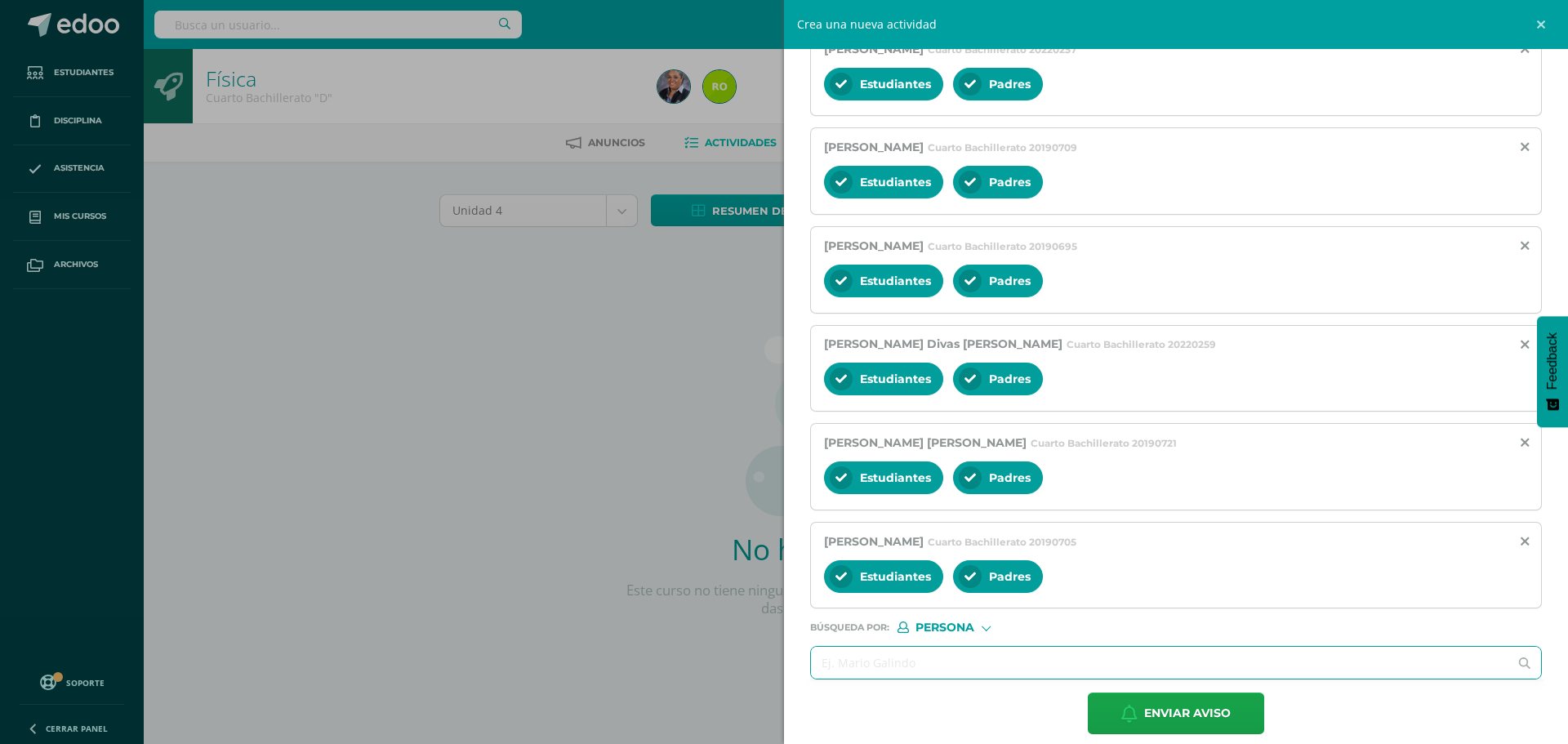
scroll to position [455, 0]
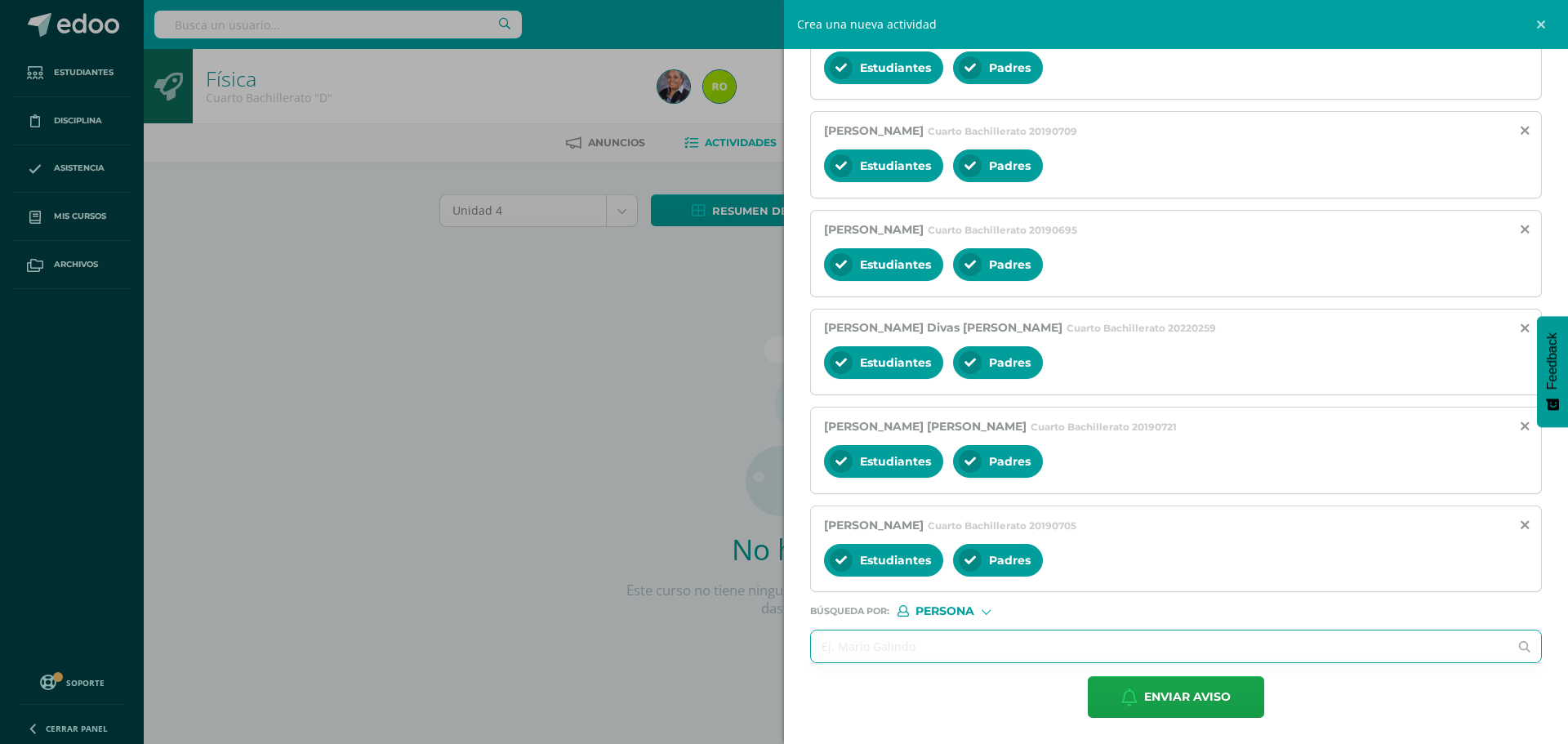
click at [895, 653] on input "text" at bounding box center [1158, 646] width 697 height 32
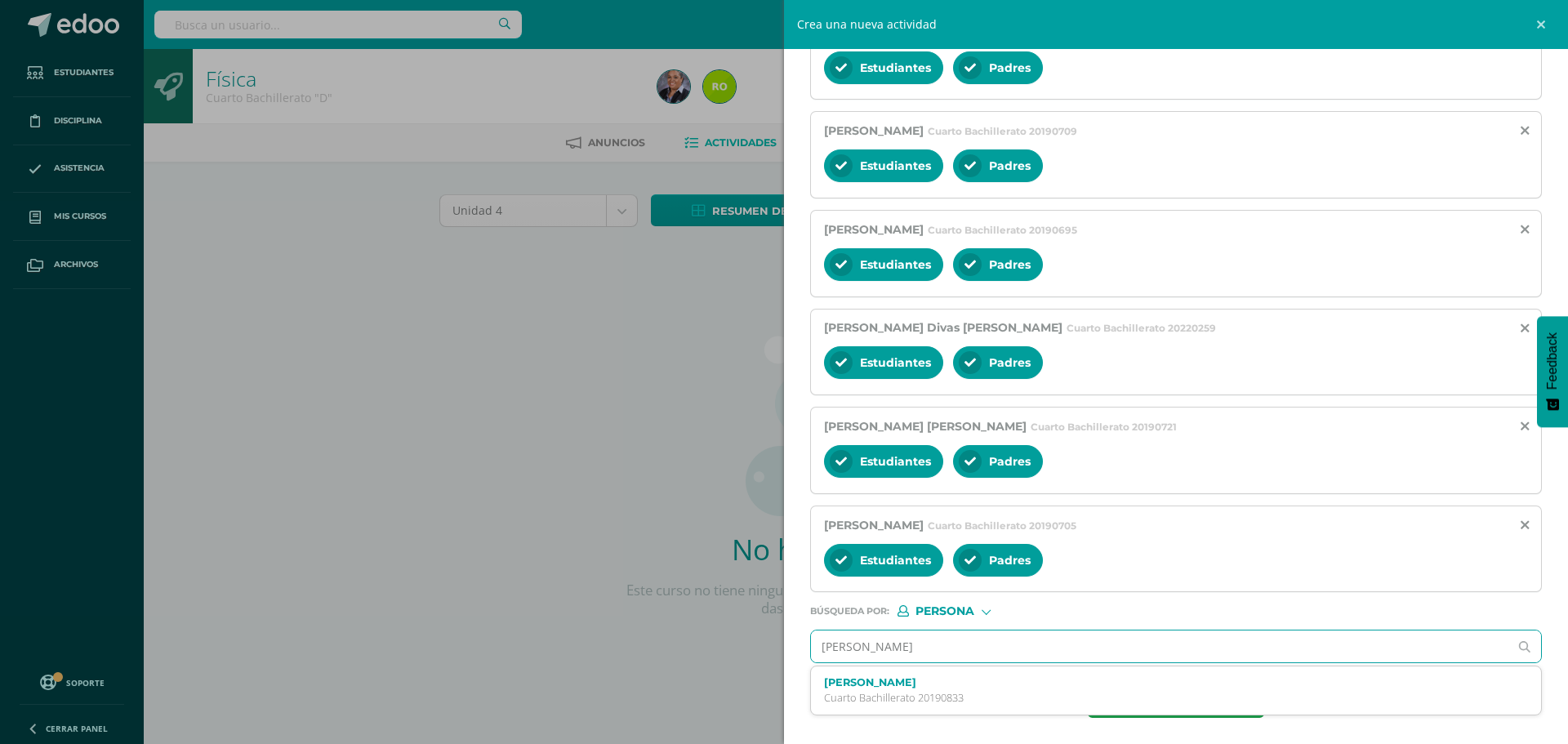
type input "Juan diego mendoza"
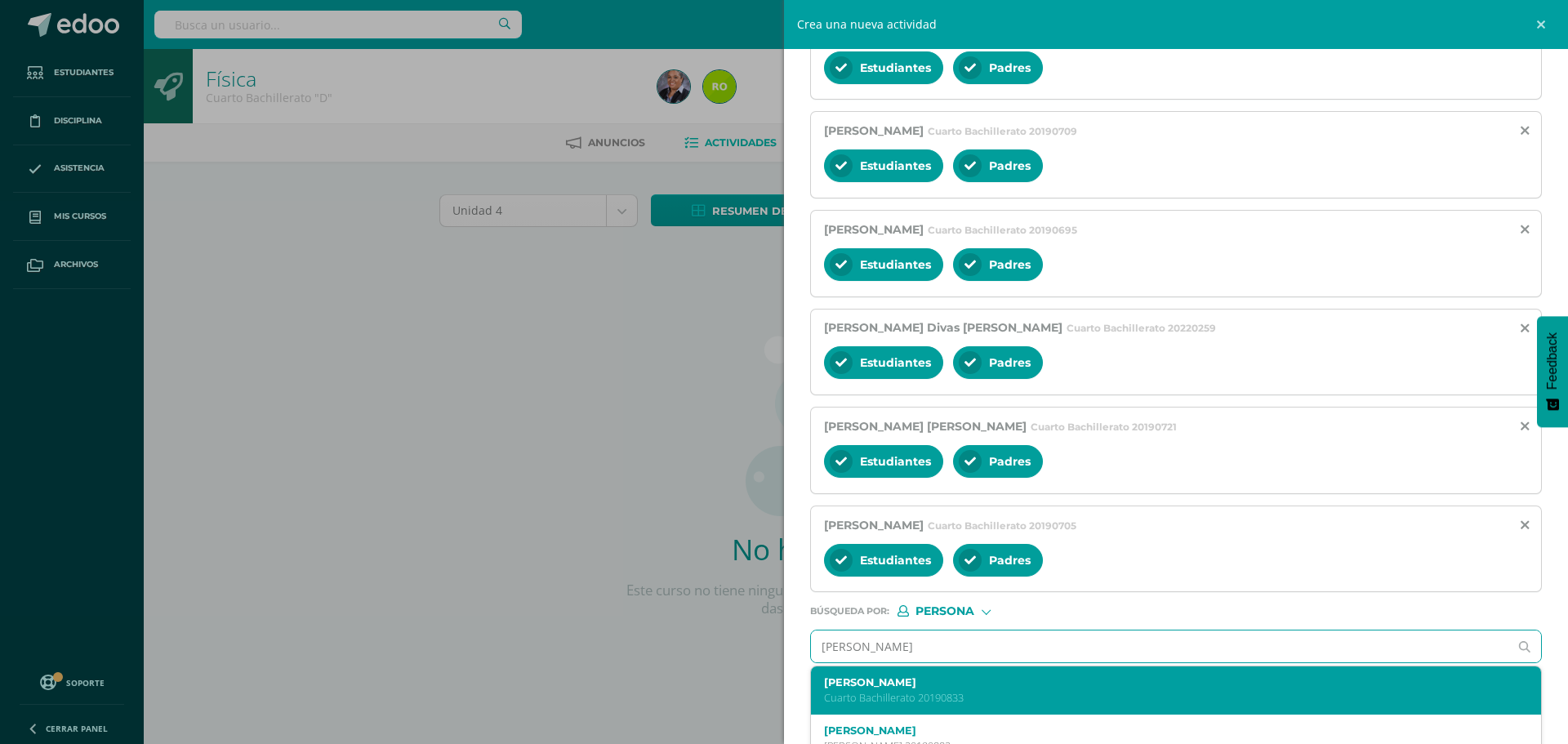
click at [902, 687] on label "Juan Diego Mendoza Estrada" at bounding box center [1159, 682] width 672 height 12
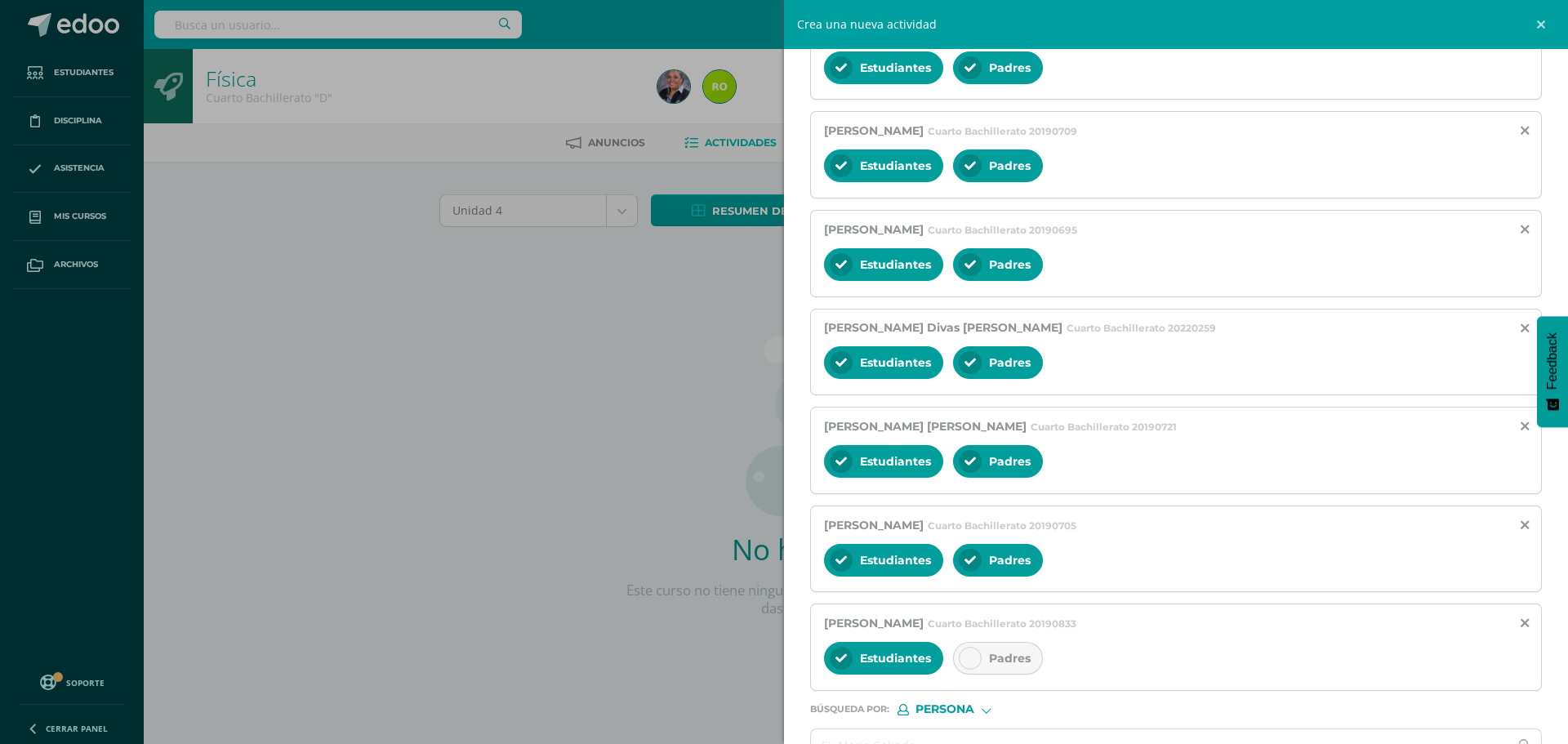
click at [968, 658] on icon at bounding box center [969, 658] width 11 height 11
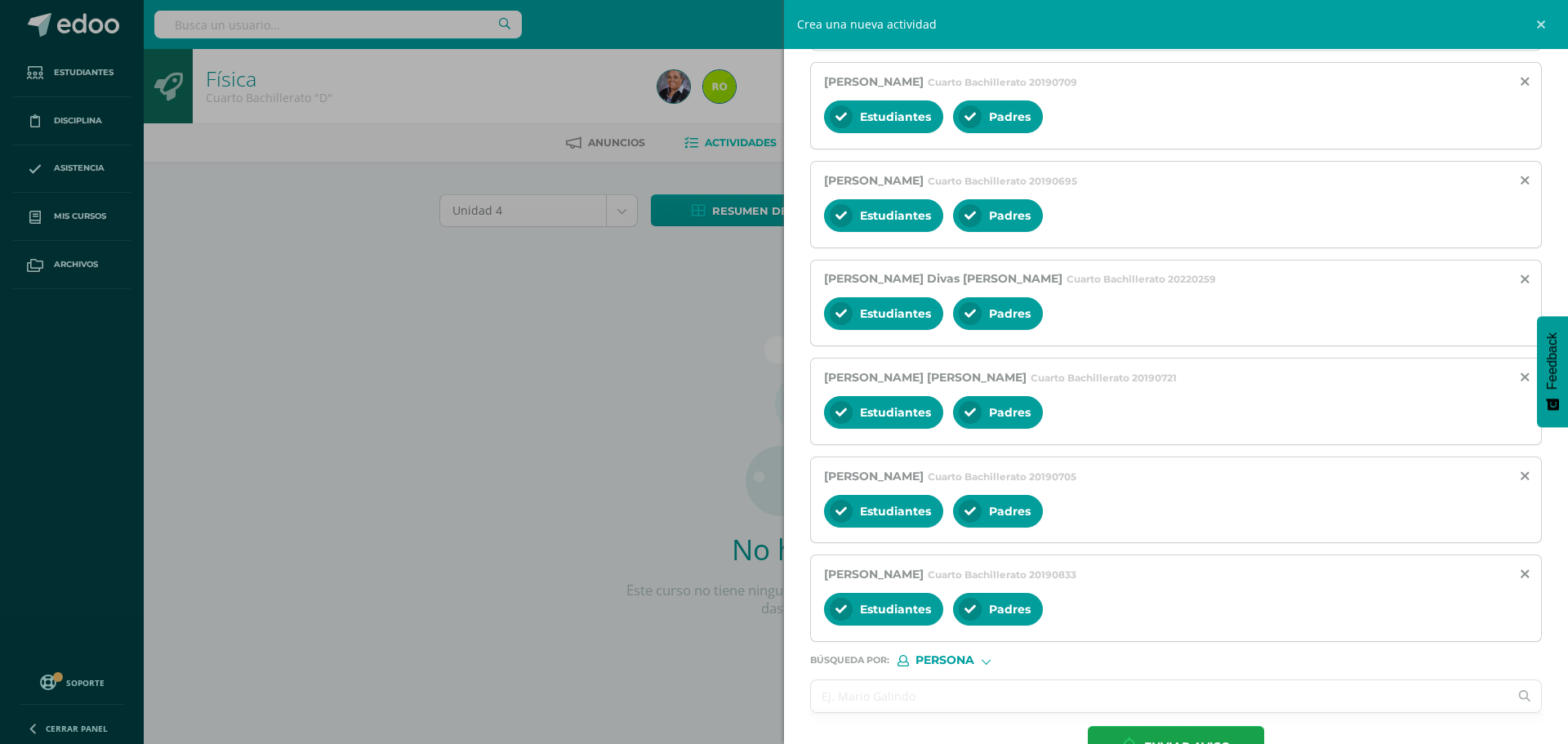
scroll to position [554, 0]
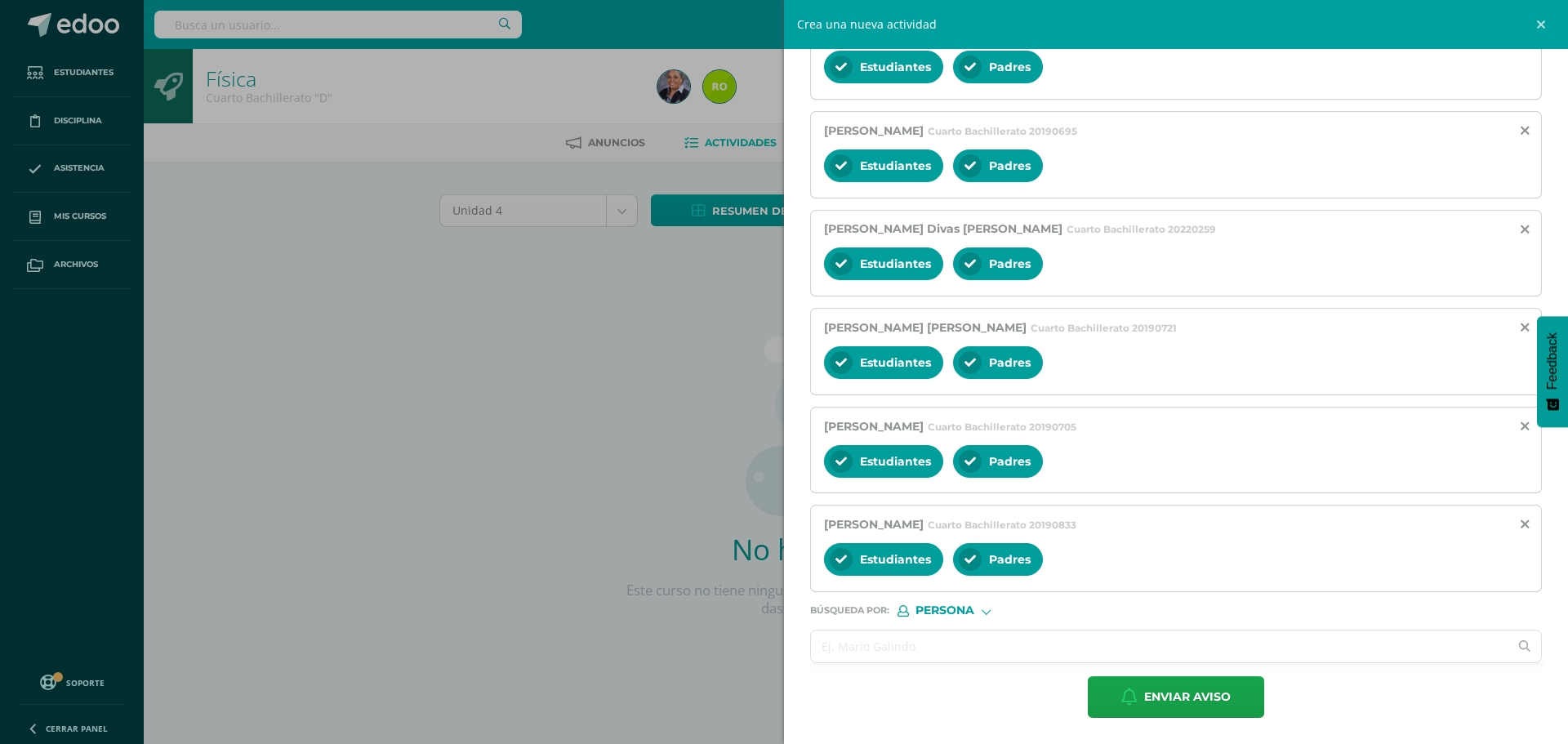
click at [848, 654] on input "text" at bounding box center [1158, 646] width 697 height 32
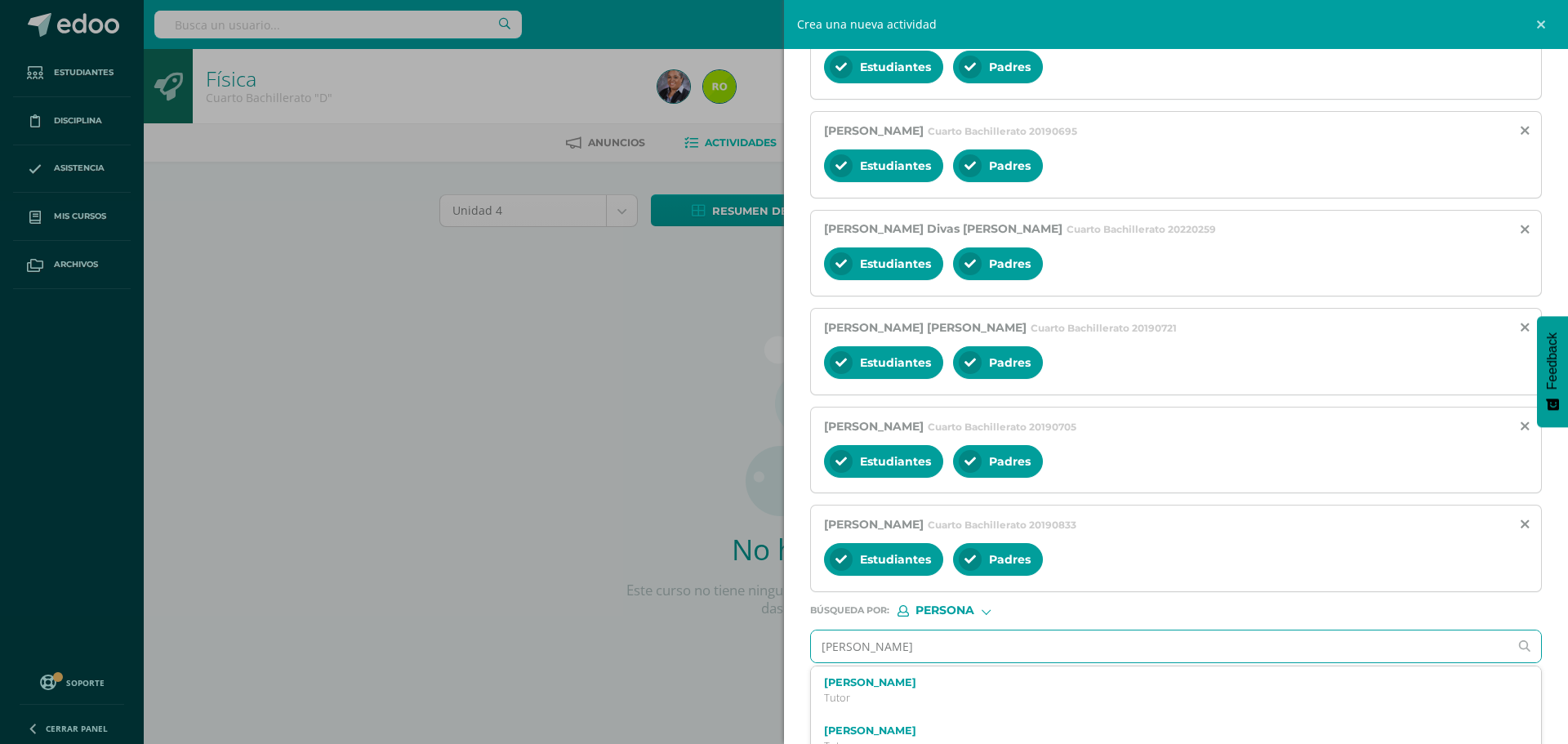
type input "Carlos Herrera"
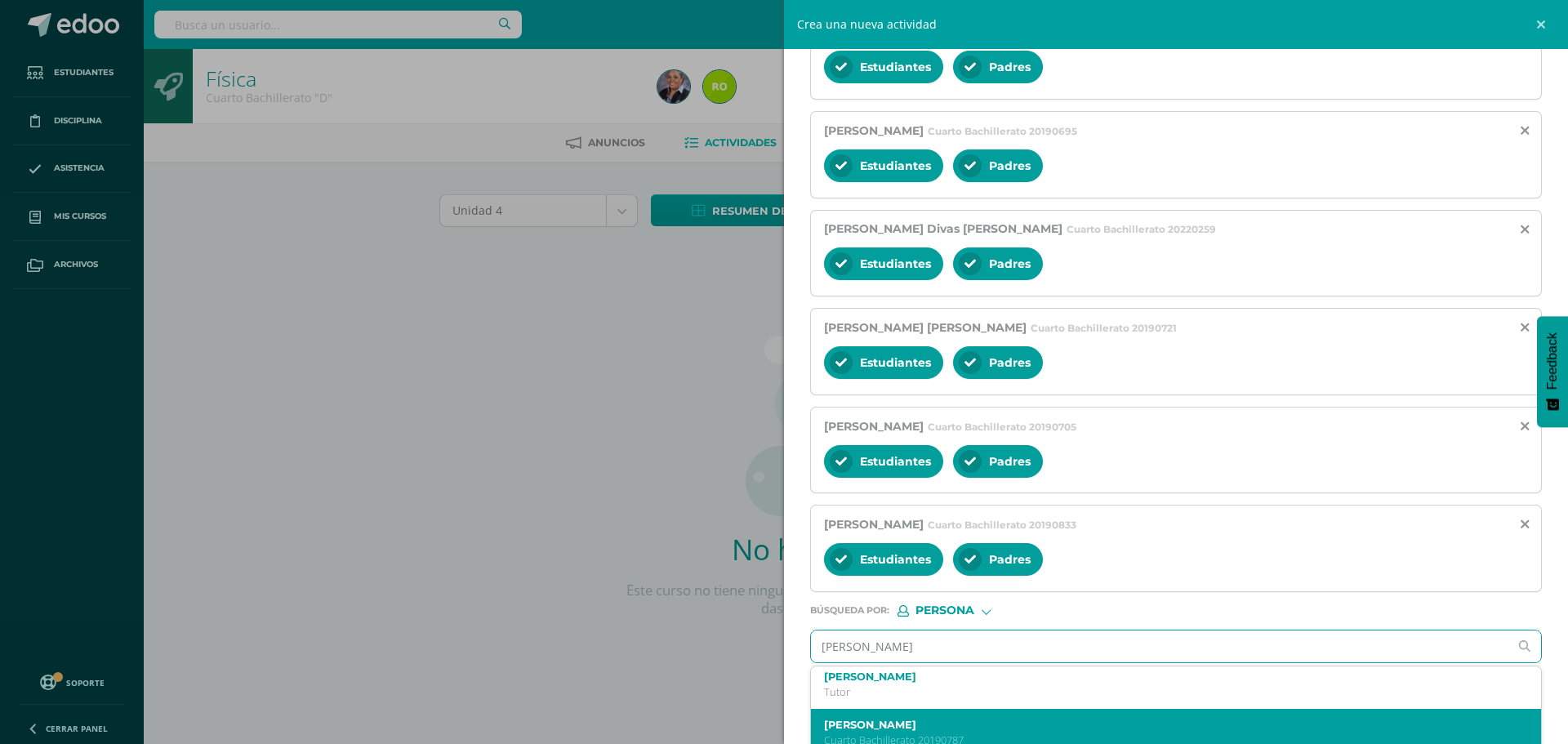
click at [972, 720] on label "Carlos Daniel Herrera Méndez" at bounding box center [1159, 725] width 672 height 12
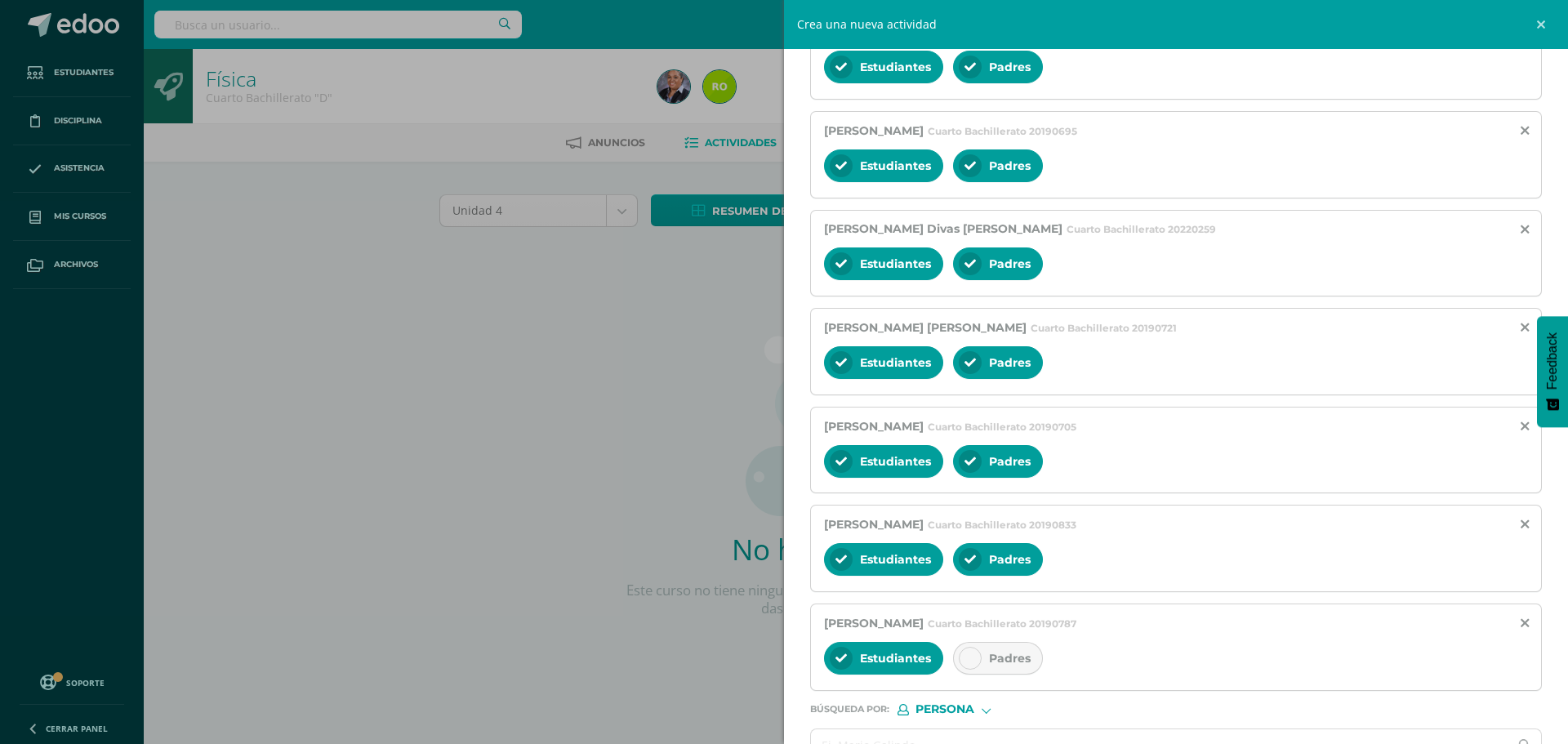
scroll to position [0, 0]
click at [971, 650] on div at bounding box center [970, 659] width 23 height 23
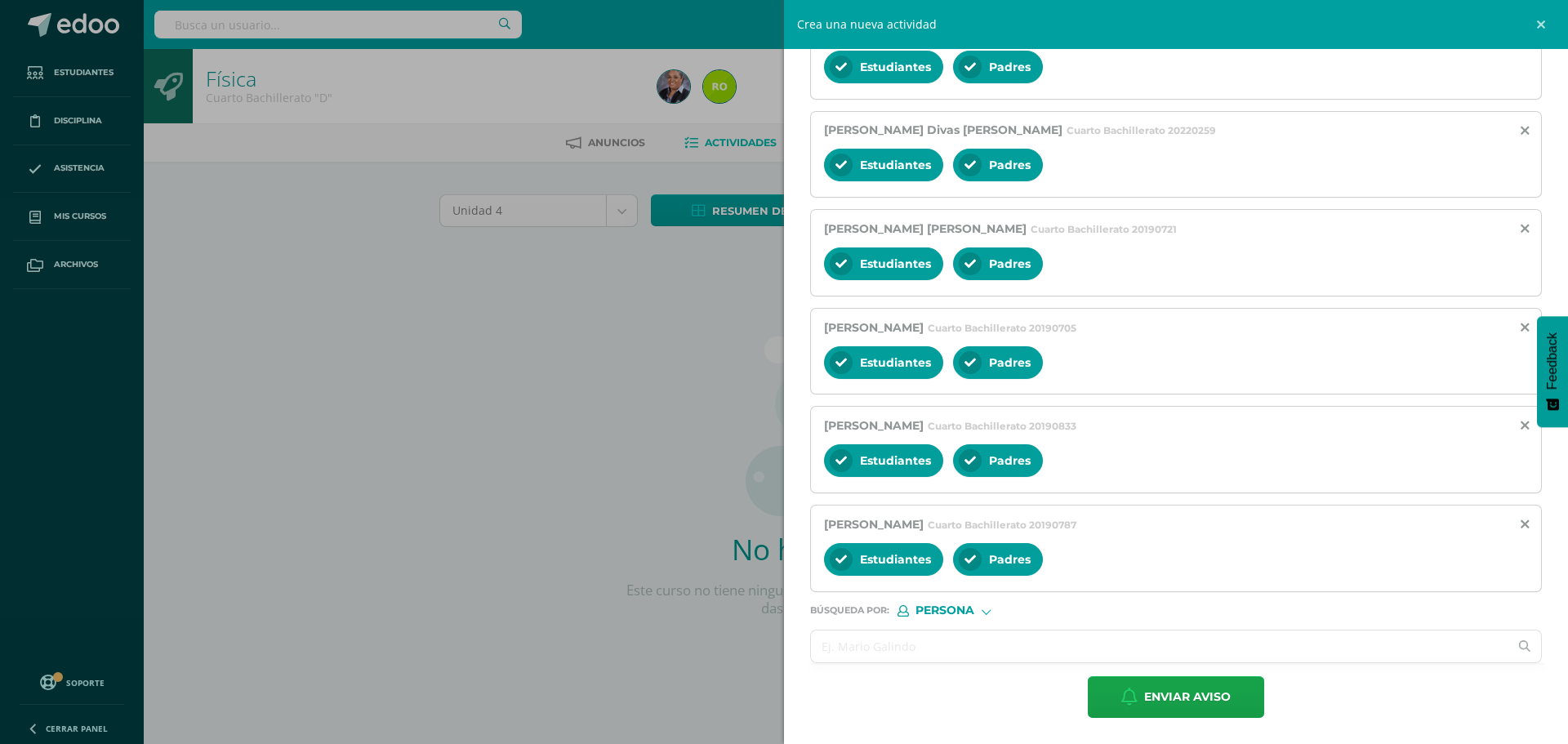
click at [893, 639] on input "text" at bounding box center [1158, 646] width 697 height 32
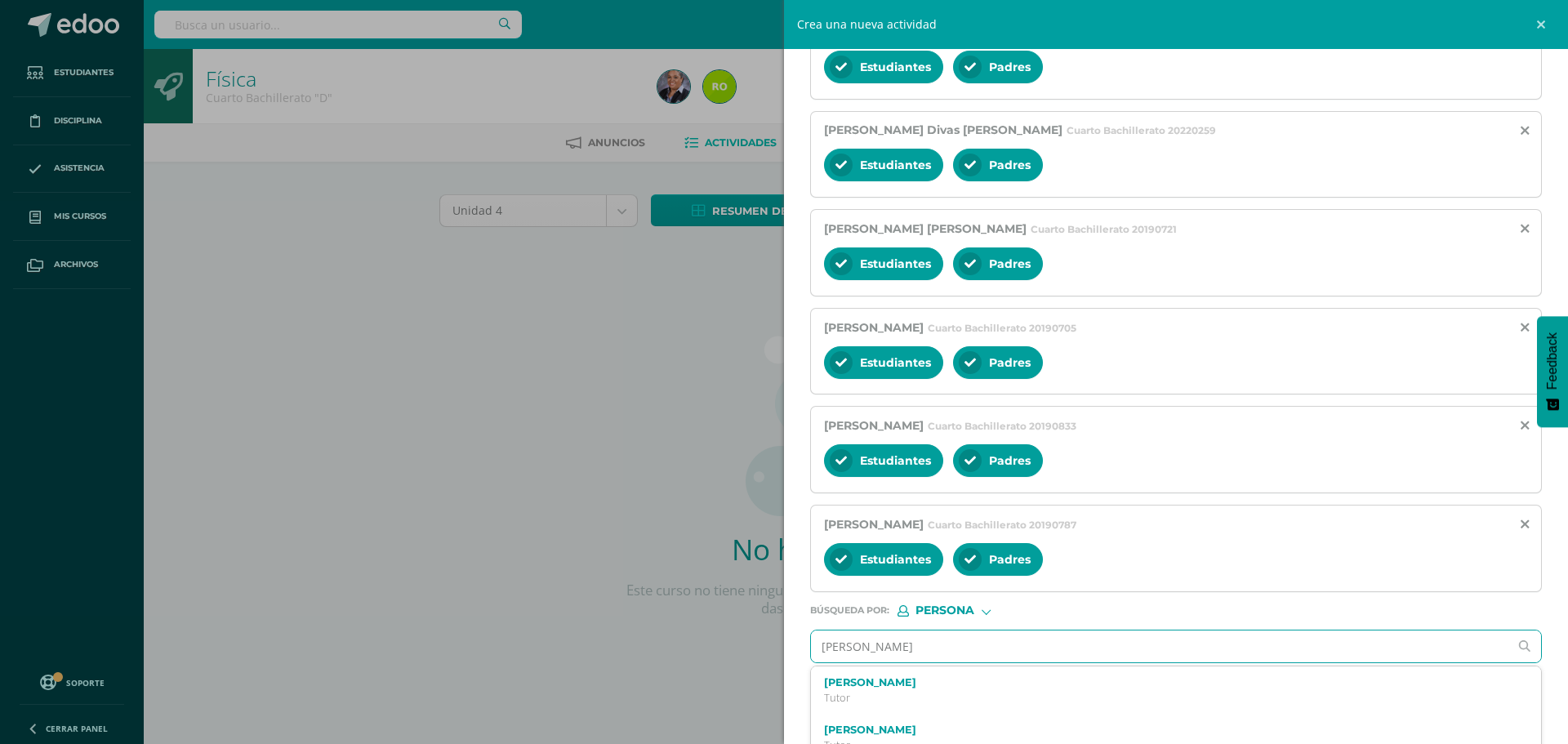
type input "Rolando Velarde"
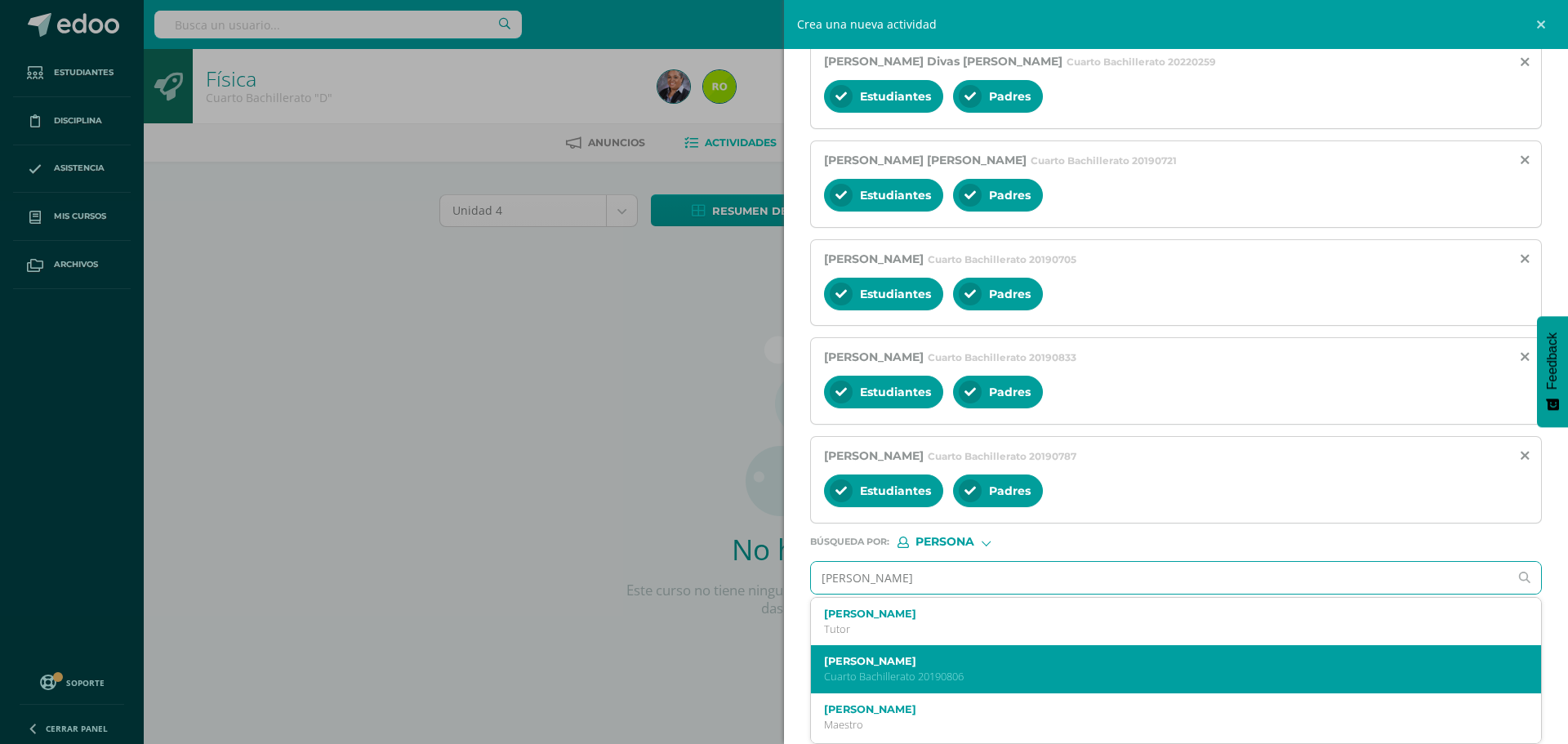
click at [900, 665] on label "Rolando Jose Velarde Villagrán" at bounding box center [1159, 661] width 672 height 12
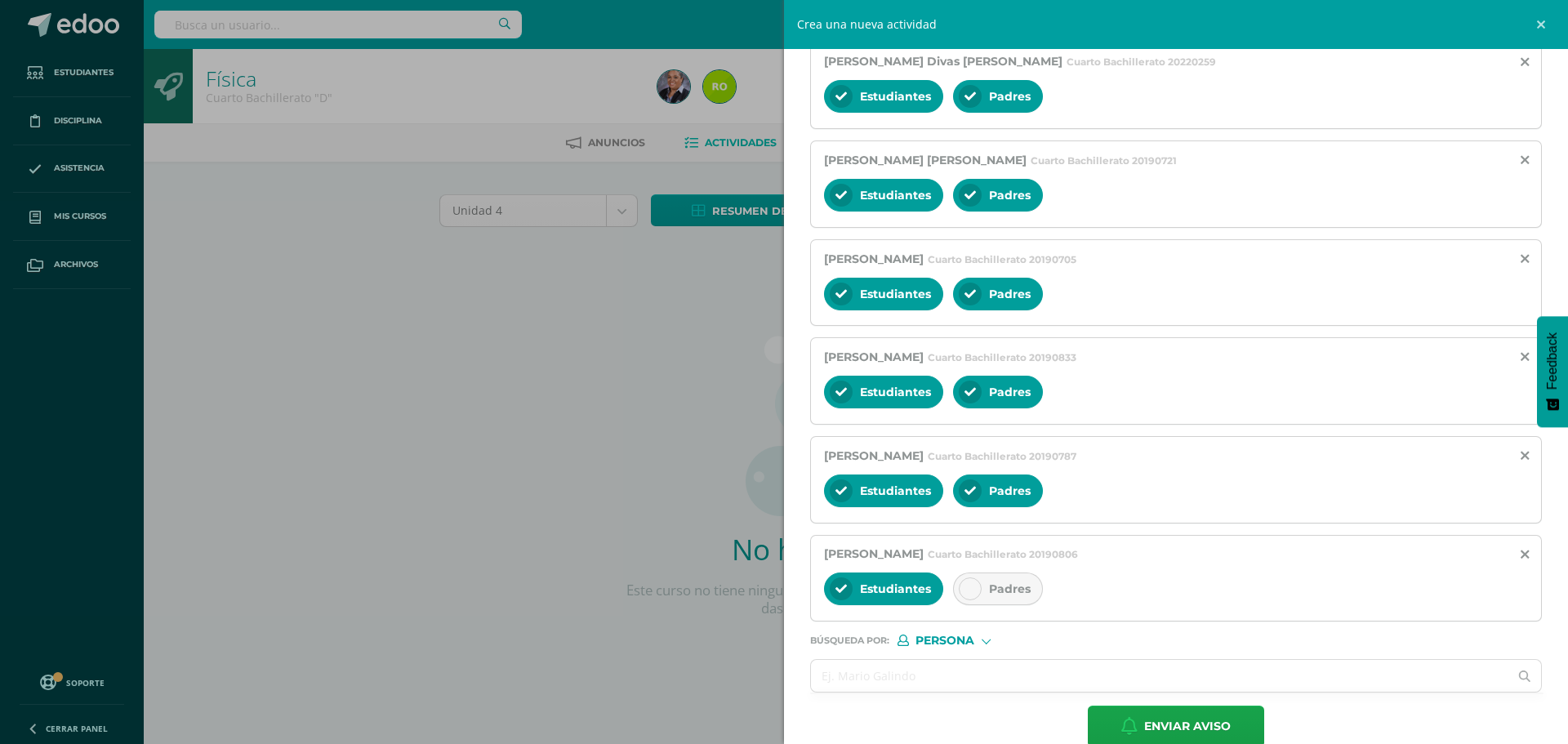
scroll to position [751, 0]
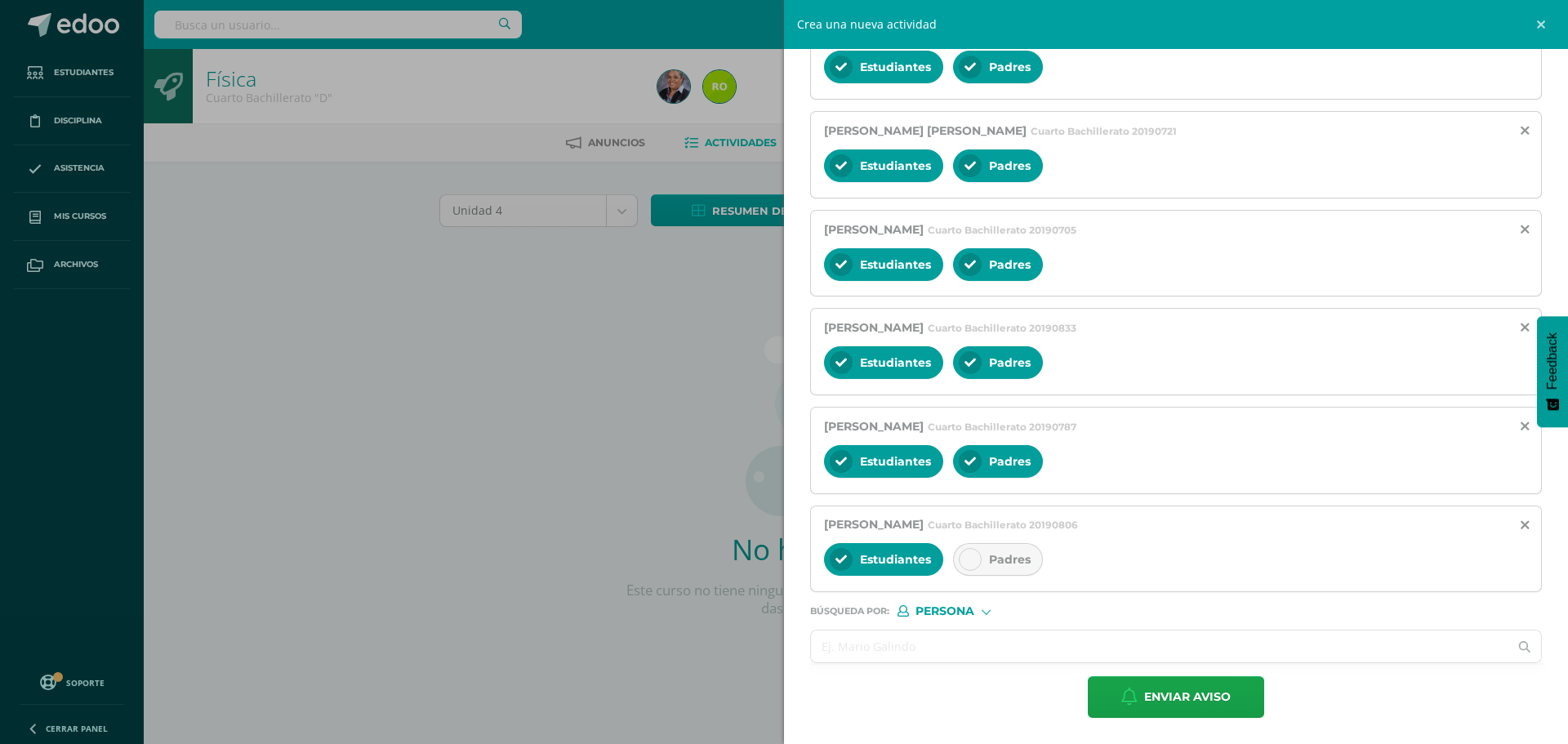
click at [881, 642] on input "text" at bounding box center [1158, 646] width 697 height 32
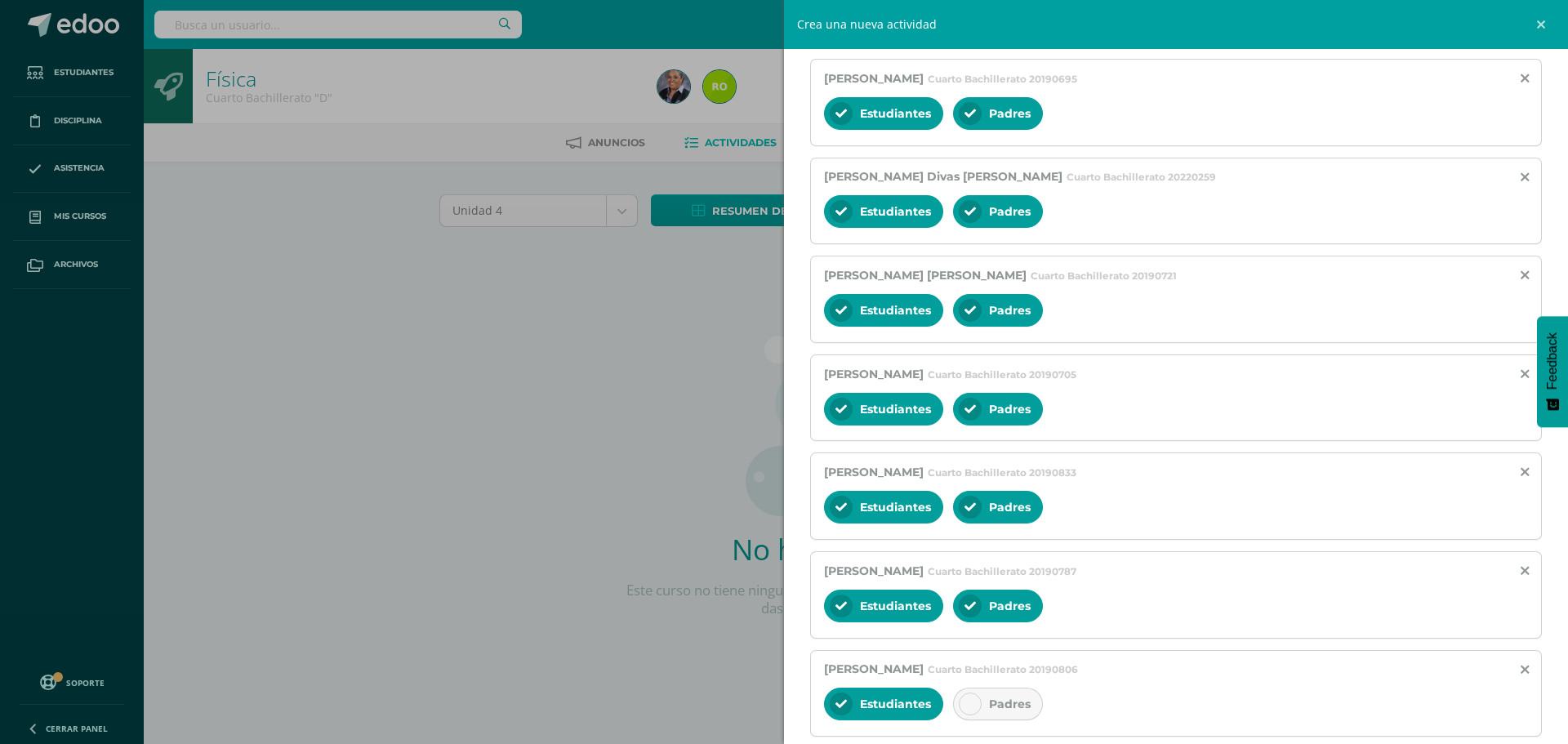
scroll to position [770, 0]
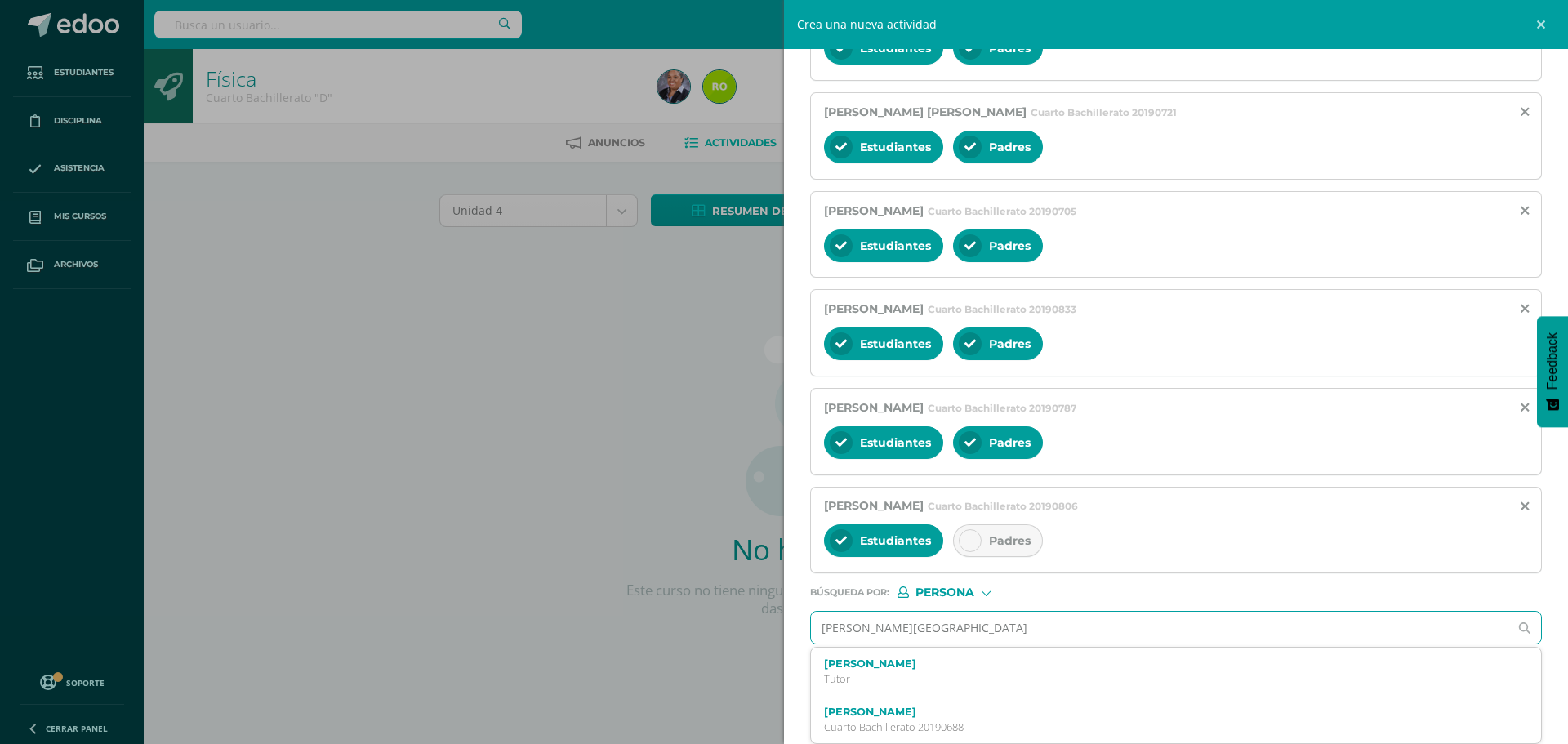
drag, startPoint x: 936, startPoint y: 633, endPoint x: 806, endPoint y: 633, distance: 130.0
click at [806, 633] on div "Titulo : Trabajo de física Buen día estimados padres de familia es un gusto sal…" at bounding box center [1176, 33] width 784 height 1383
click at [927, 631] on input "María Ines Trujillo" at bounding box center [1158, 628] width 697 height 32
drag, startPoint x: 848, startPoint y: 625, endPoint x: 802, endPoint y: 619, distance: 46.4
click at [802, 619] on div "Titulo : Trabajo de física Buen día estimados padres de familia es un gusto sal…" at bounding box center [1176, 33] width 784 height 1383
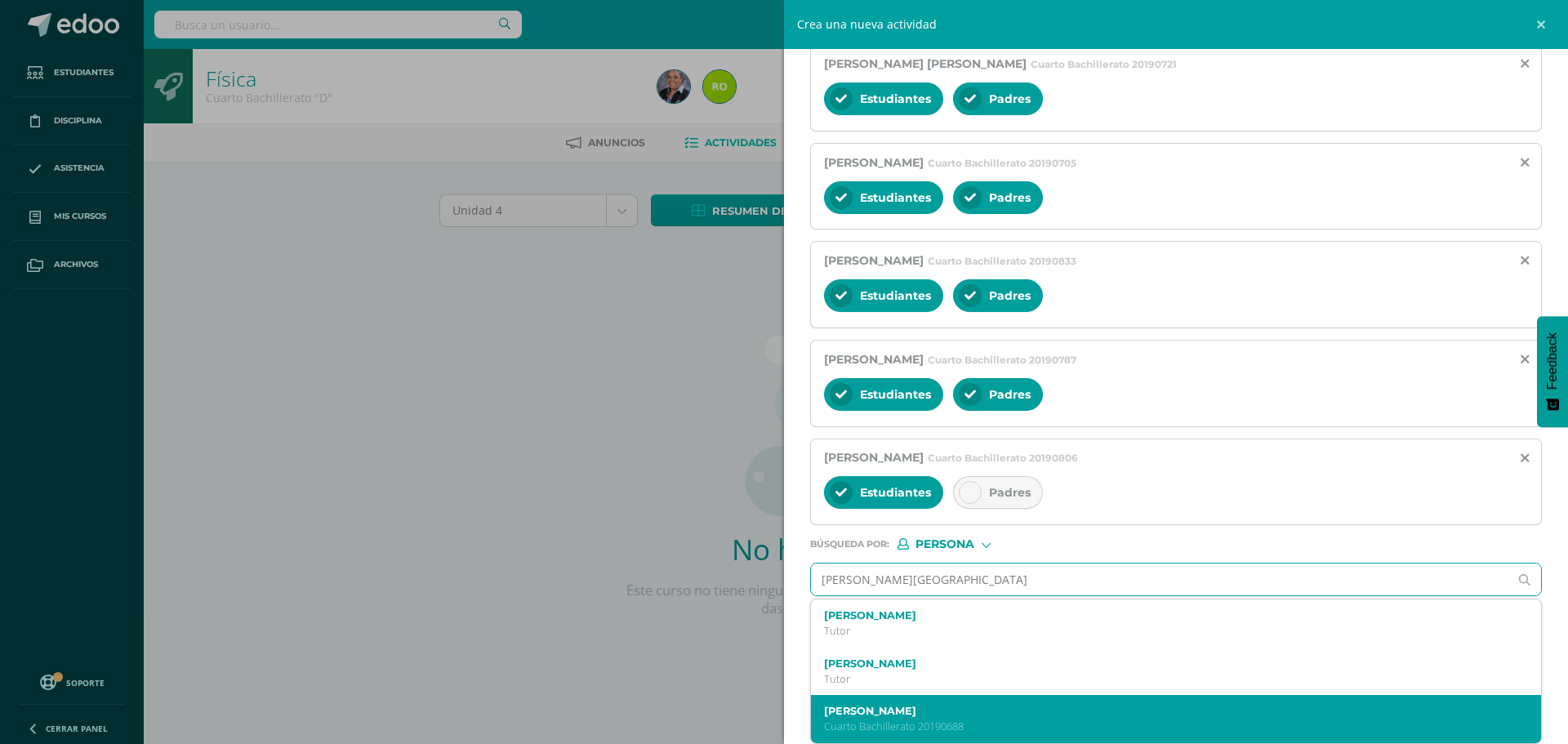
scroll to position [736, 0]
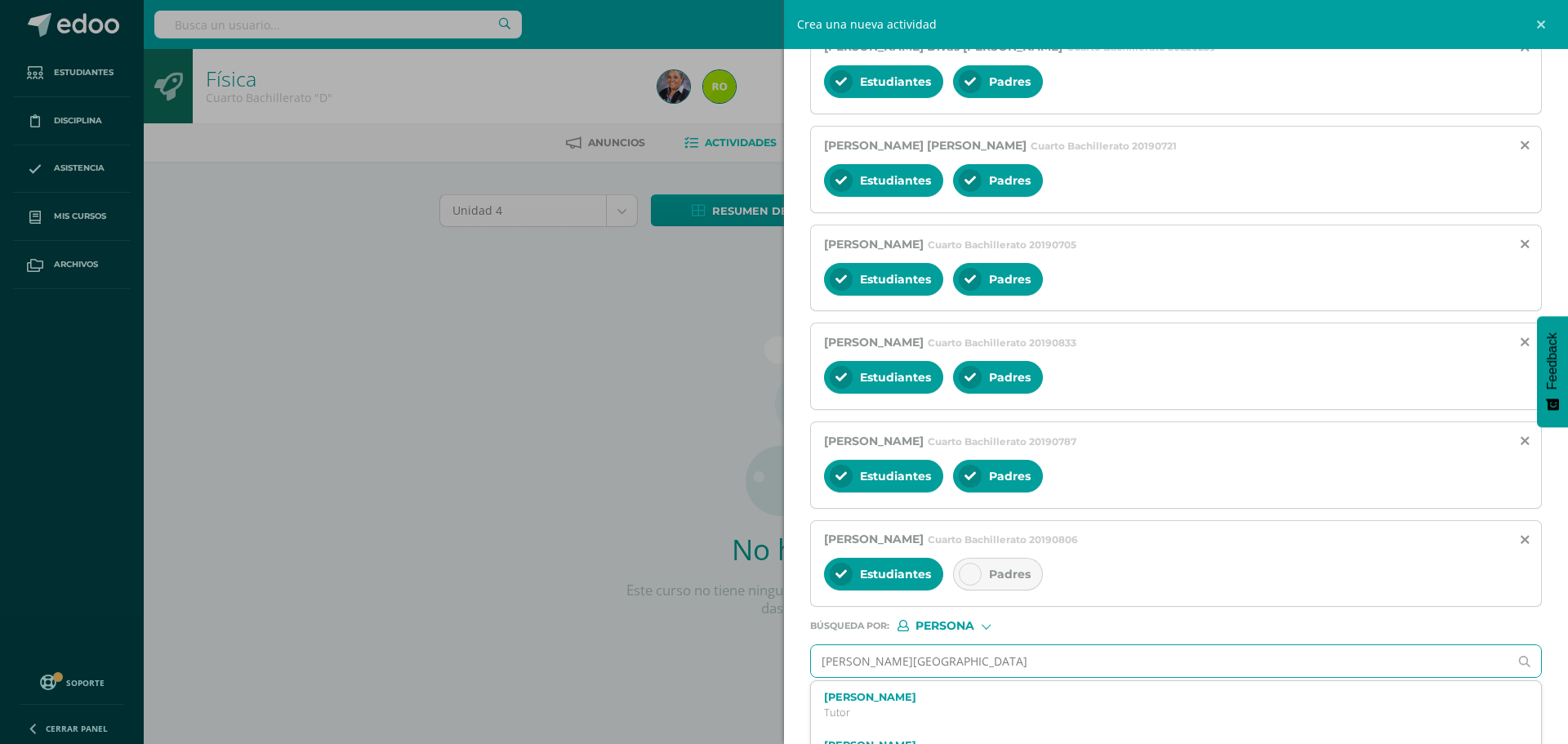
click at [966, 668] on input "Maria Ines Trujillo" at bounding box center [1158, 661] width 697 height 32
type input "M"
drag, startPoint x: 946, startPoint y: 656, endPoint x: 794, endPoint y: 657, distance: 152.0
click at [794, 657] on div "Titulo : Trabajo de física Buen día estimados padres de familia es un gusto sal…" at bounding box center [1176, 67] width 784 height 1383
type input "María Inés"
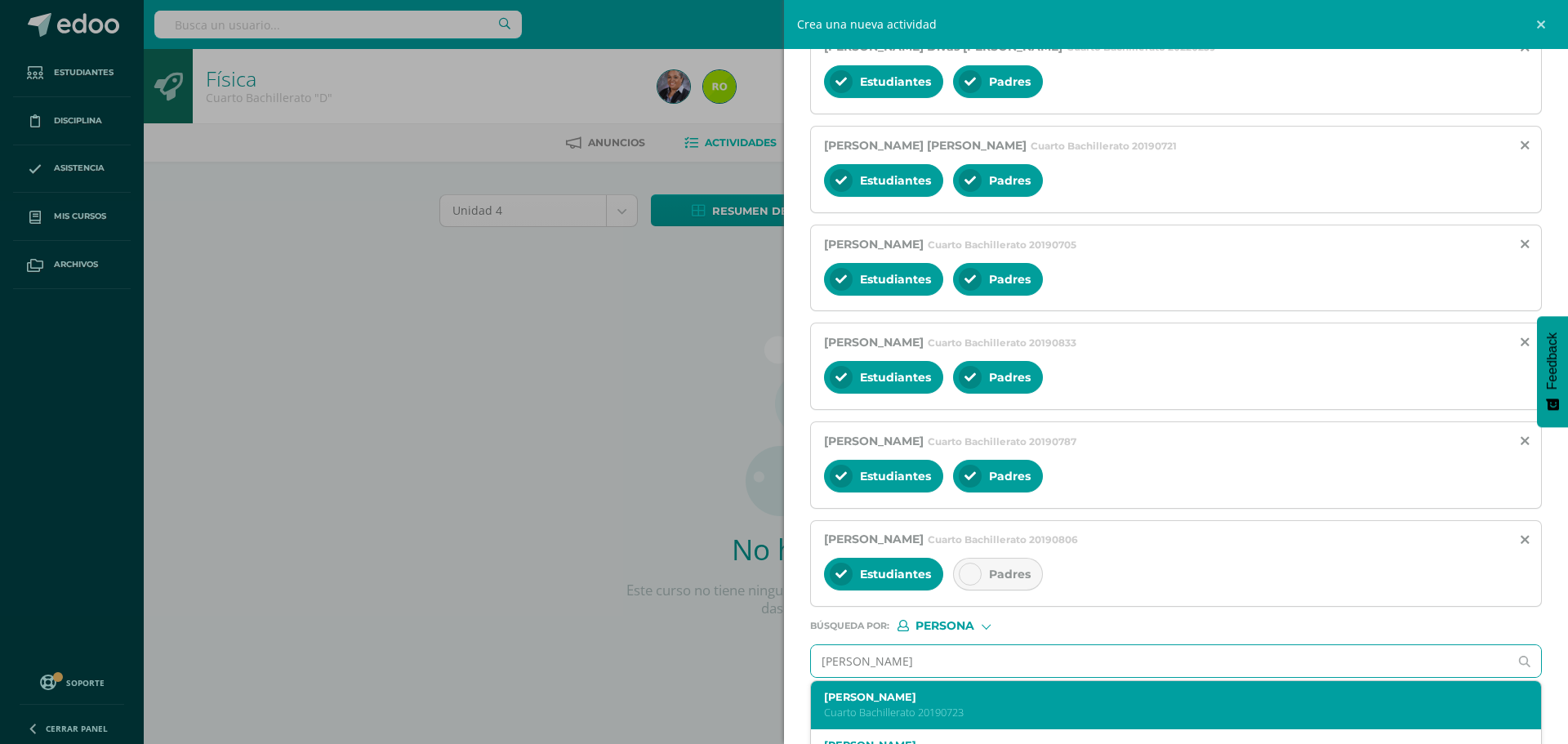
click at [889, 712] on p "Cuarto Bachillerato 20190723" at bounding box center [1159, 713] width 672 height 14
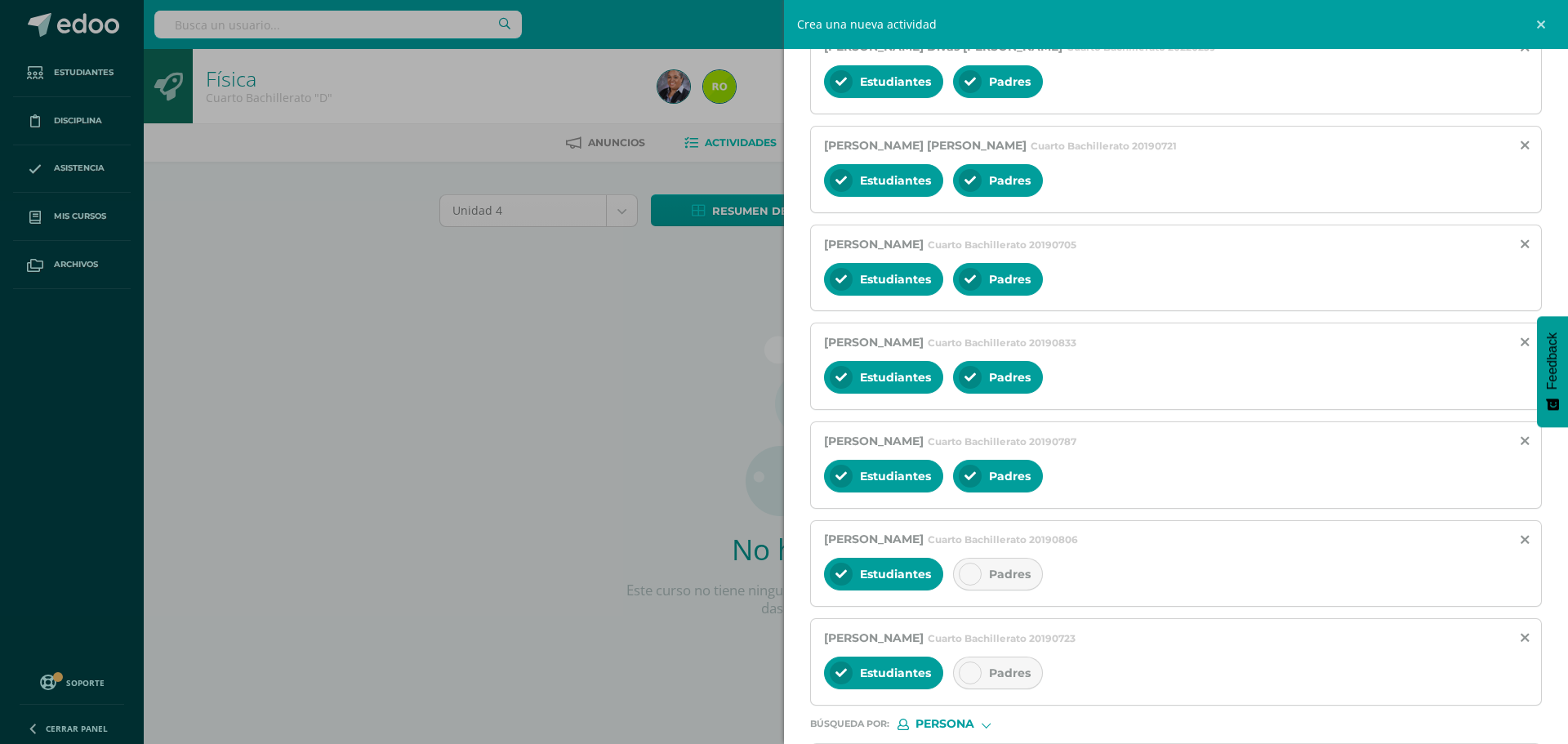
click at [966, 675] on icon at bounding box center [969, 673] width 11 height 11
click at [969, 563] on div at bounding box center [970, 574] width 23 height 23
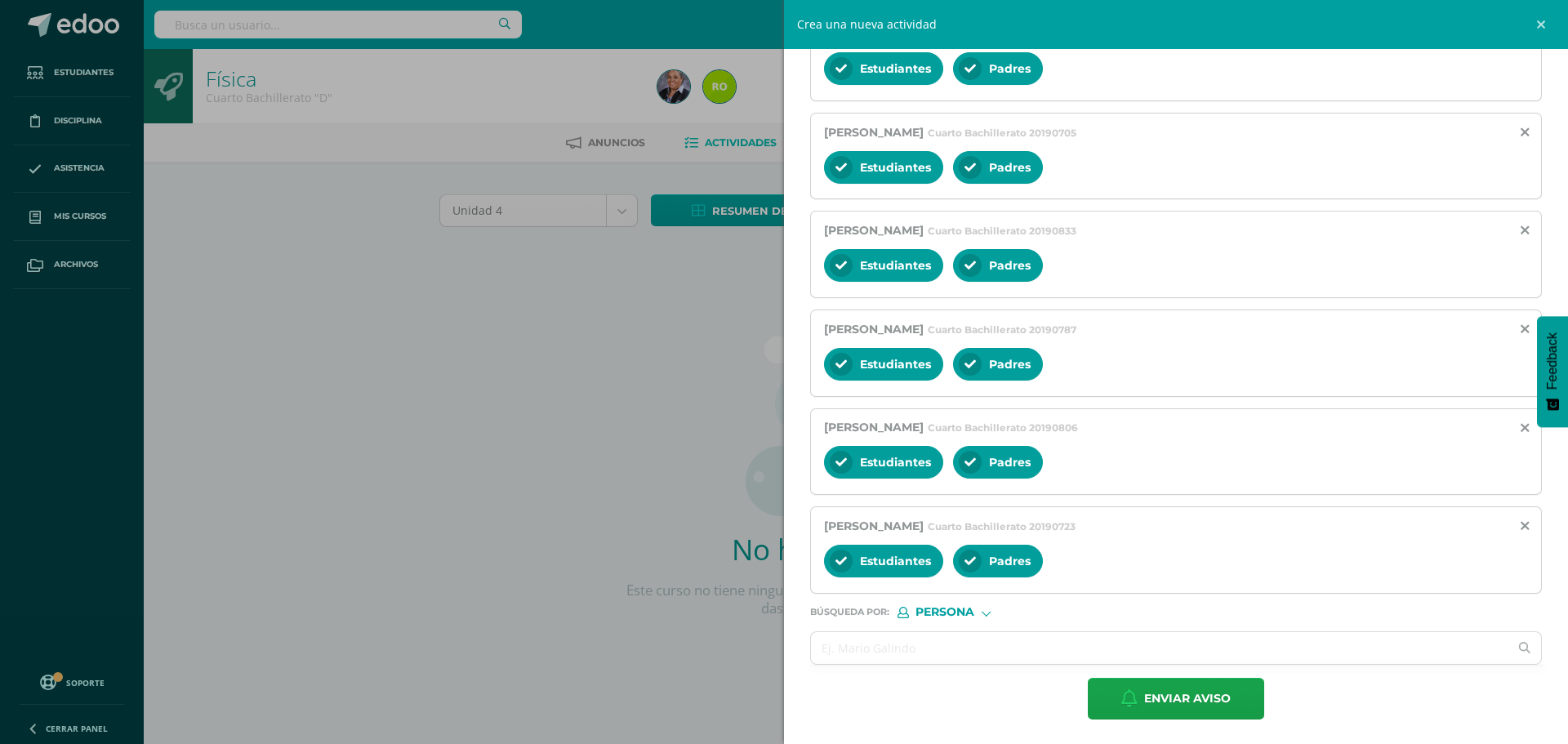
scroll to position [850, 0]
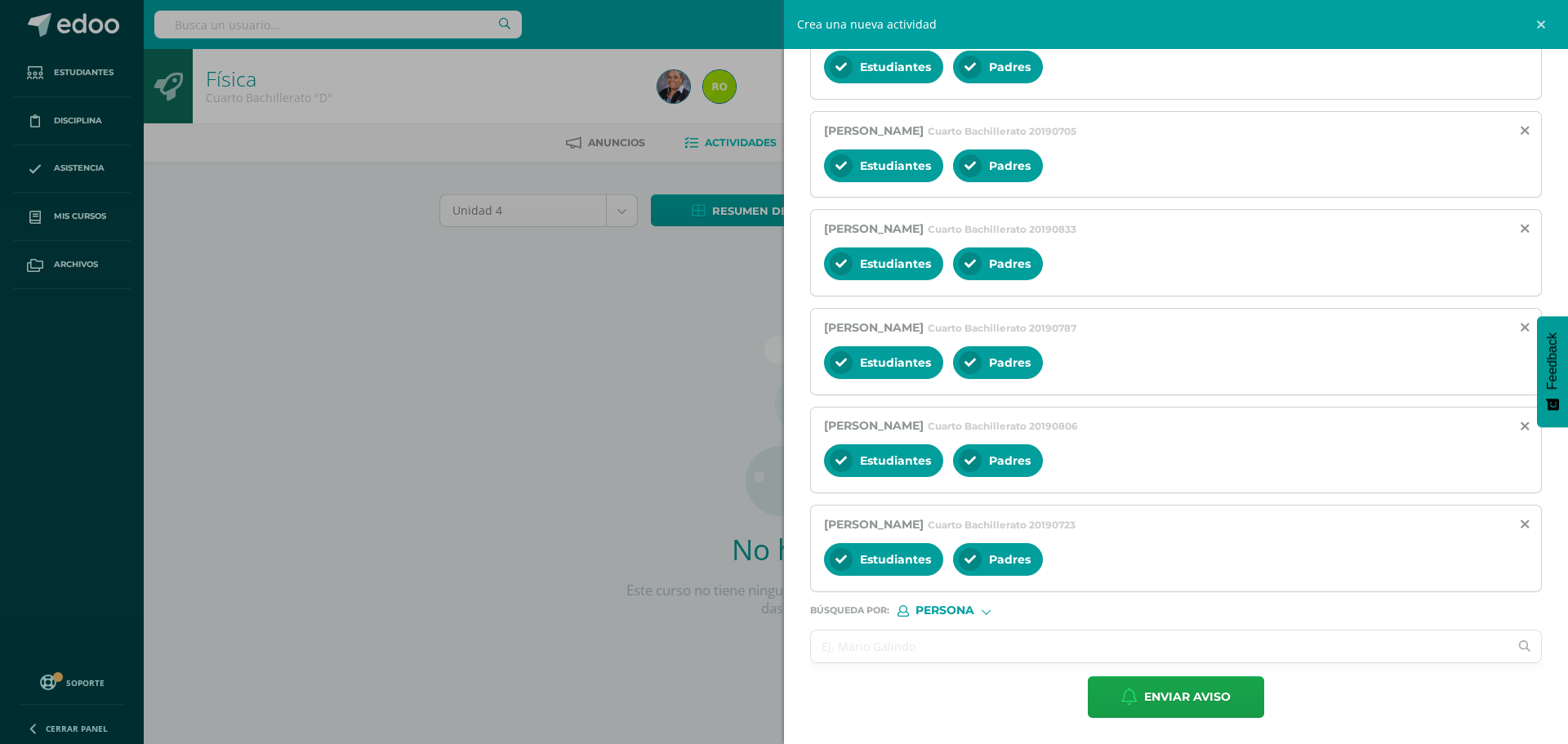
click at [944, 645] on input "text" at bounding box center [1158, 646] width 697 height 32
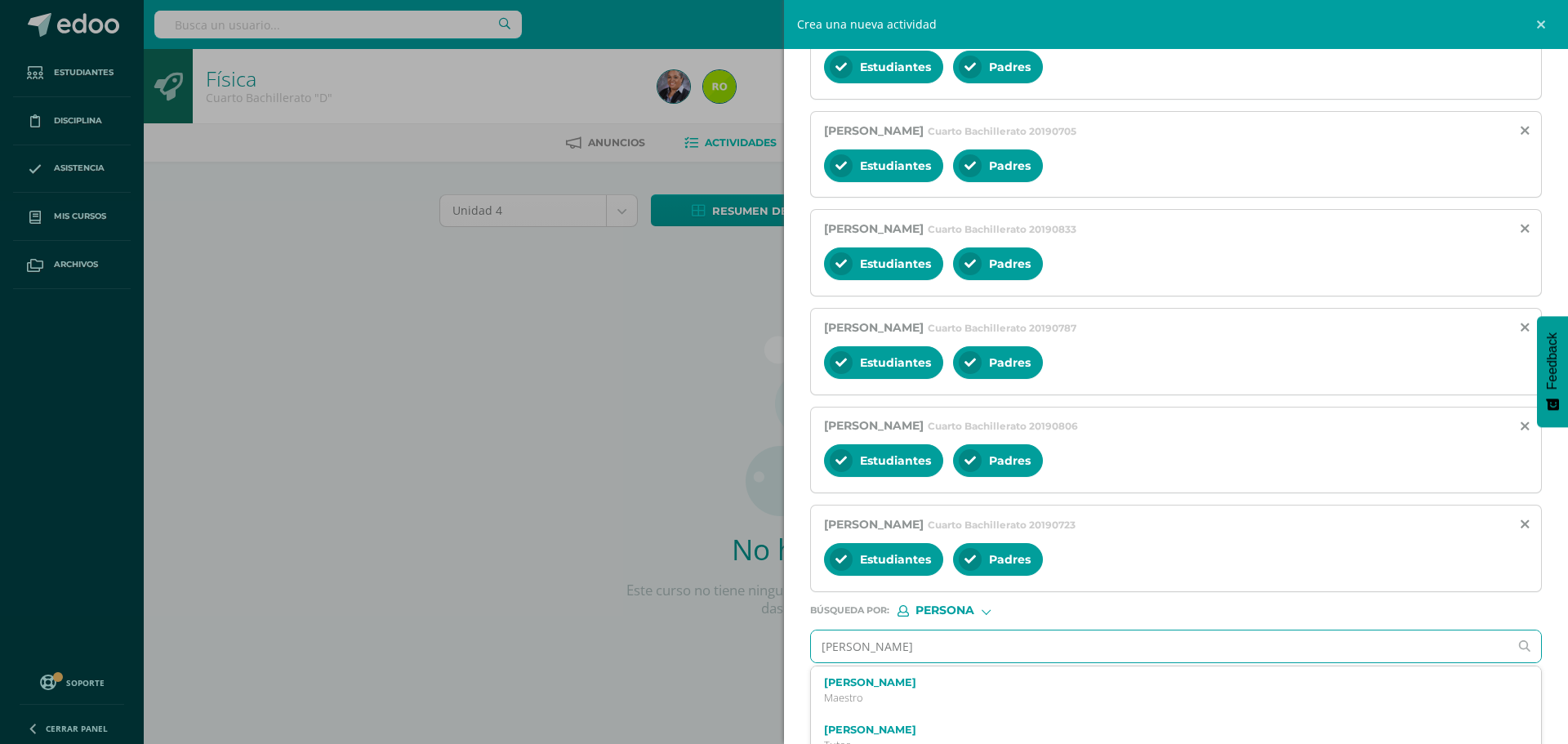
type input "Sofía Barrios"
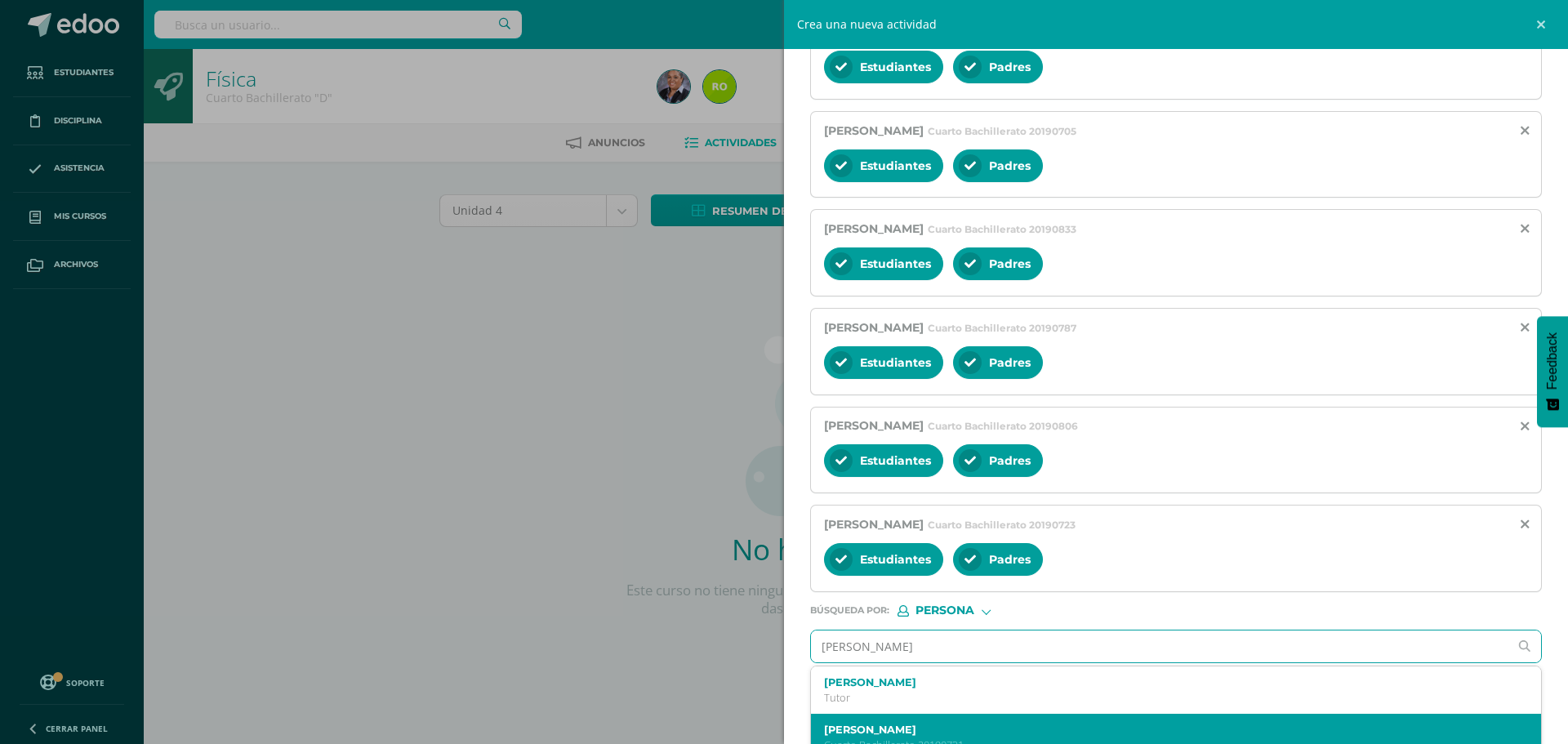
click at [944, 740] on p "Cuarto Bachillerato 20190731" at bounding box center [1159, 746] width 672 height 14
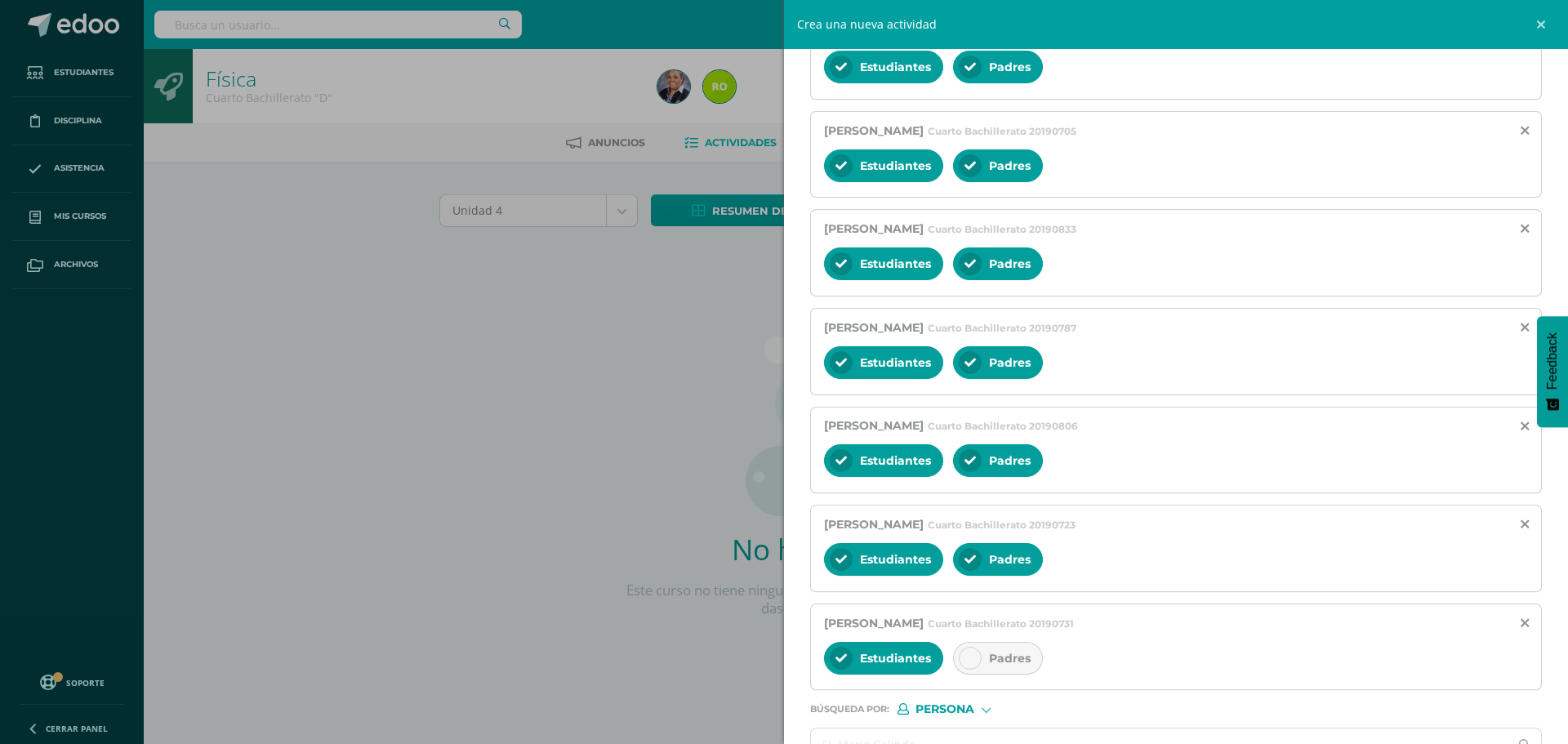
click at [967, 663] on div at bounding box center [970, 659] width 23 height 23
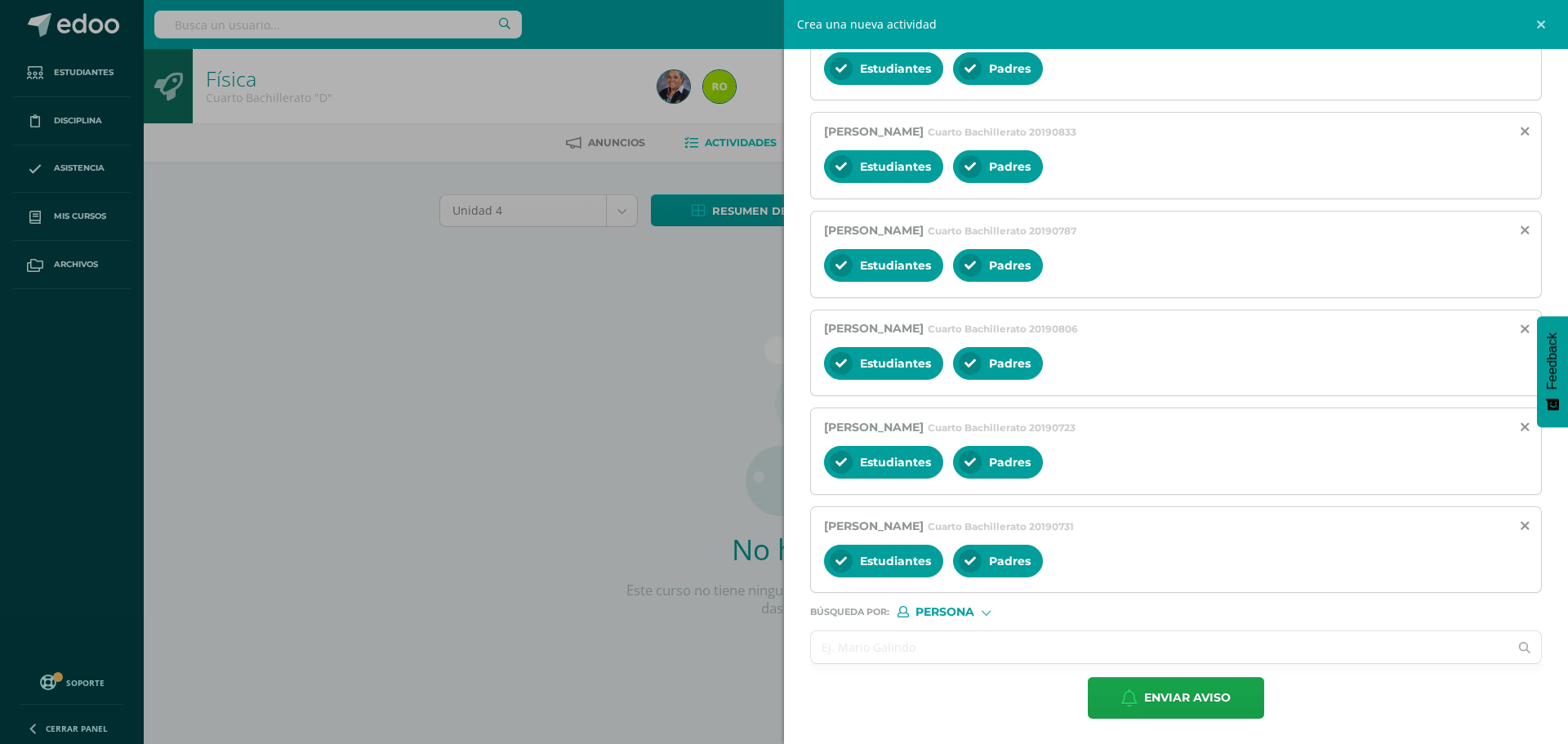
scroll to position [948, 0]
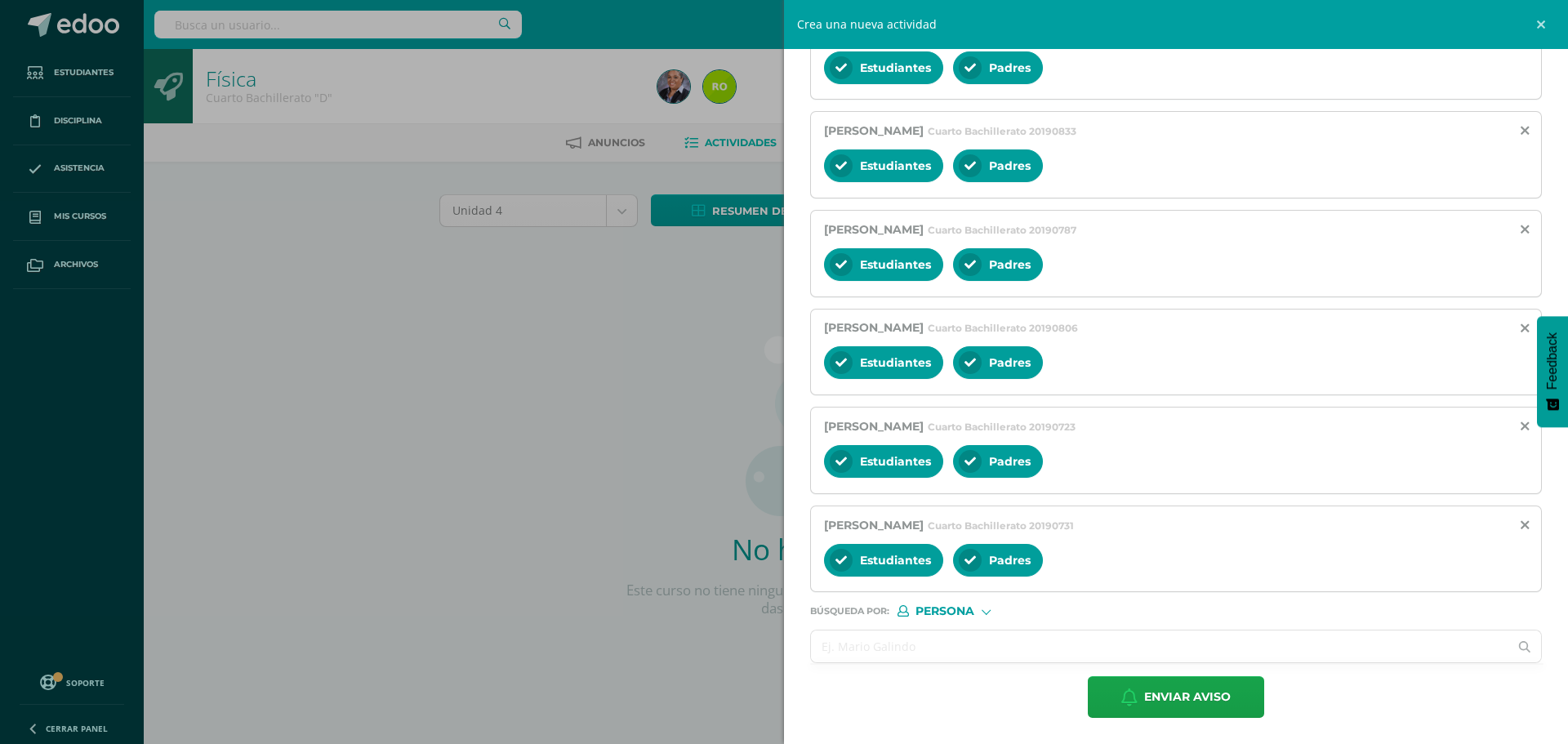
click at [864, 653] on input "text" at bounding box center [1158, 646] width 697 height 32
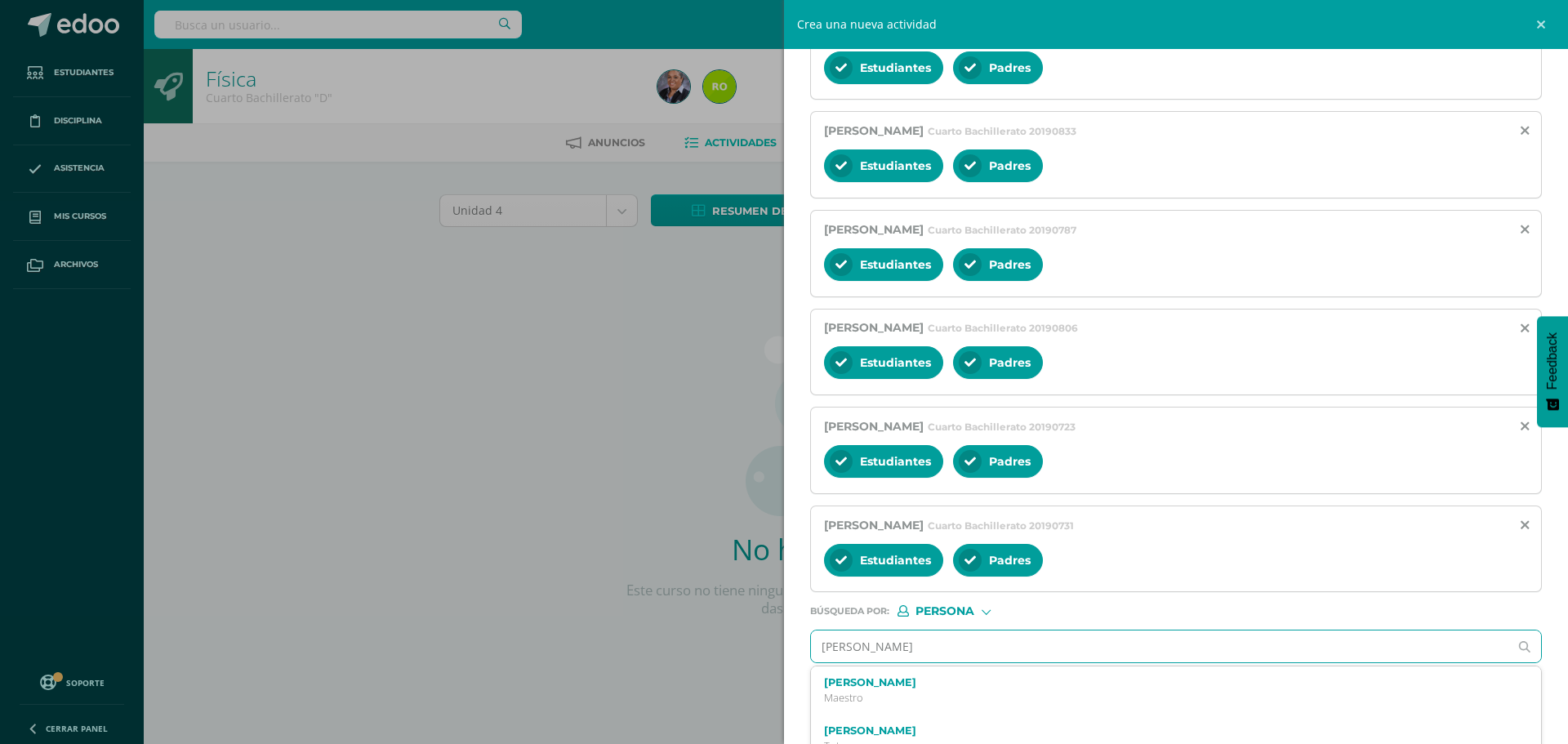
type input "Adriana Polanco"
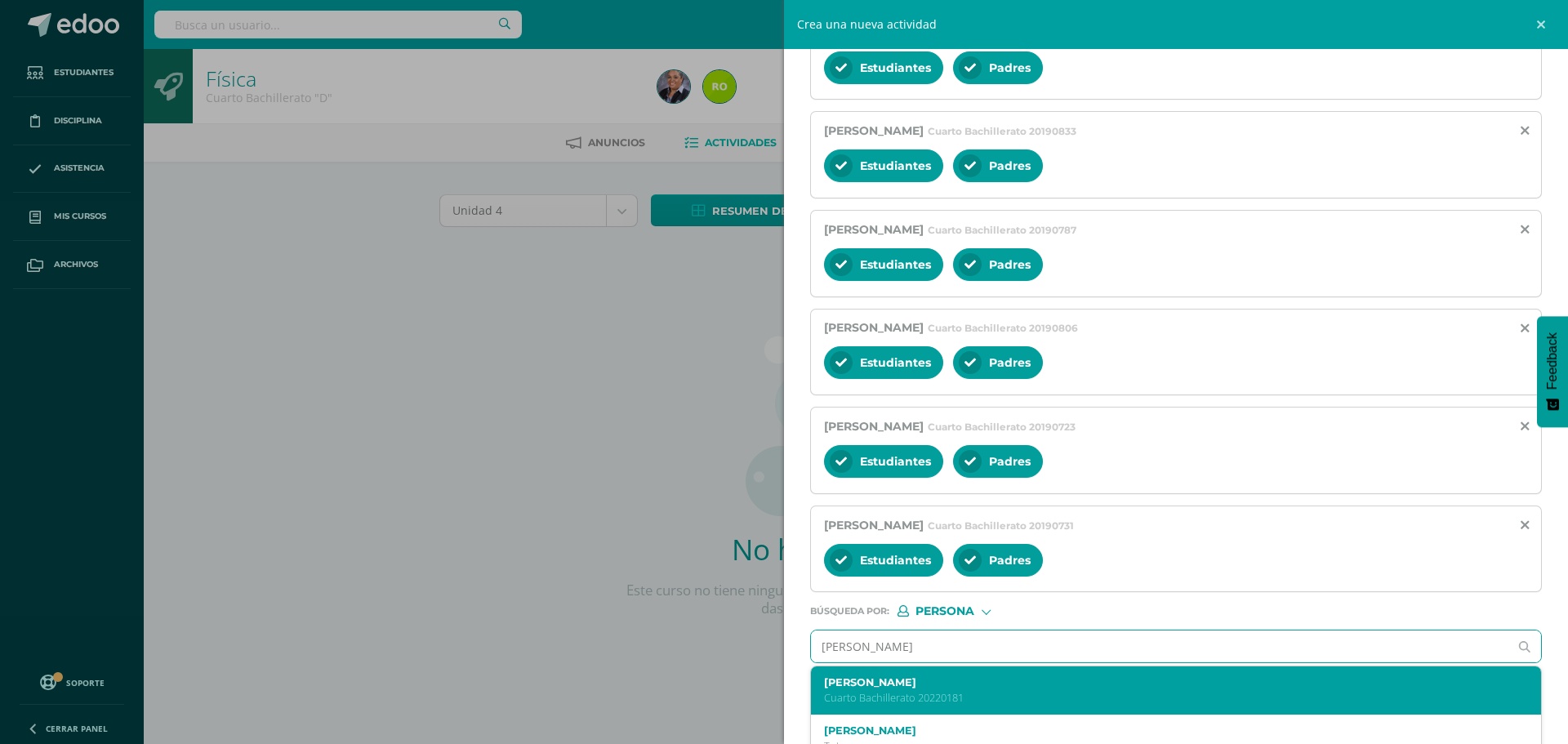
click at [902, 677] on label "Adriana Sofía Polanco Alfaro" at bounding box center [1159, 682] width 672 height 12
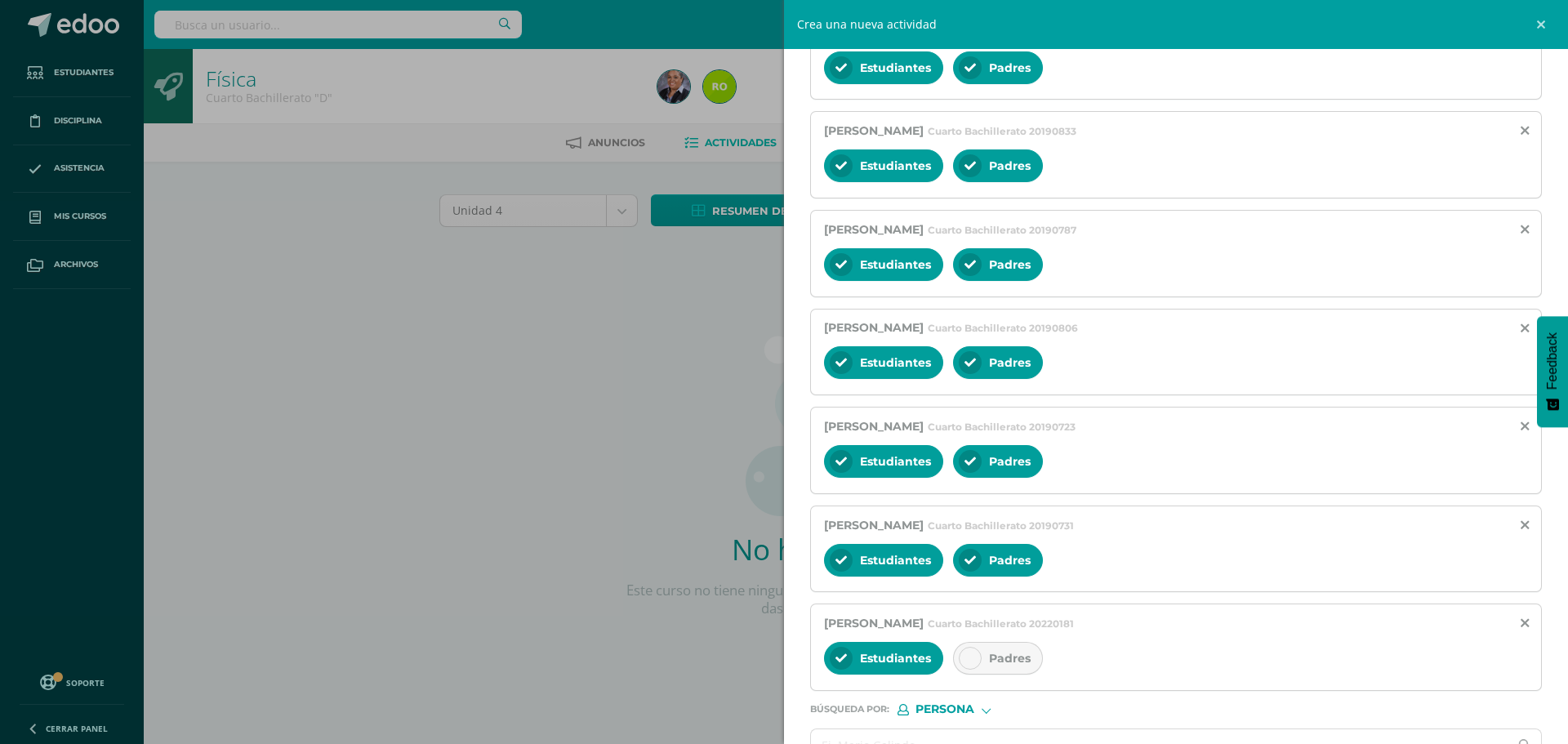
click at [966, 661] on icon at bounding box center [969, 658] width 11 height 11
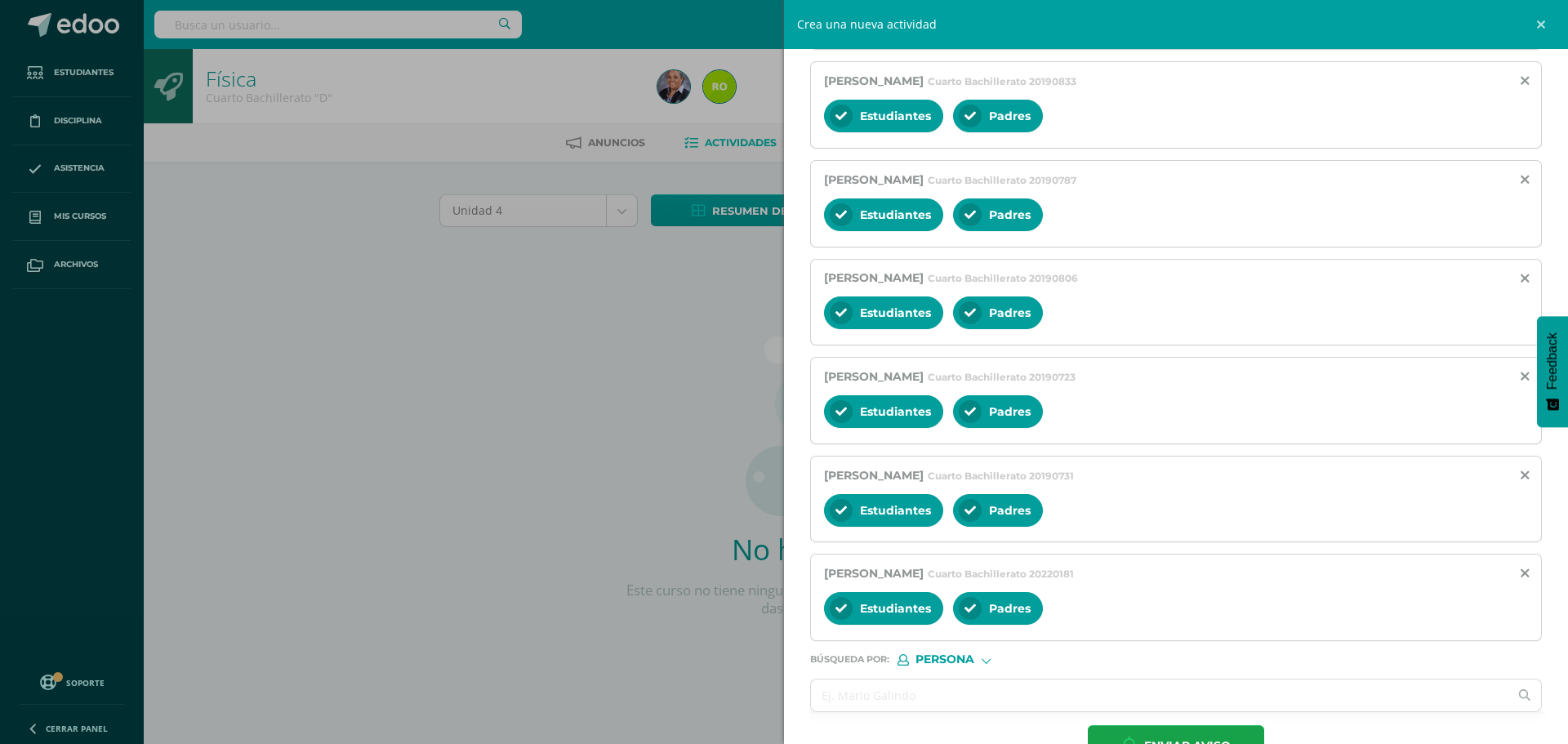
scroll to position [1047, 0]
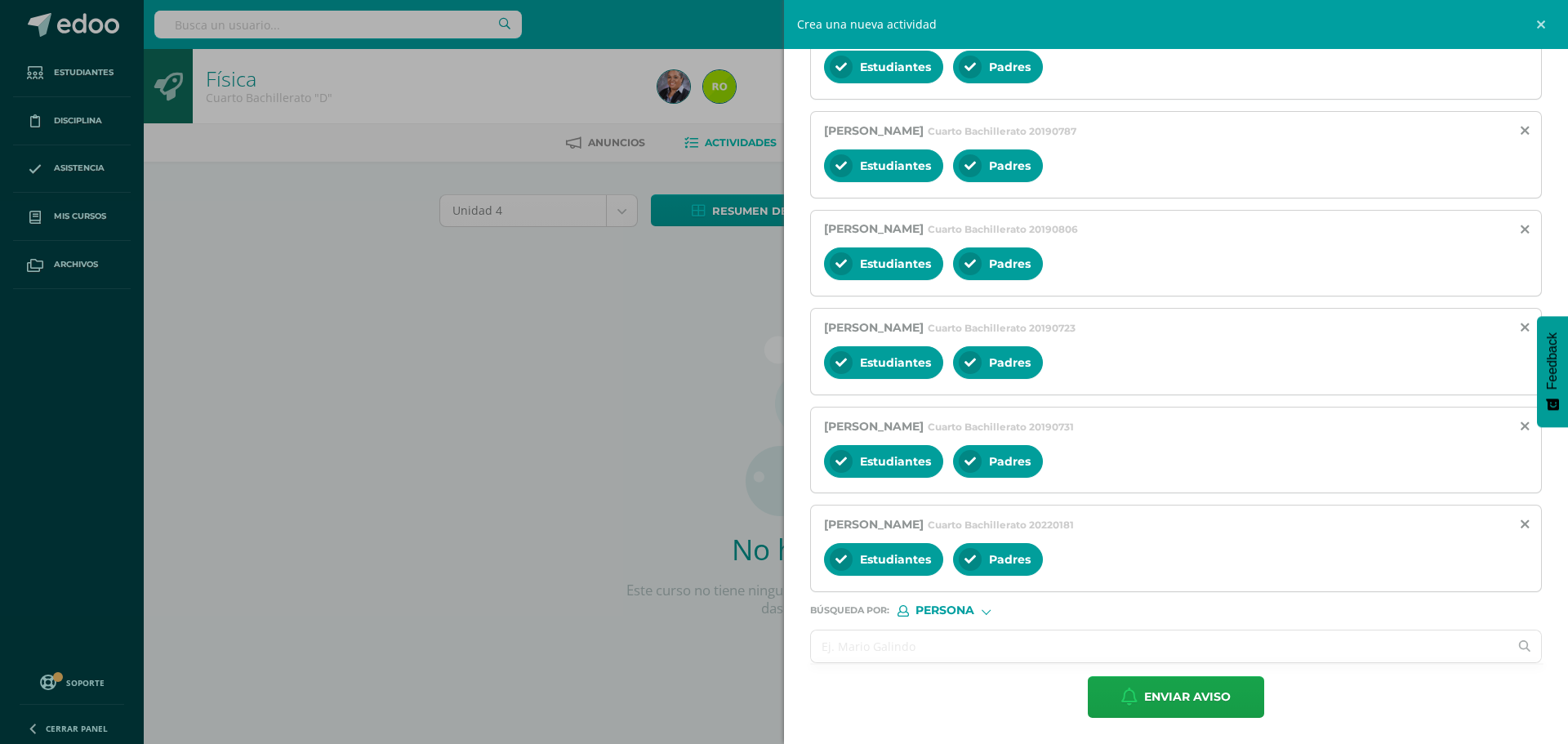
click at [853, 661] on input "text" at bounding box center [1158, 646] width 697 height 32
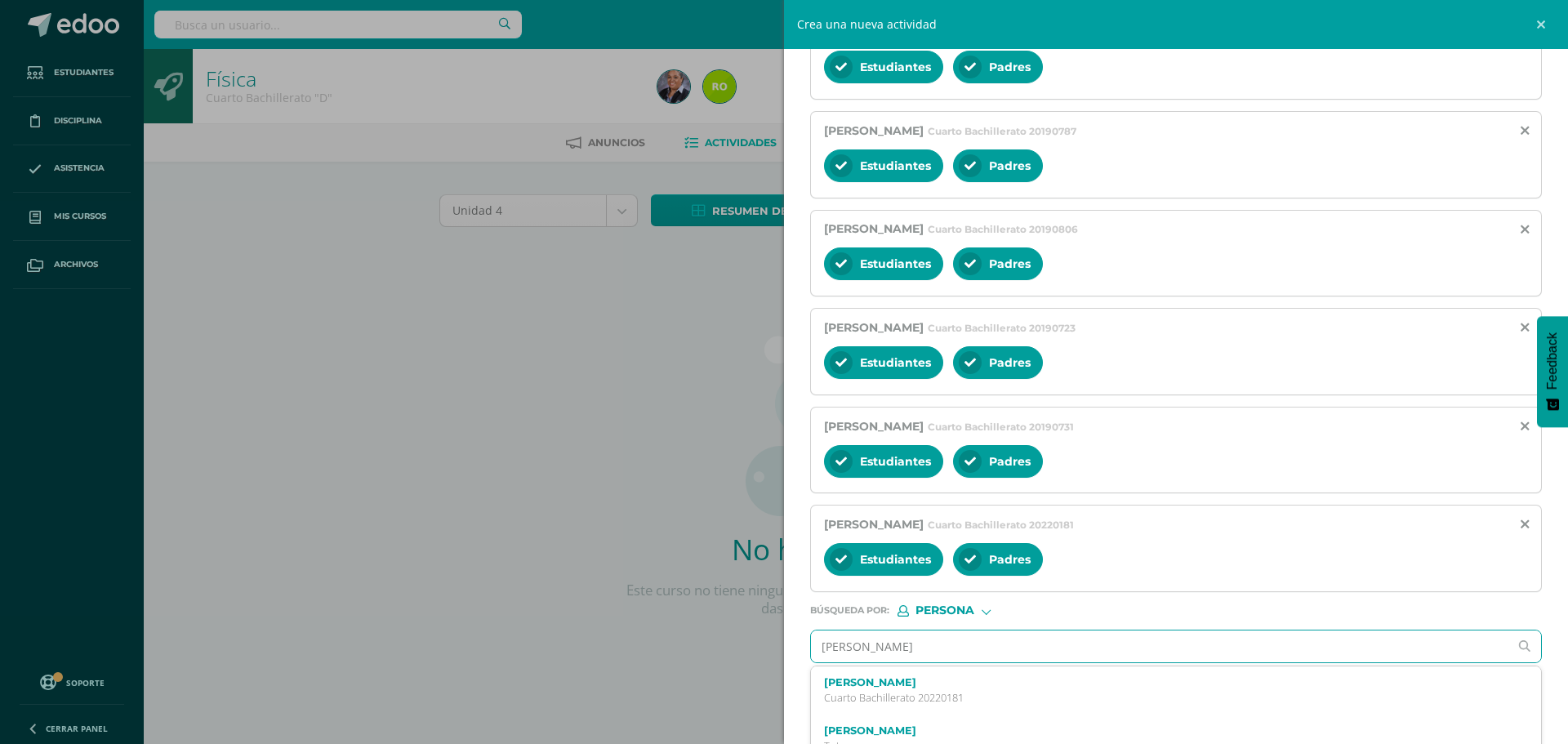
type input "Daniela Roman"
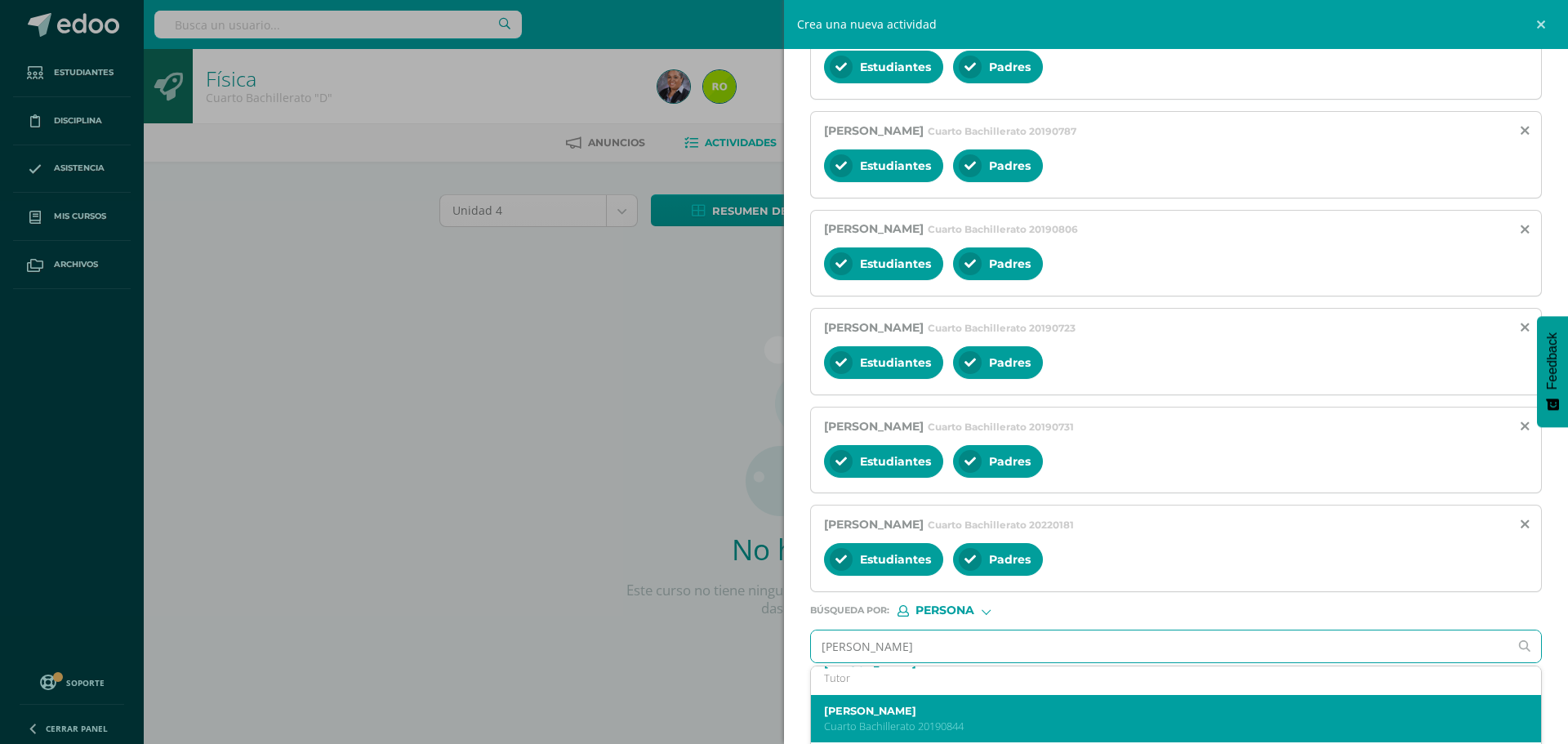
click at [926, 706] on label "Daniela Sofía Román Gudiel" at bounding box center [1159, 711] width 672 height 12
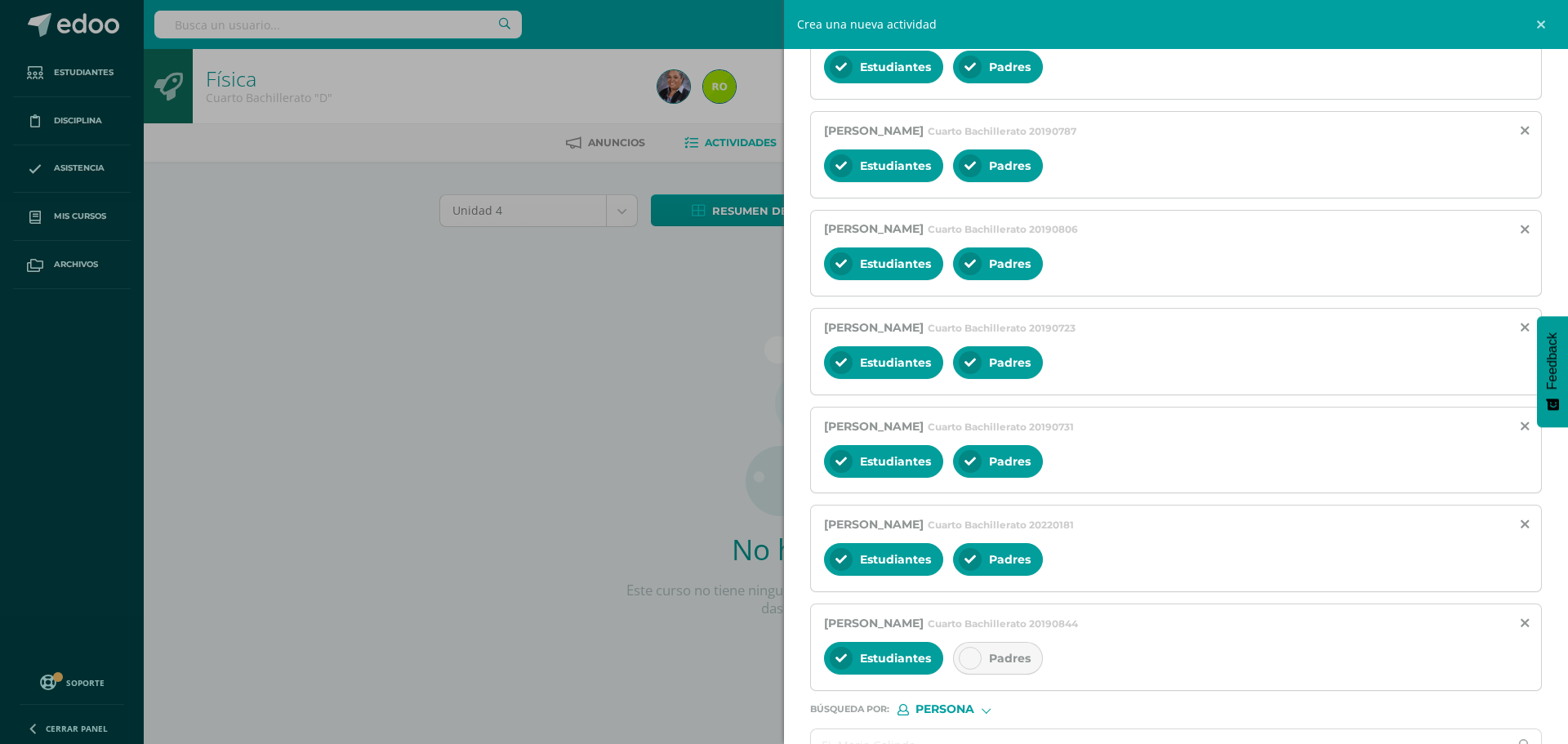
scroll to position [0, 0]
click at [968, 664] on div at bounding box center [970, 659] width 23 height 23
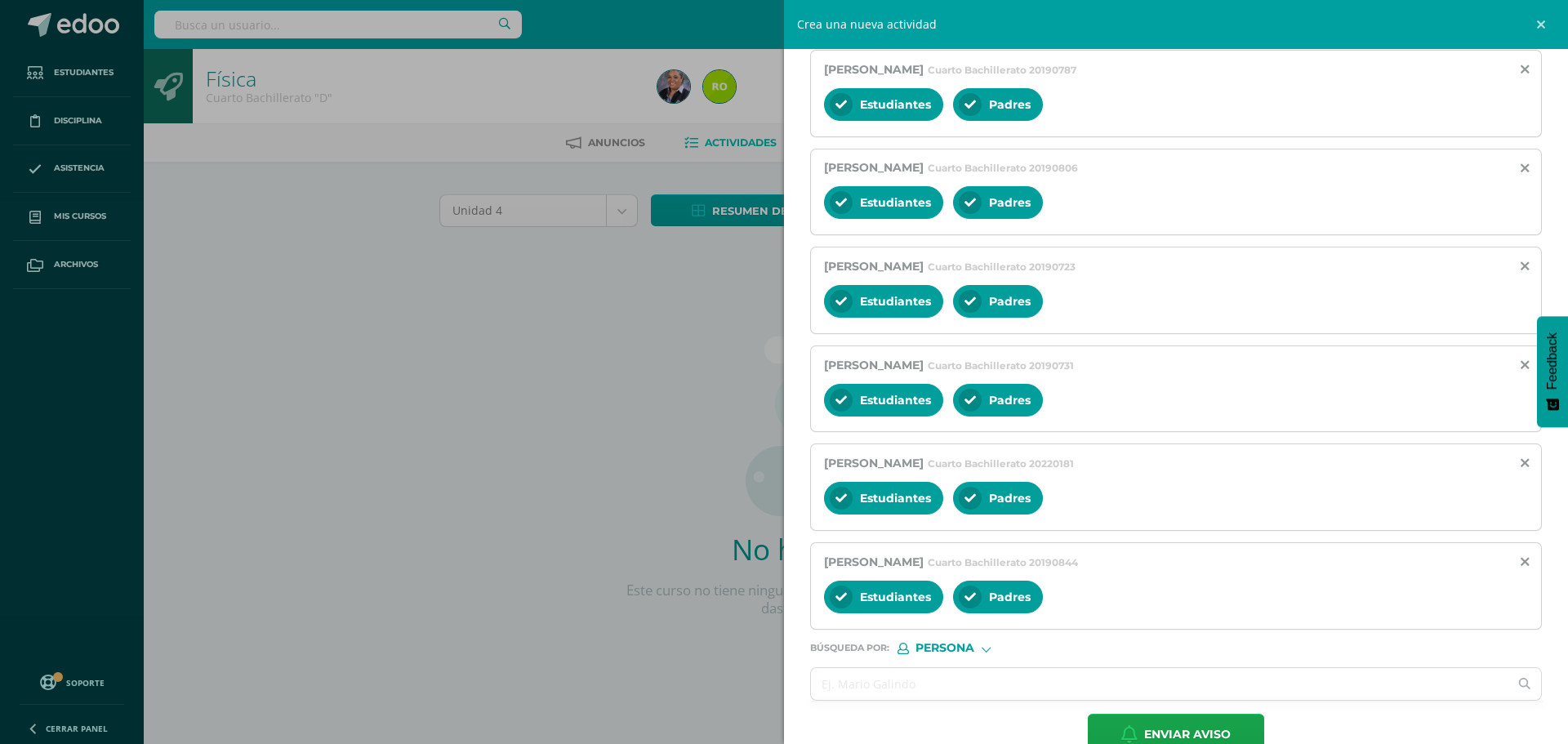
scroll to position [1145, 0]
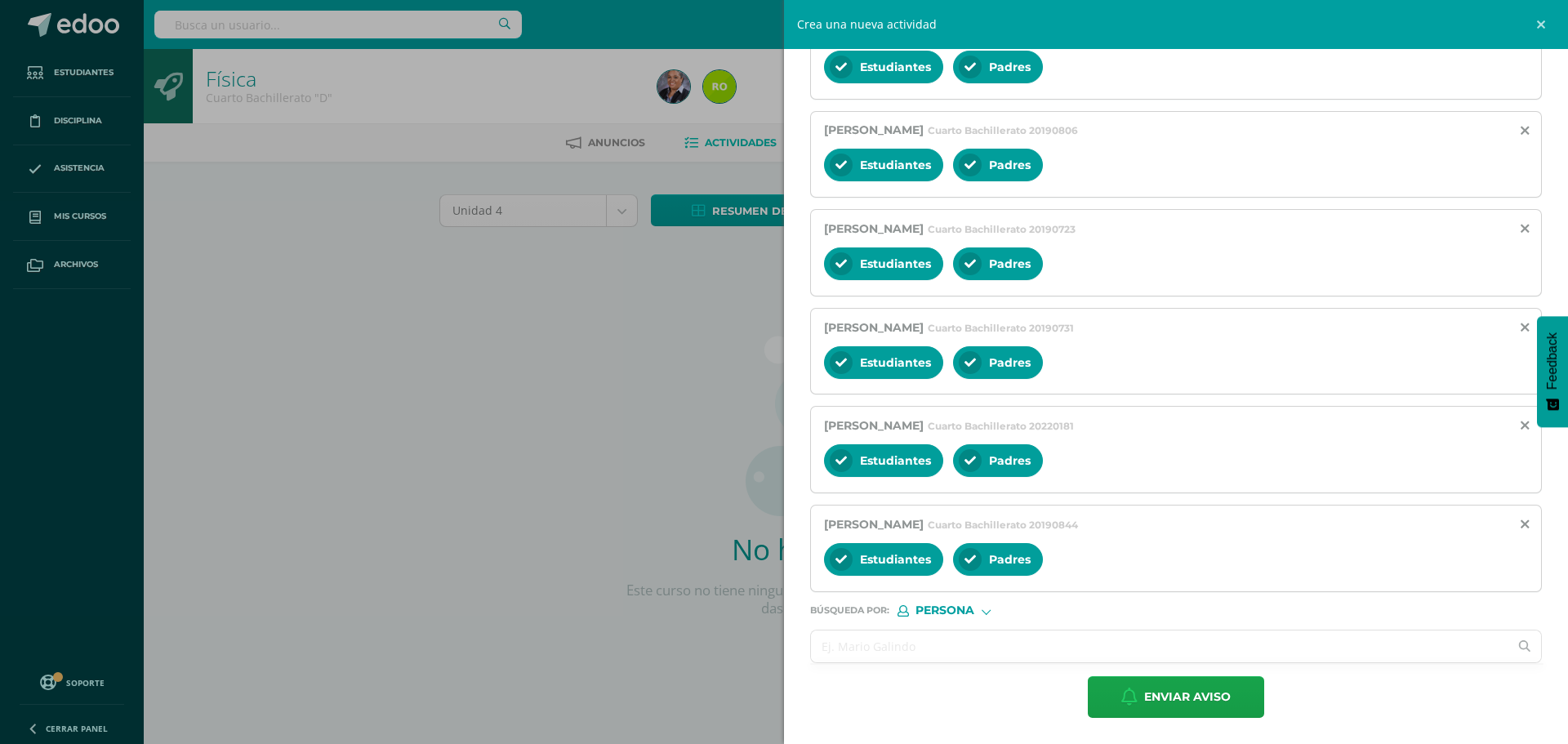
click at [858, 652] on input "text" at bounding box center [1158, 646] width 697 height 32
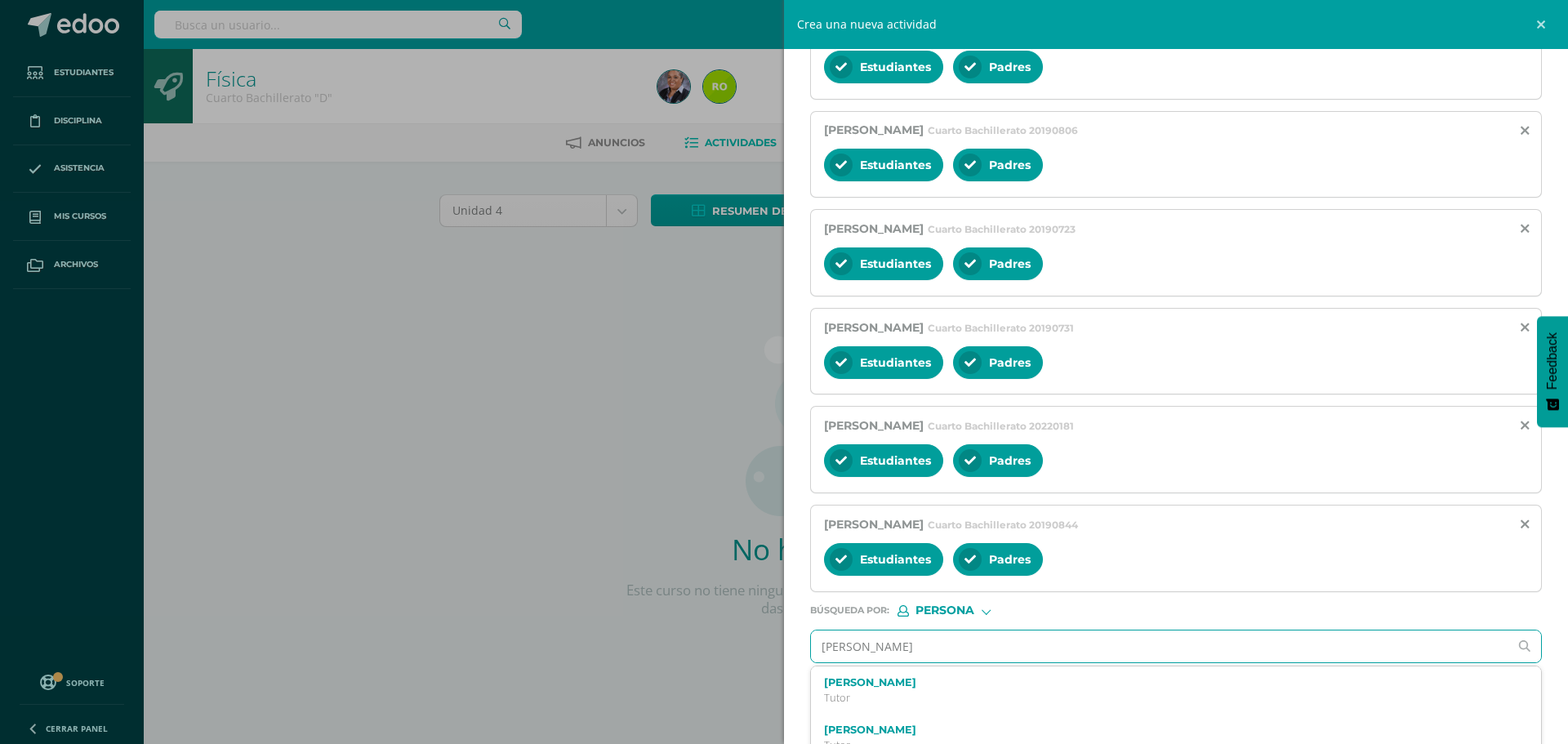
type input "Pricila Morgan"
click at [879, 701] on p "Cuarto Bachillerato 20190795" at bounding box center [1159, 698] width 672 height 14
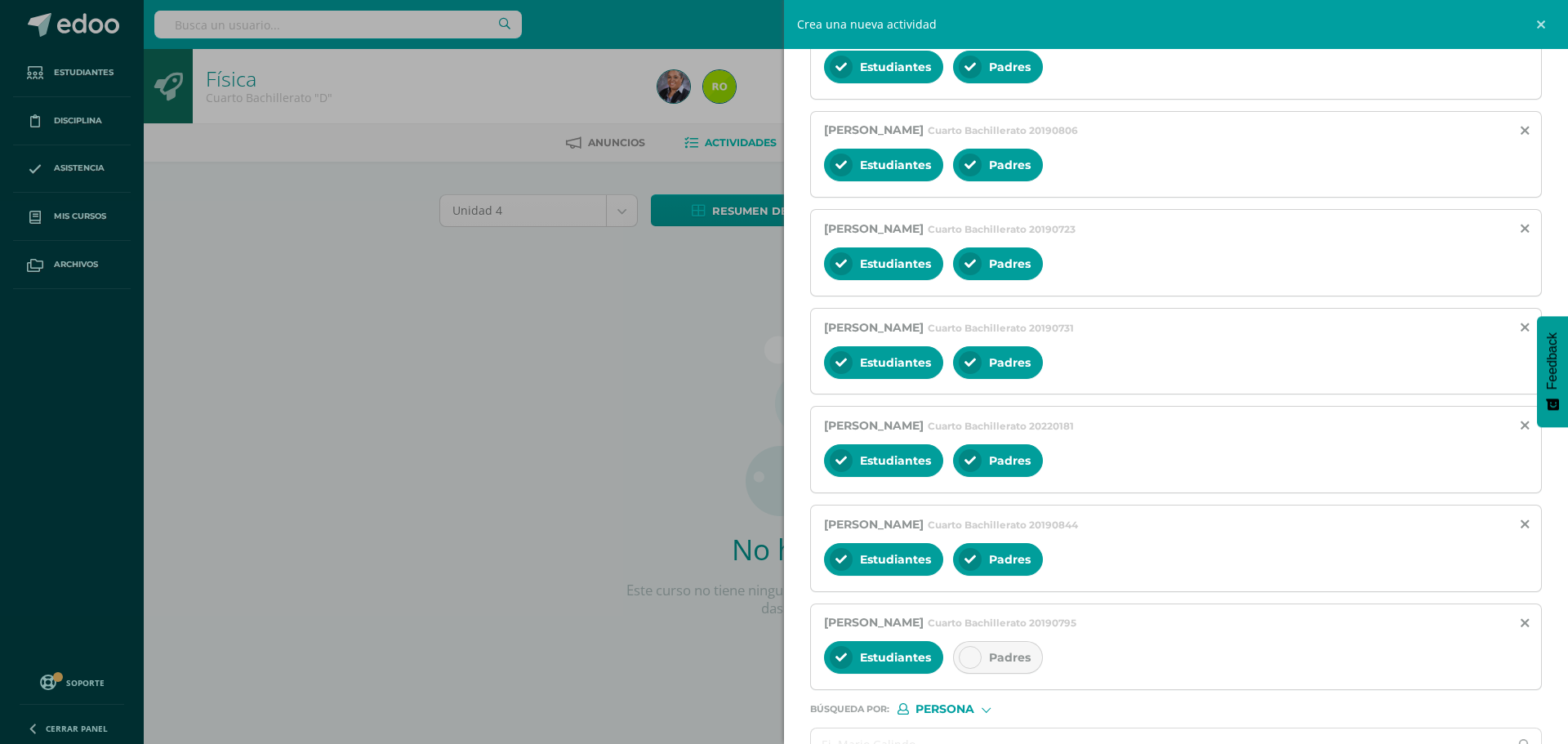
click at [975, 650] on div at bounding box center [970, 658] width 23 height 23
click at [1521, 132] on icon at bounding box center [1524, 131] width 8 height 14
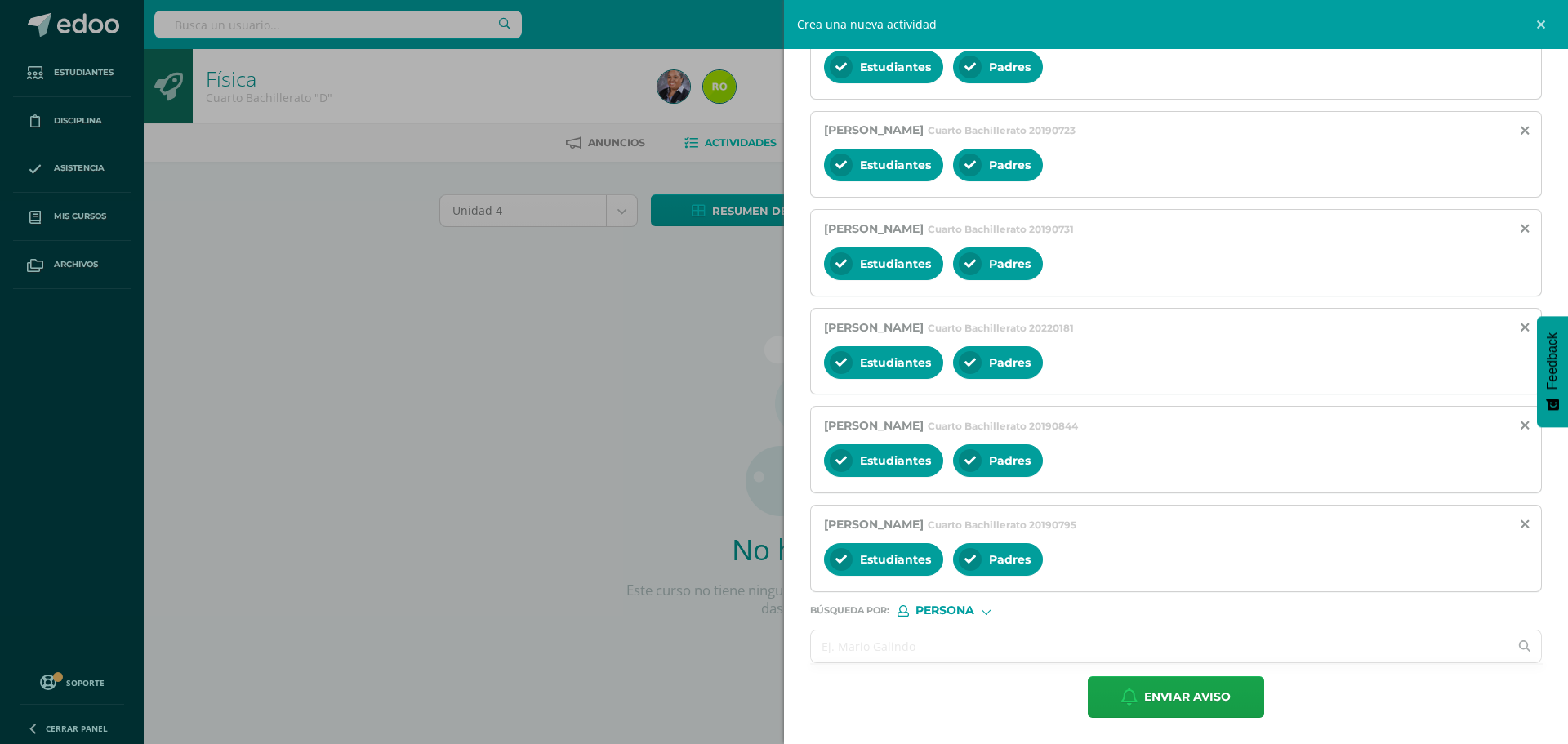
click at [861, 646] on input "text" at bounding box center [1158, 646] width 697 height 32
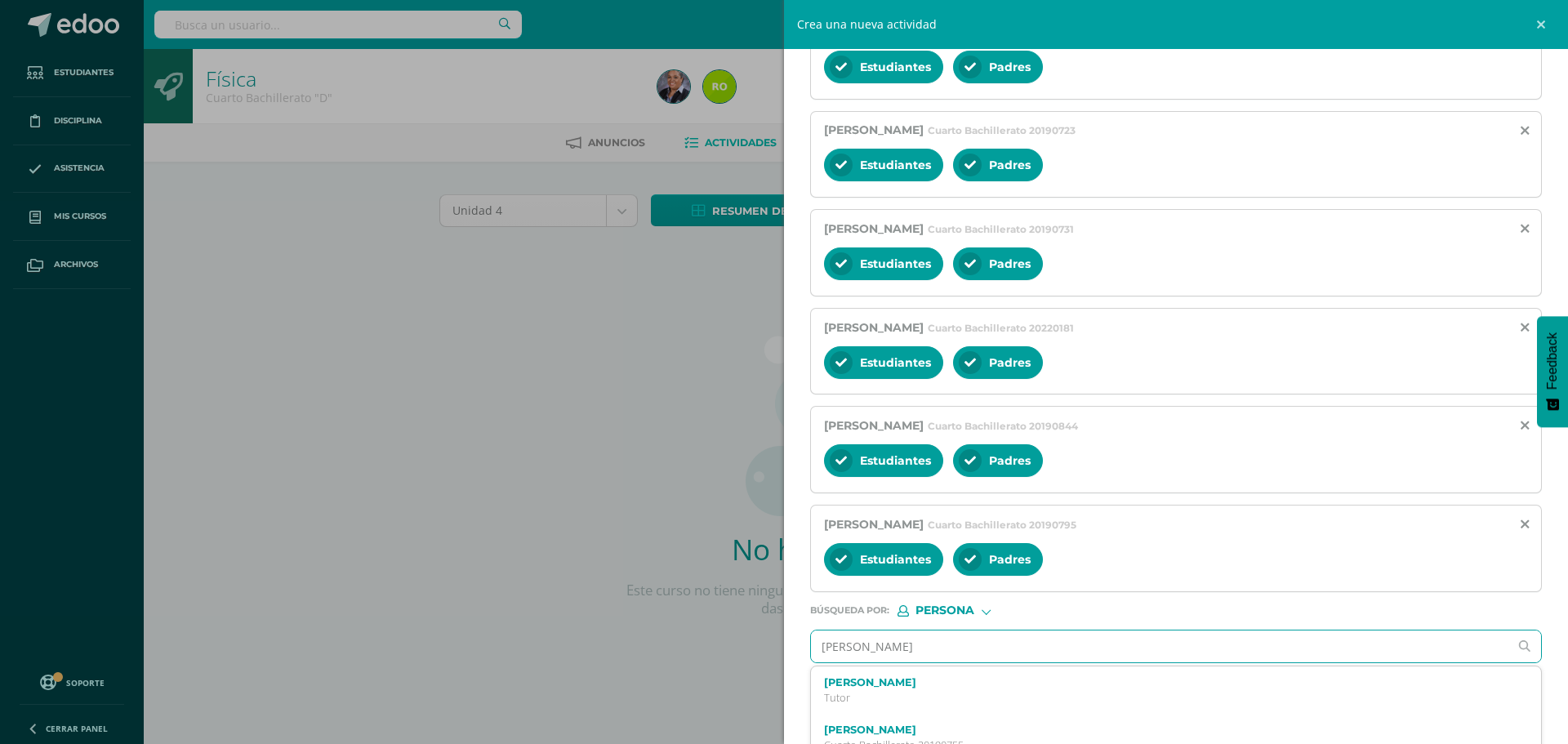
type input "Eddy Mendez"
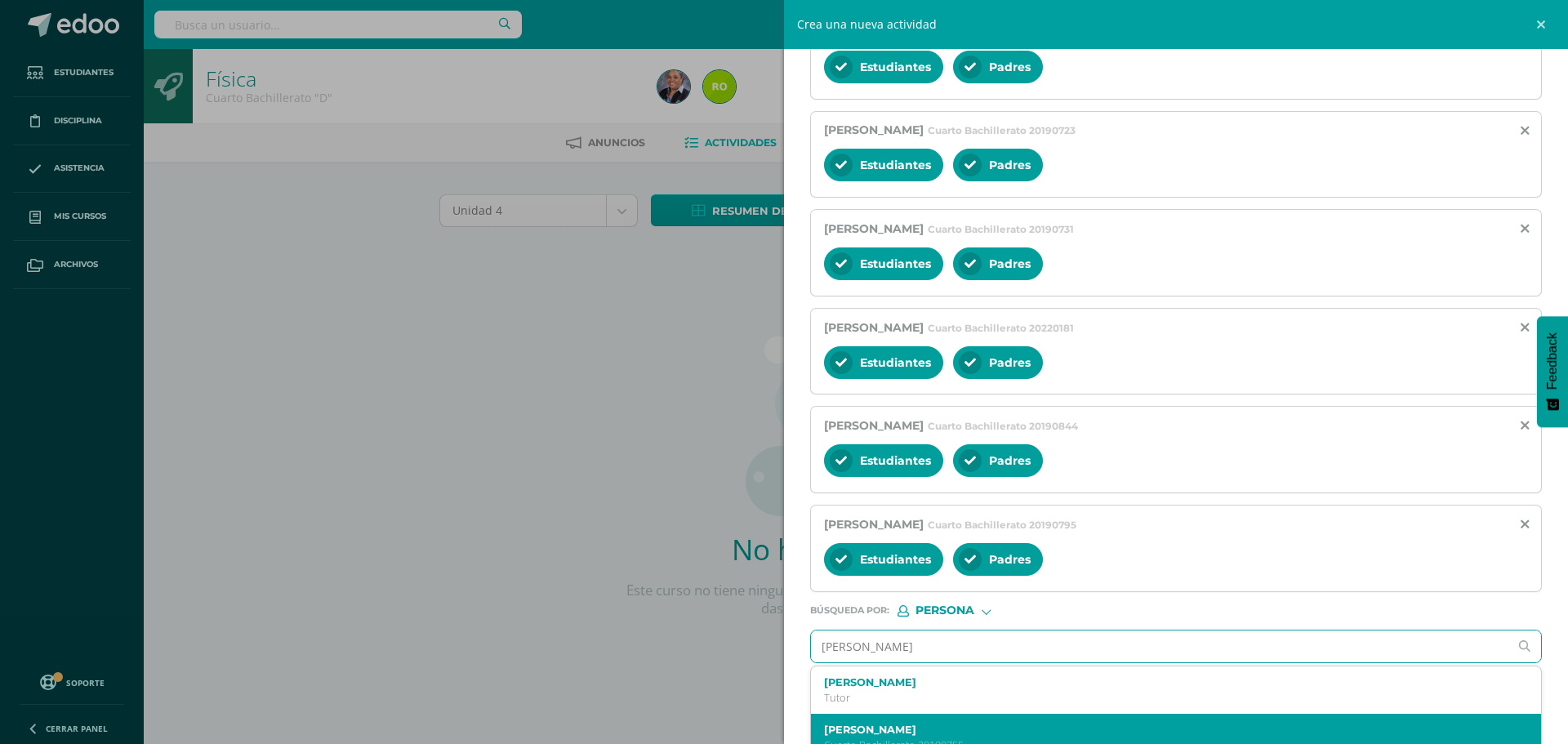
scroll to position [1212, 0]
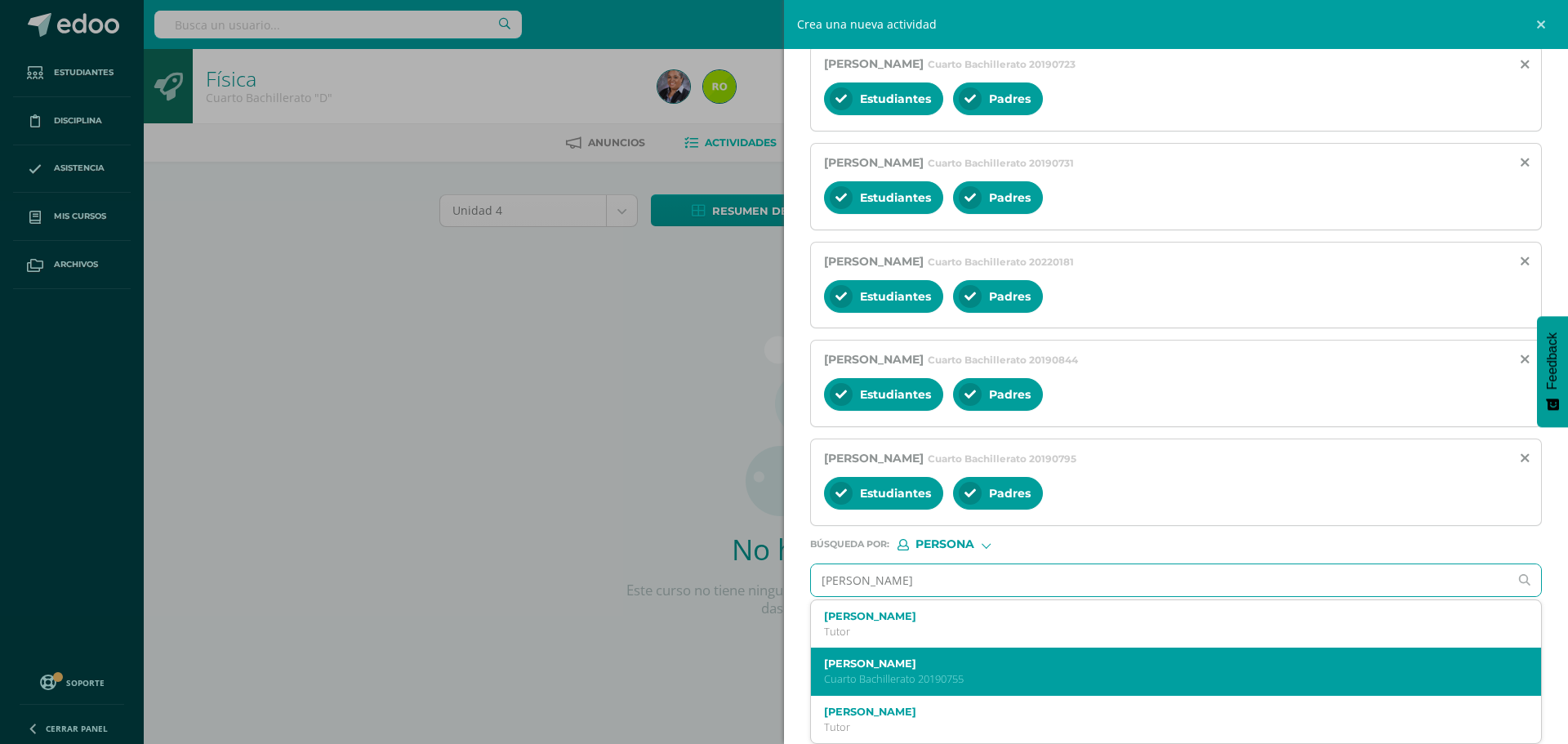
click at [918, 670] on label "Eddy Alejandro Méndez Alvarez" at bounding box center [1159, 664] width 672 height 12
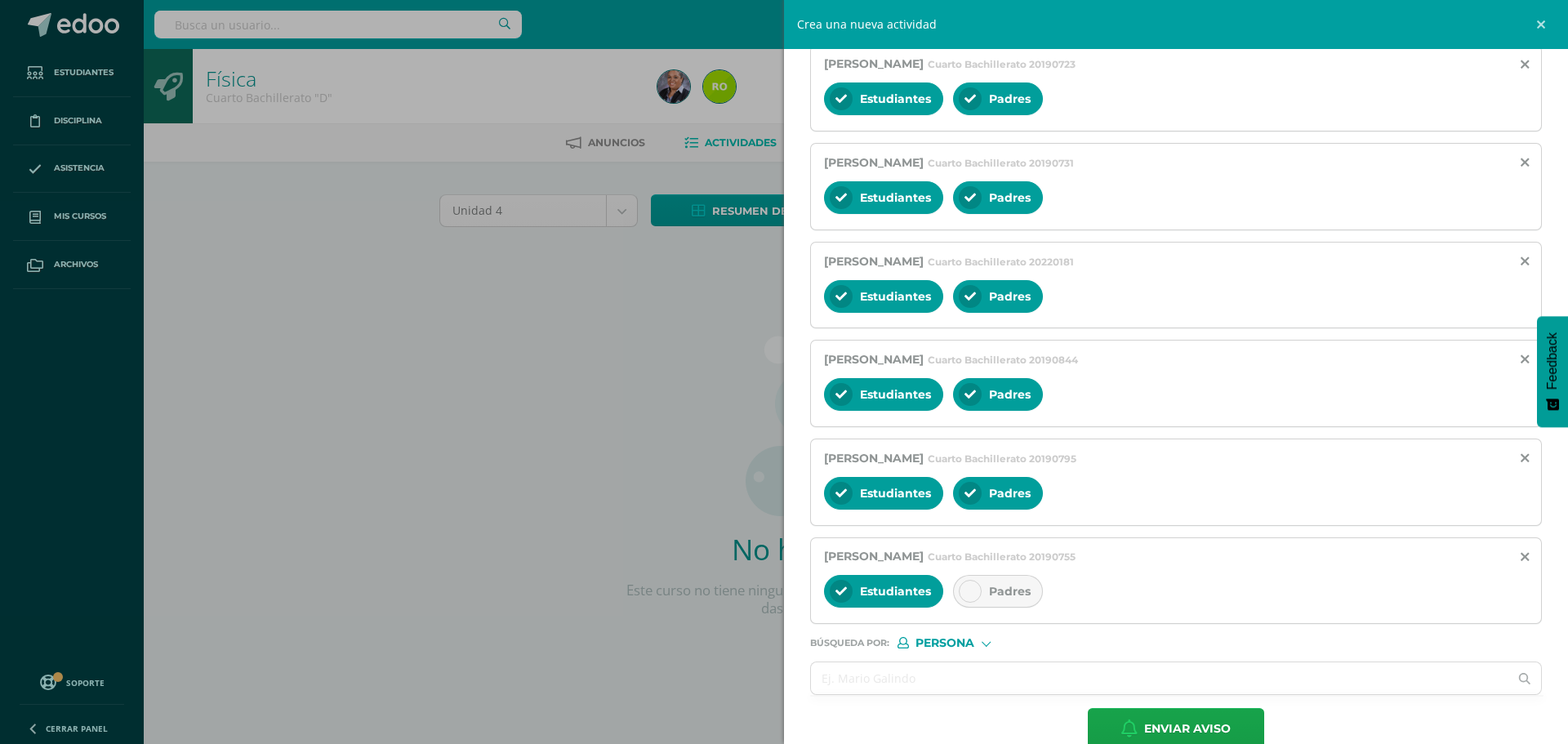
click at [971, 590] on icon at bounding box center [969, 591] width 11 height 11
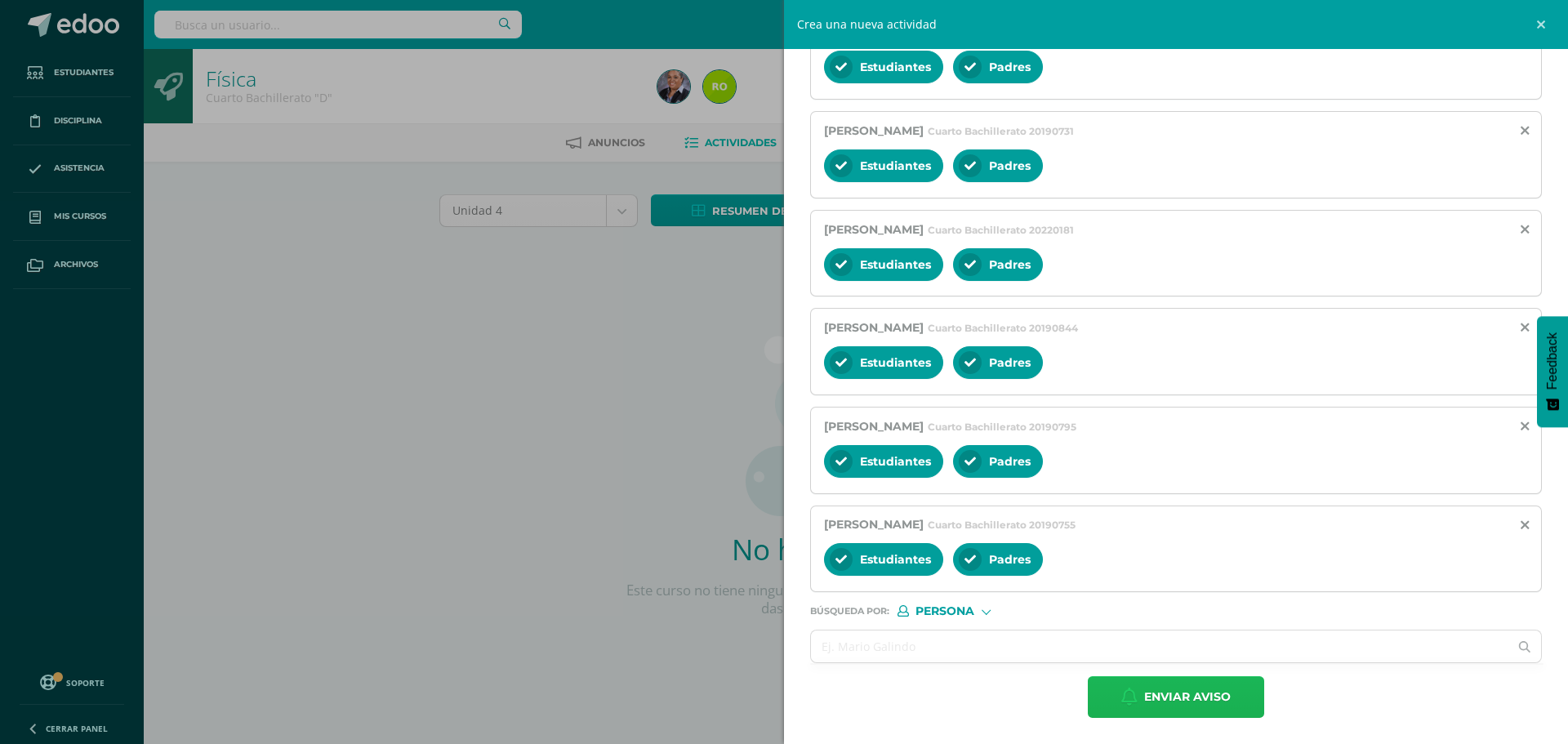
click at [1170, 704] on span "Enviar aviso" at bounding box center [1187, 697] width 86 height 40
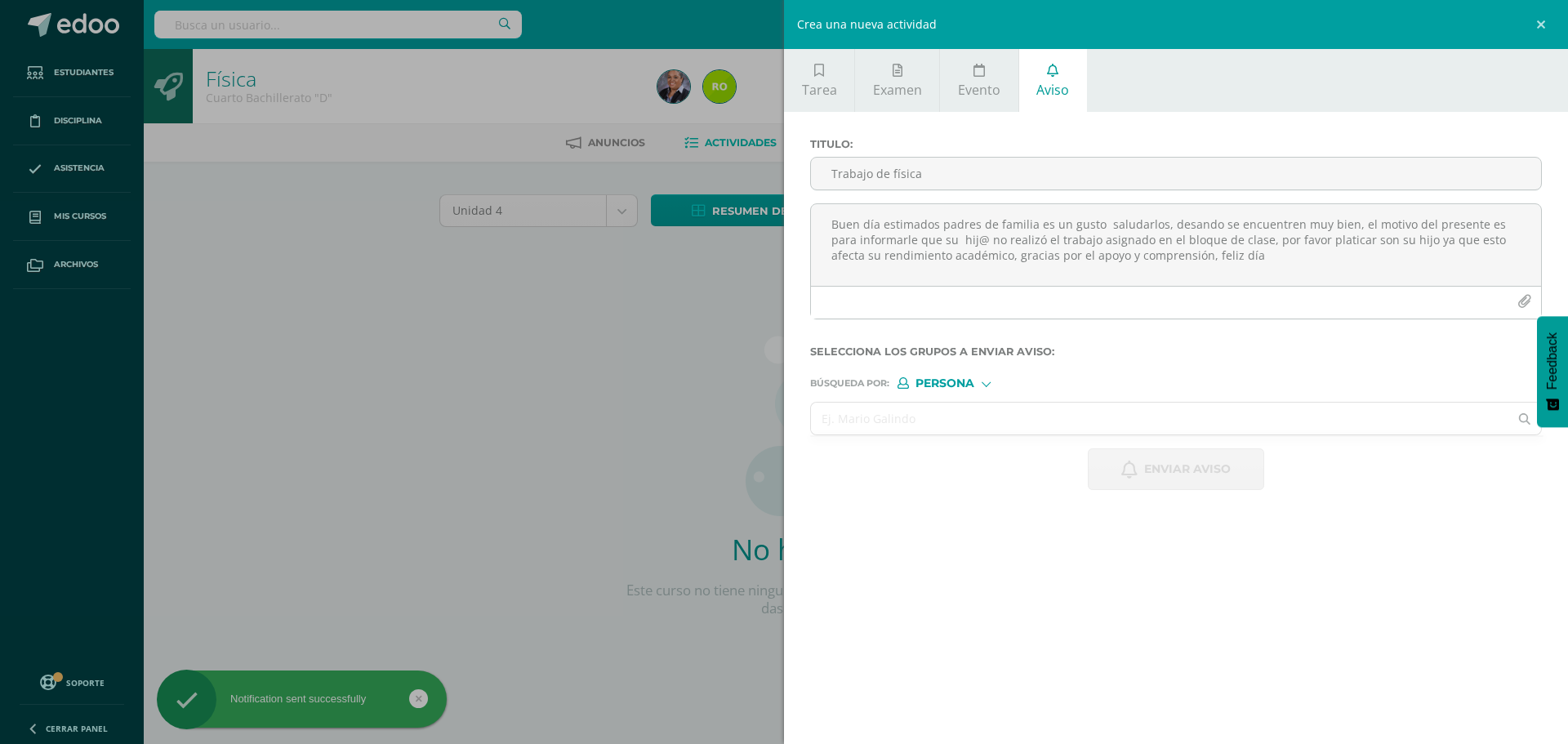
scroll to position [0, 0]
